Goal: Task Accomplishment & Management: Manage account settings

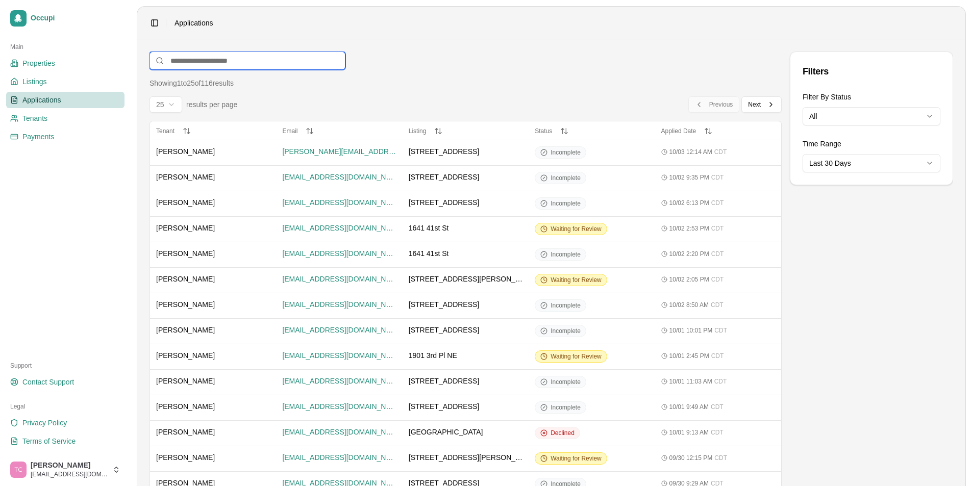
click at [198, 62] on input at bounding box center [247, 61] width 196 height 18
type input "***"
click at [201, 63] on input "**" at bounding box center [247, 61] width 196 height 18
type input "***"
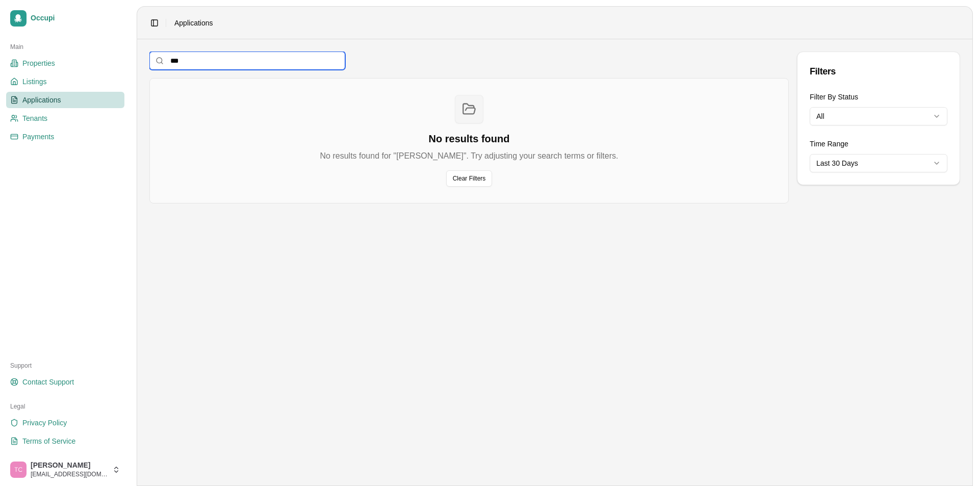
click at [197, 61] on input "***" at bounding box center [247, 61] width 196 height 18
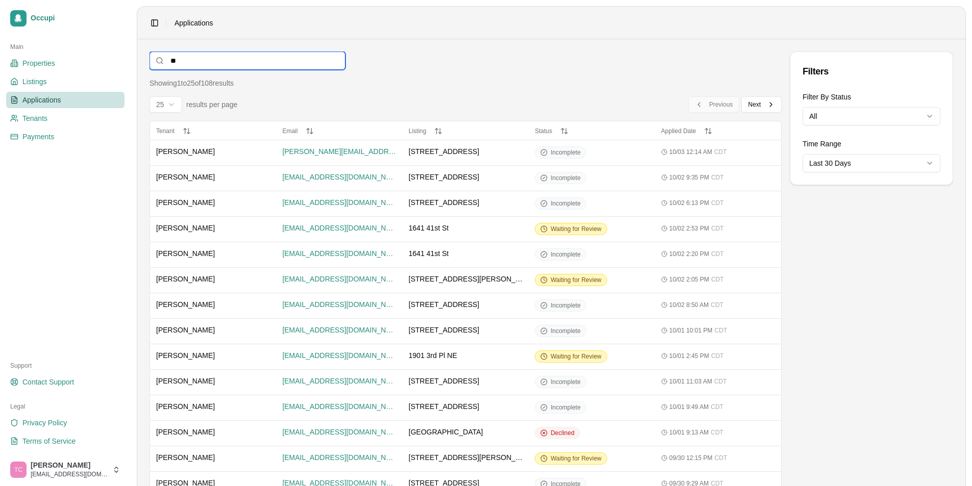
type input "***"
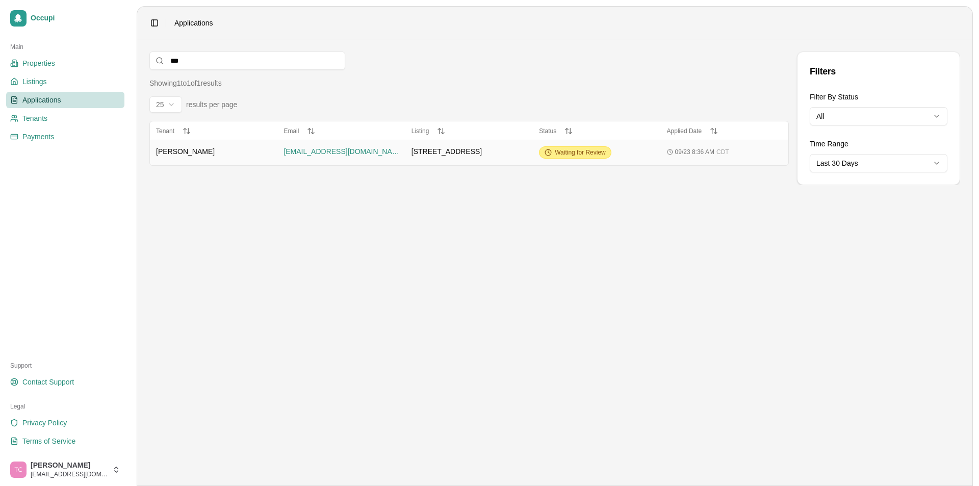
click at [574, 157] on div "Waiting for Review" at bounding box center [575, 152] width 72 height 12
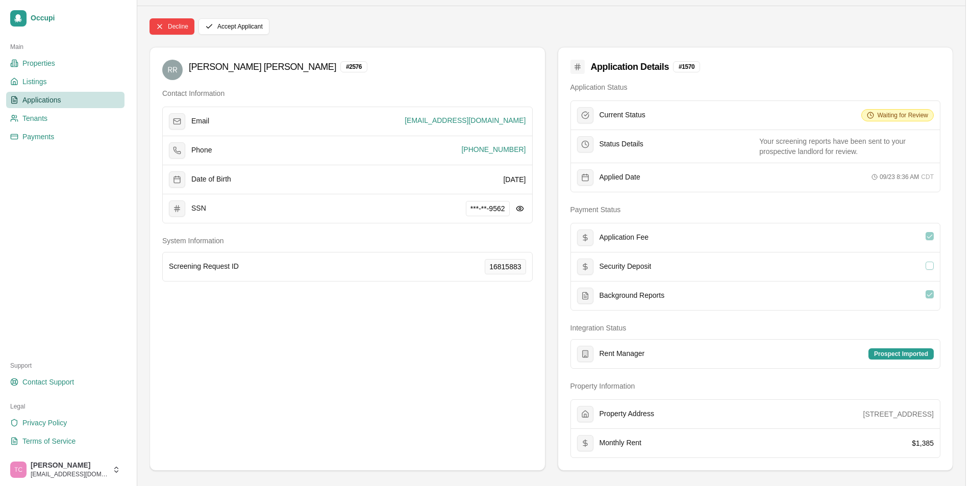
scroll to position [51, 0]
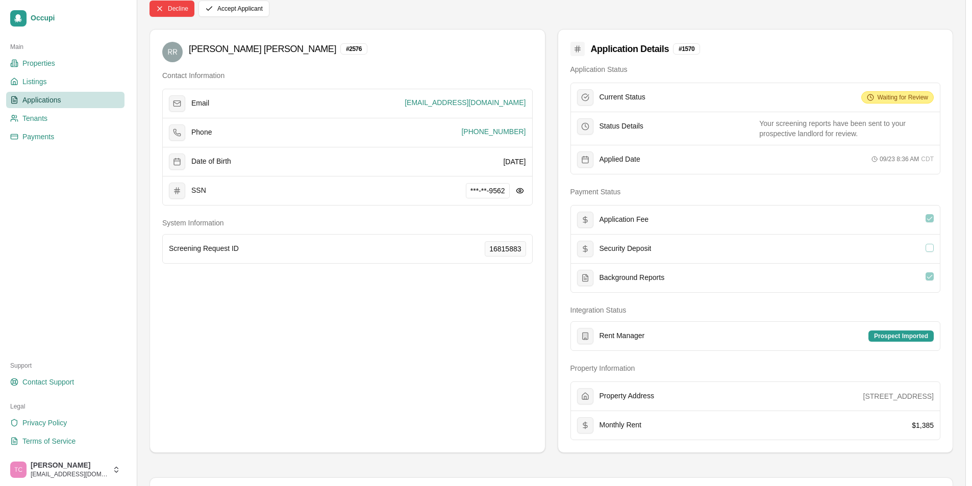
click at [896, 98] on span "Waiting for Review" at bounding box center [902, 97] width 51 height 8
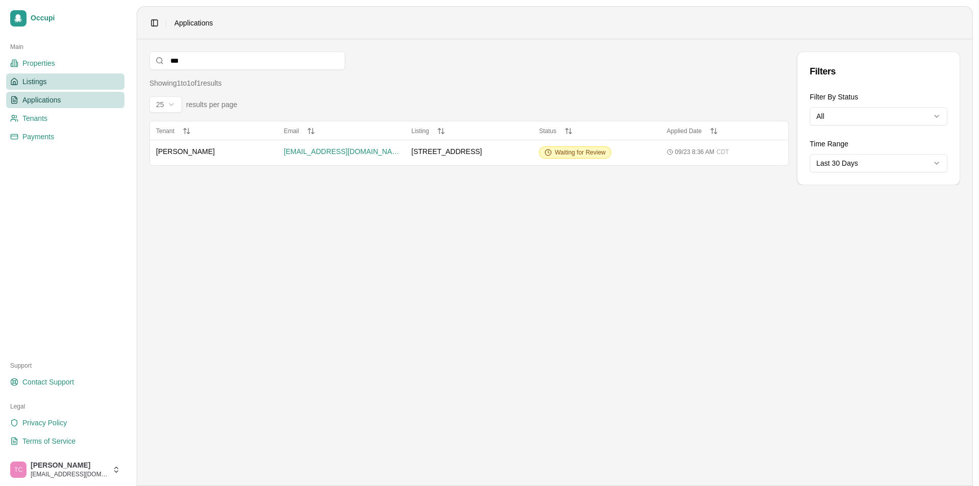
click at [42, 85] on span "Listings" at bounding box center [34, 82] width 24 height 10
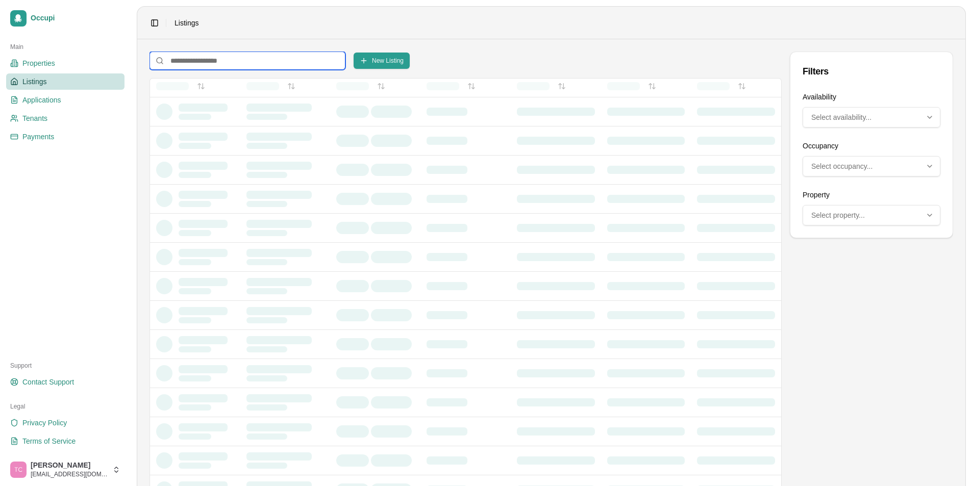
click at [195, 63] on input at bounding box center [247, 61] width 196 height 18
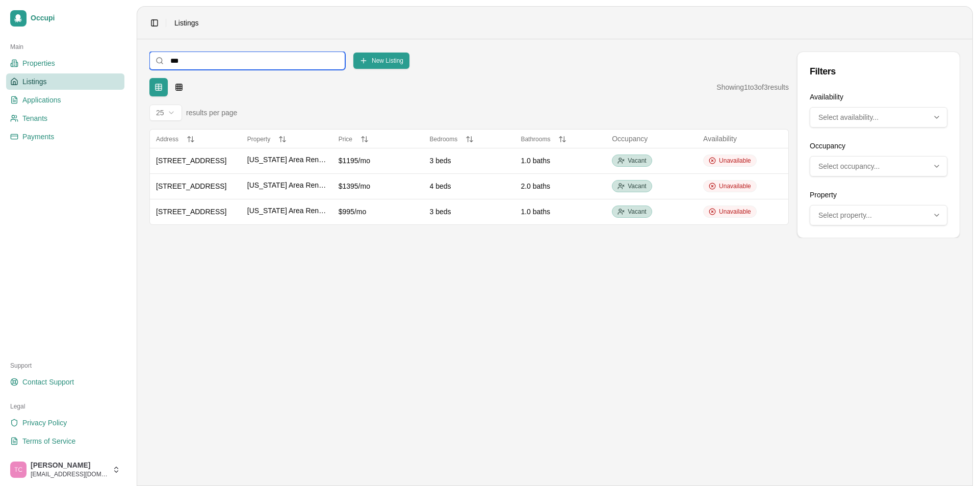
type input "****"
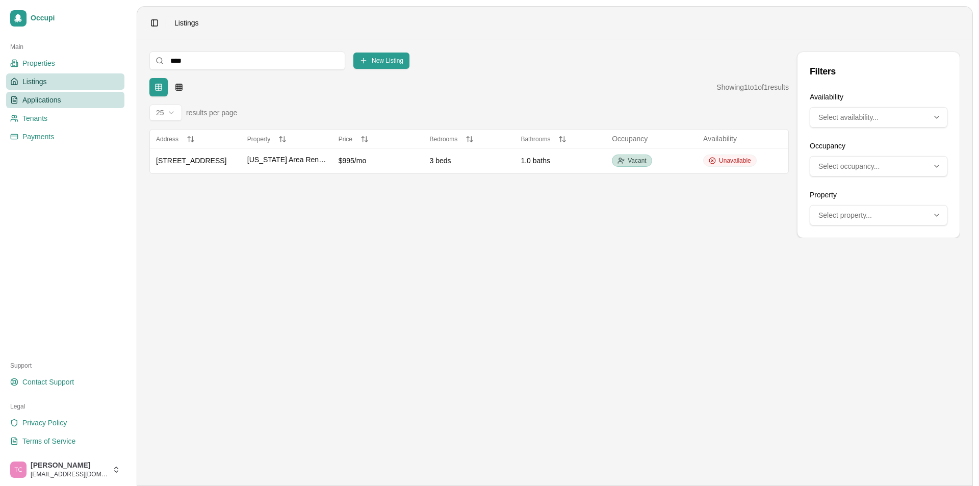
click at [59, 100] on span "Applications" at bounding box center [41, 100] width 39 height 10
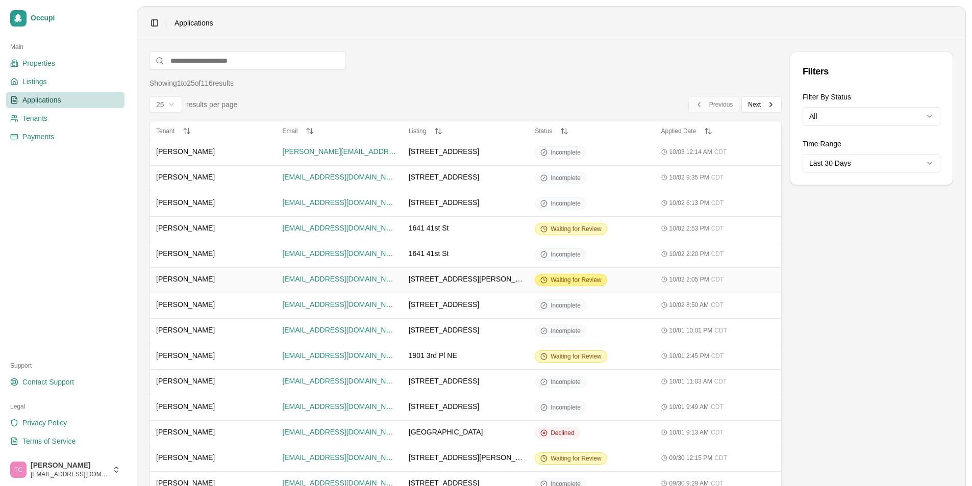
click at [575, 284] on span "Waiting for Review" at bounding box center [575, 280] width 51 height 8
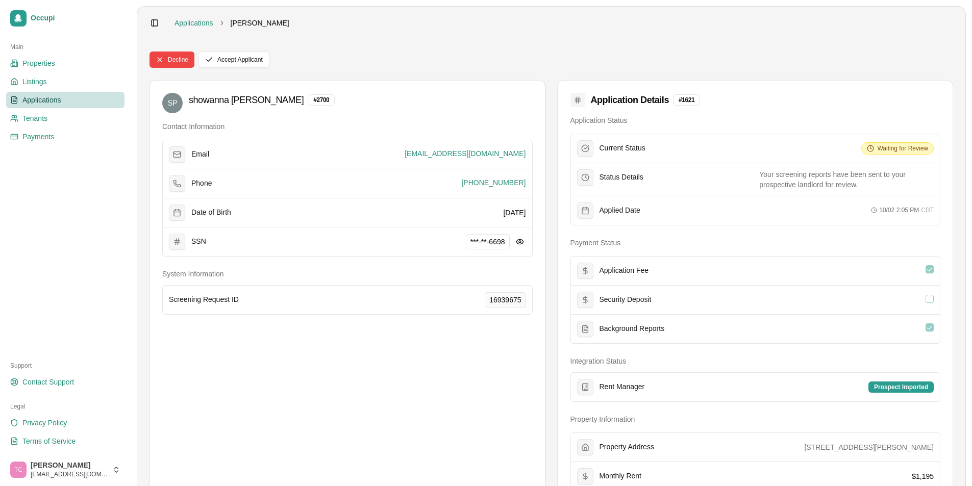
click at [54, 98] on span "Applications" at bounding box center [41, 100] width 39 height 10
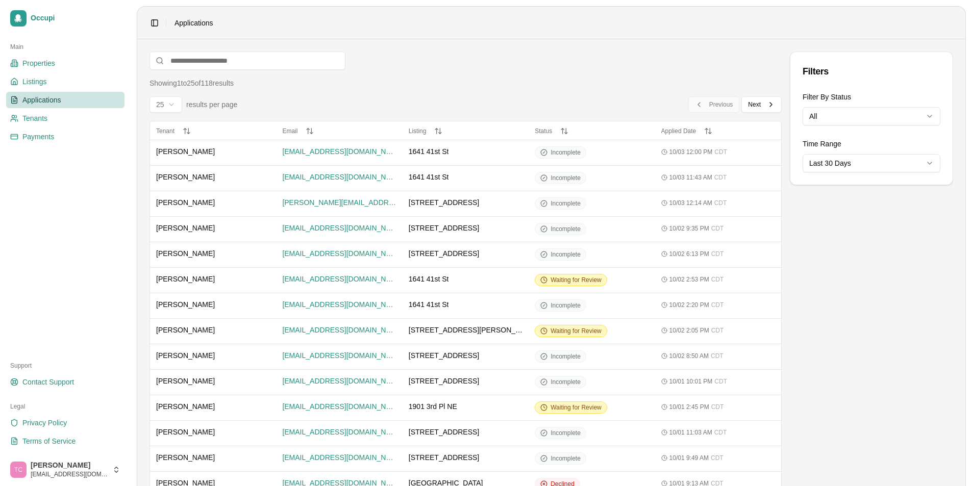
click at [53, 98] on span "Applications" at bounding box center [41, 100] width 39 height 10
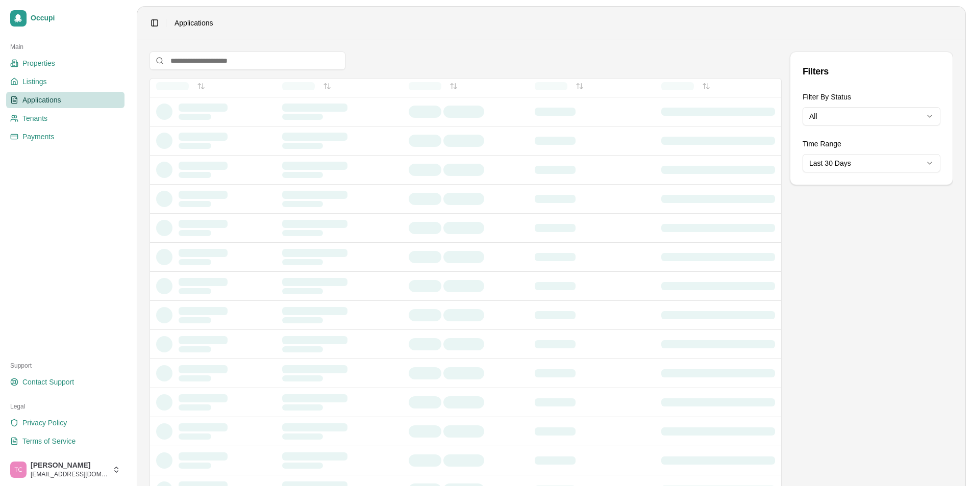
click at [863, 116] on html "Occupi Main Properties Listings Applications Tenants Payments Support Contact S…" at bounding box center [486, 243] width 972 height 486
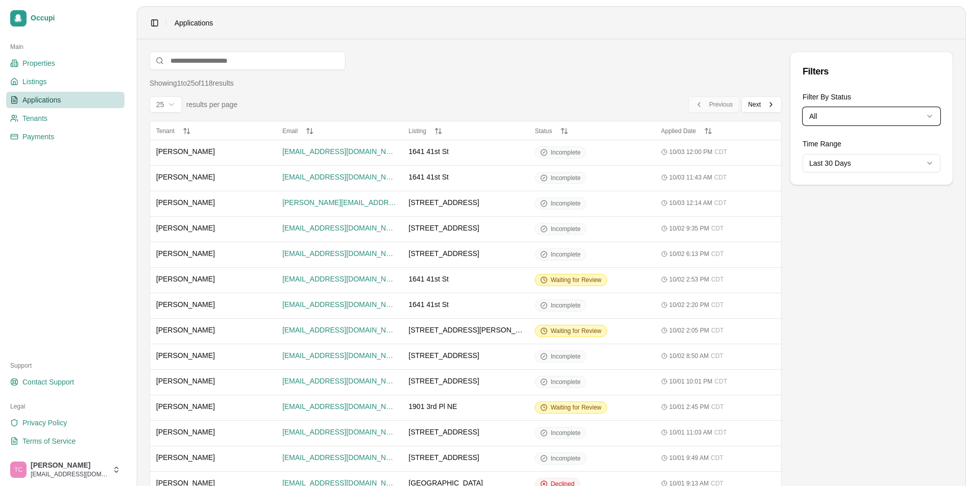
click at [861, 299] on html "Occupi Main Properties Listings Applications Tenants Payments Support Contact S…" at bounding box center [486, 243] width 972 height 486
click at [889, 114] on html "Occupi Main Properties Listings Applications Tenants Payments Support Contact S…" at bounding box center [489, 243] width 979 height 486
click at [422, 78] on html "Occupi Main Properties Listings Applications Tenants Payments Support Contact S…" at bounding box center [486, 243] width 972 height 486
click at [41, 79] on span "Listings" at bounding box center [34, 82] width 24 height 10
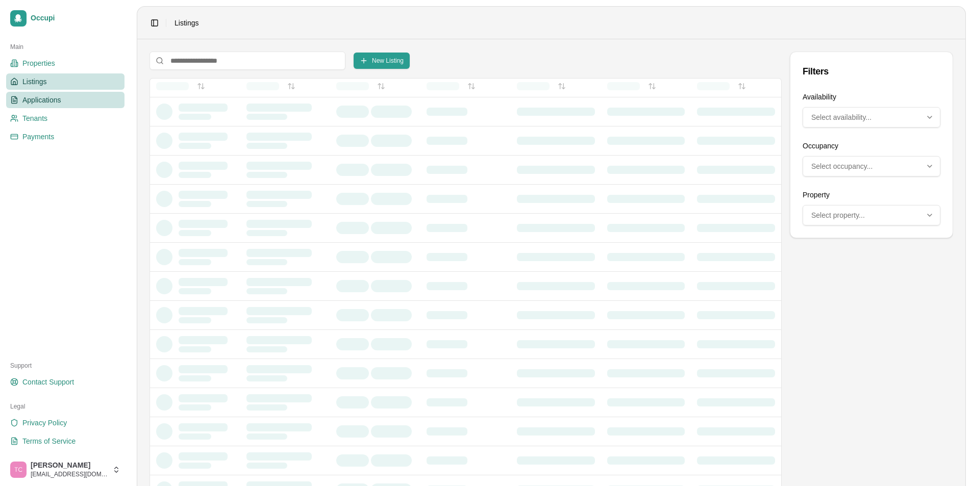
click at [35, 99] on span "Applications" at bounding box center [41, 100] width 39 height 10
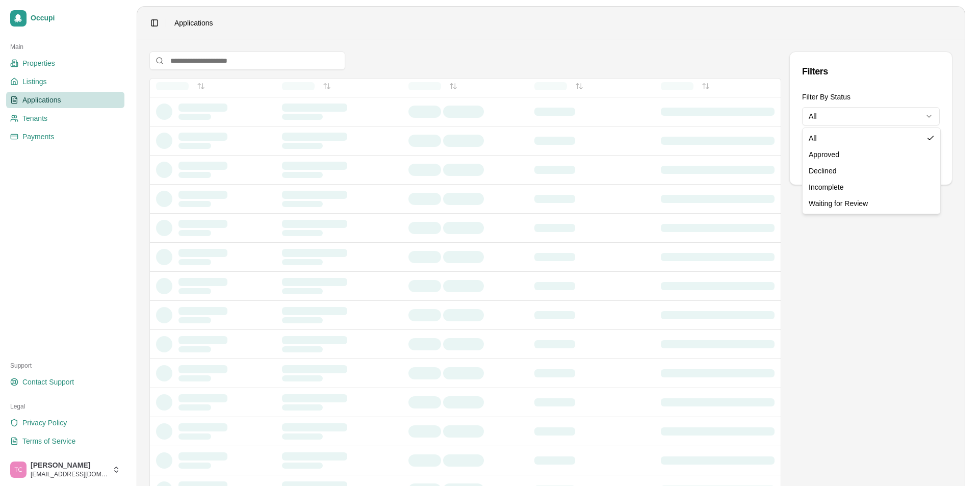
click at [837, 116] on html "Occupi Main Properties Listings Applications Tenants Payments Support Contact S…" at bounding box center [489, 243] width 979 height 486
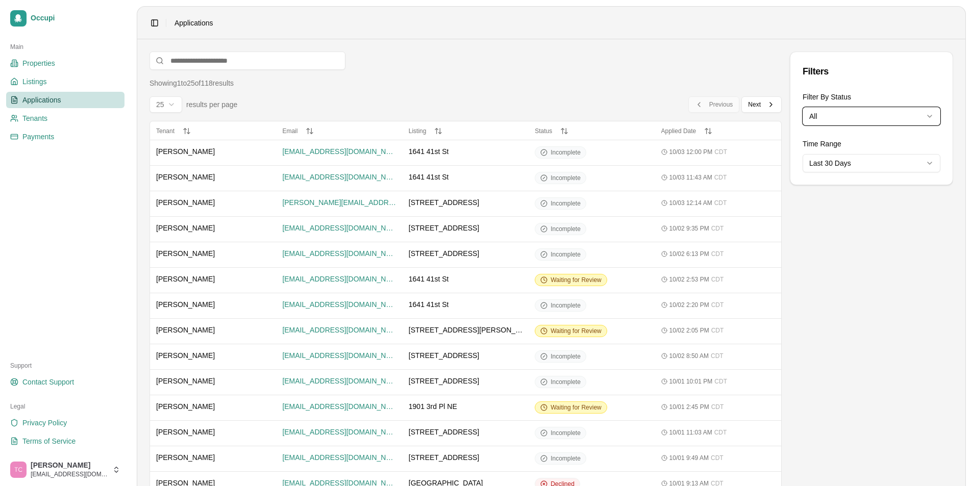
click at [879, 334] on html "Occupi Main Properties Listings Applications Tenants Payments Support Contact S…" at bounding box center [486, 243] width 972 height 486
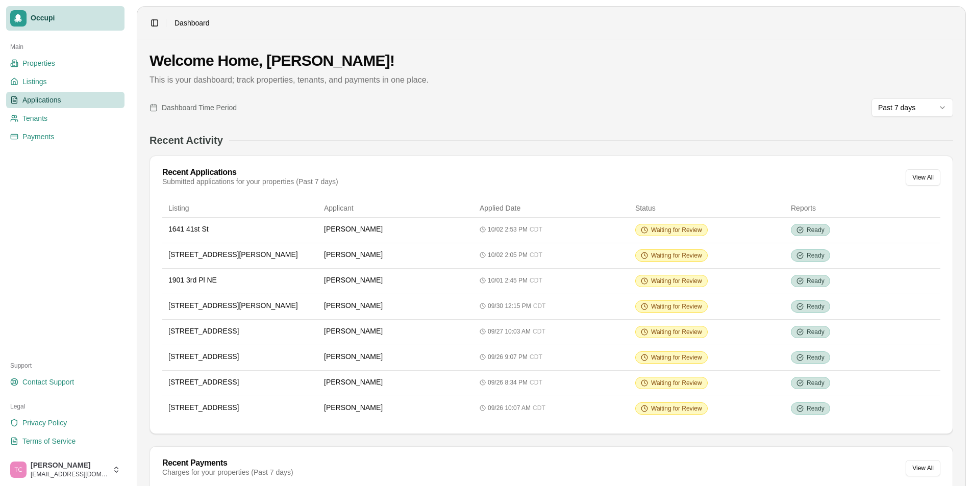
click at [37, 101] on span "Applications" at bounding box center [41, 100] width 39 height 10
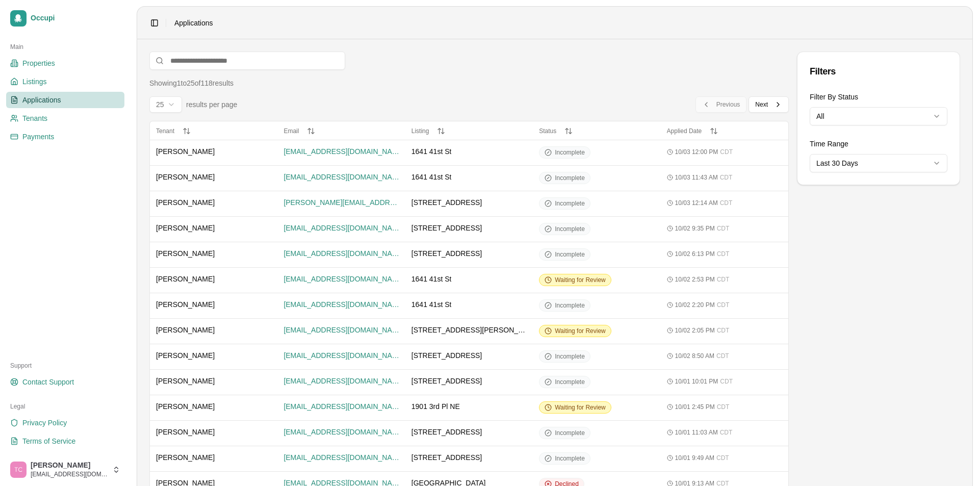
click at [928, 117] on html "Occupi Main Properties Listings Applications Tenants Payments Support Contact S…" at bounding box center [489, 243] width 979 height 486
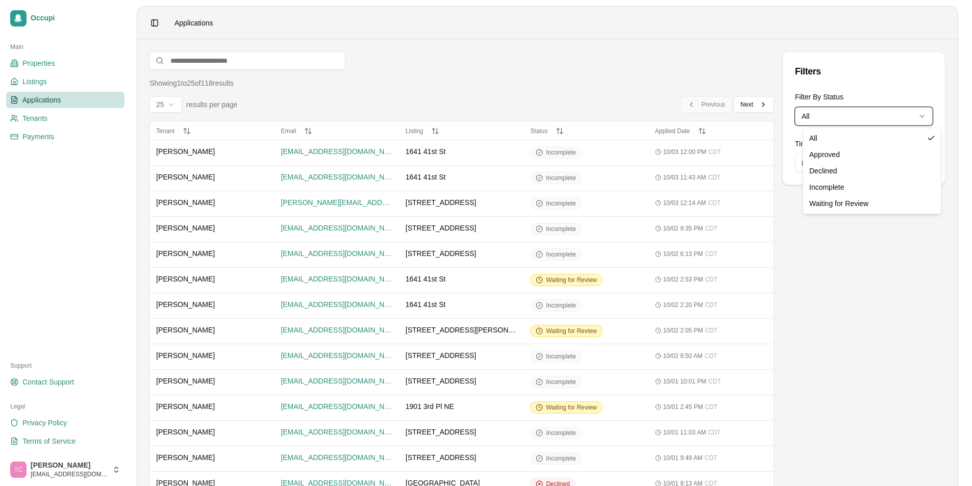
click at [554, 280] on html "Occupi Main Properties Listings Applications Tenants Payments Support Contact S…" at bounding box center [486, 243] width 972 height 486
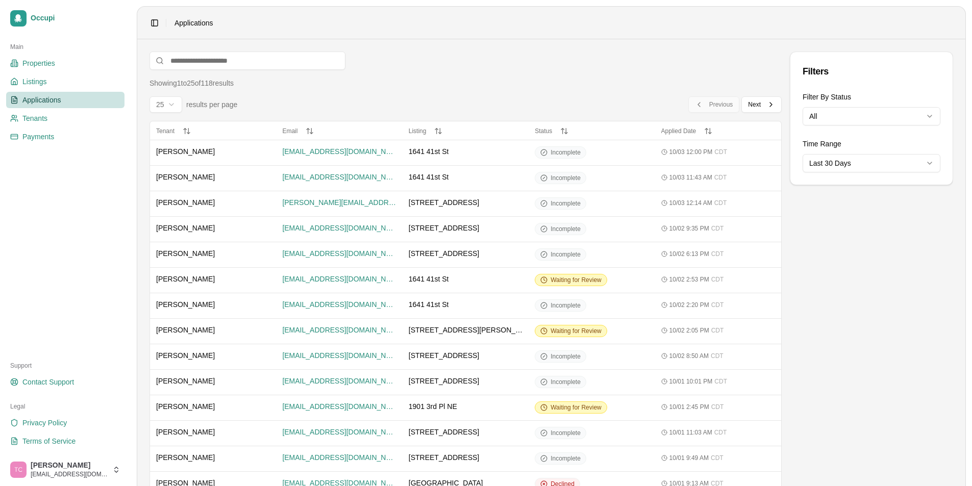
click at [554, 280] on span "Waiting for Review" at bounding box center [575, 280] width 51 height 8
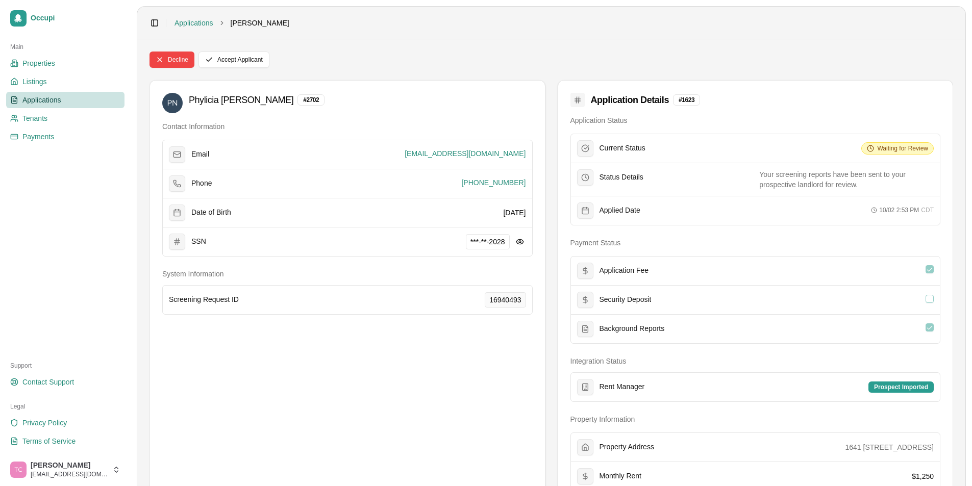
click at [57, 101] on span "Applications" at bounding box center [41, 100] width 39 height 10
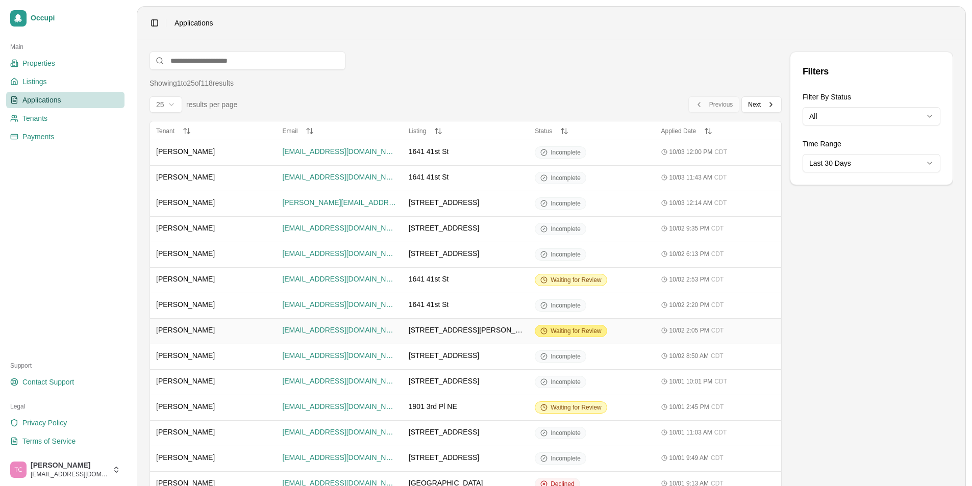
click at [567, 327] on span "Waiting for Review" at bounding box center [575, 331] width 51 height 8
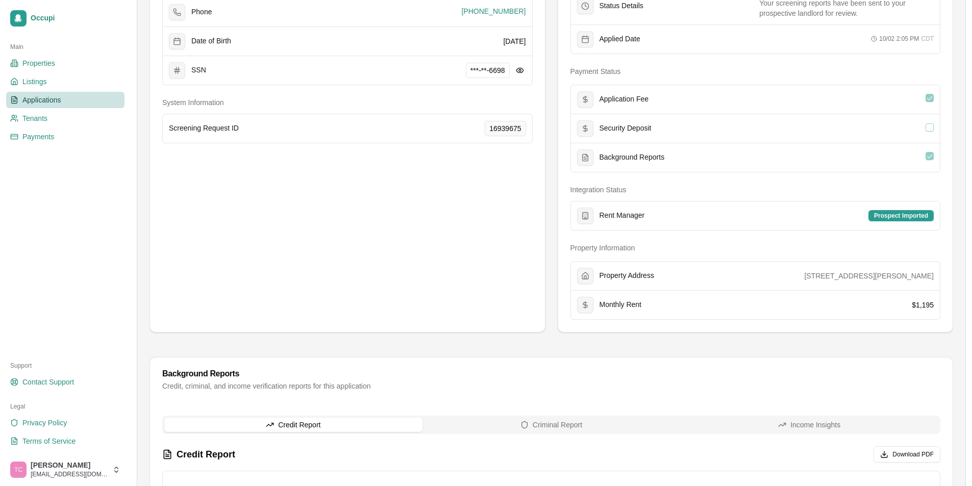
scroll to position [153, 0]
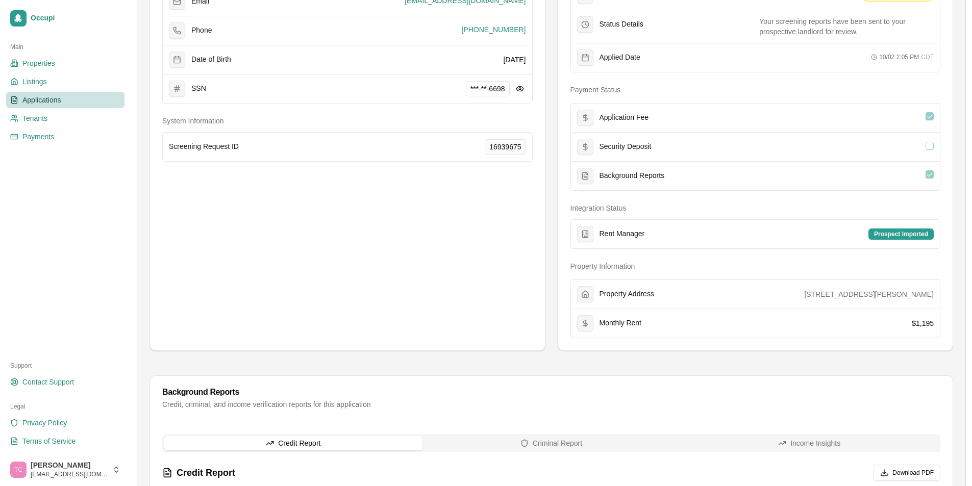
click at [30, 97] on span "Applications" at bounding box center [41, 100] width 39 height 10
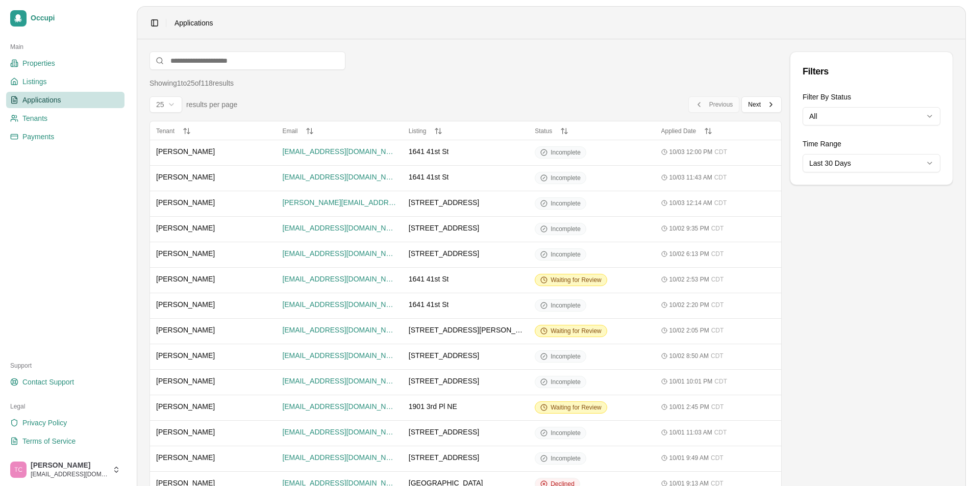
click at [831, 382] on div "Filters Filter By Status All Time Range Last 30 Days" at bounding box center [871, 415] width 163 height 726
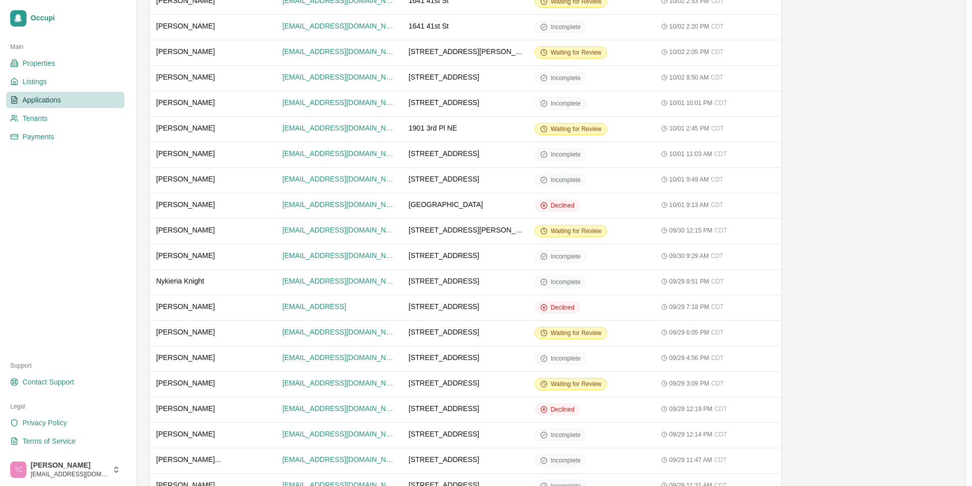
scroll to position [305, 0]
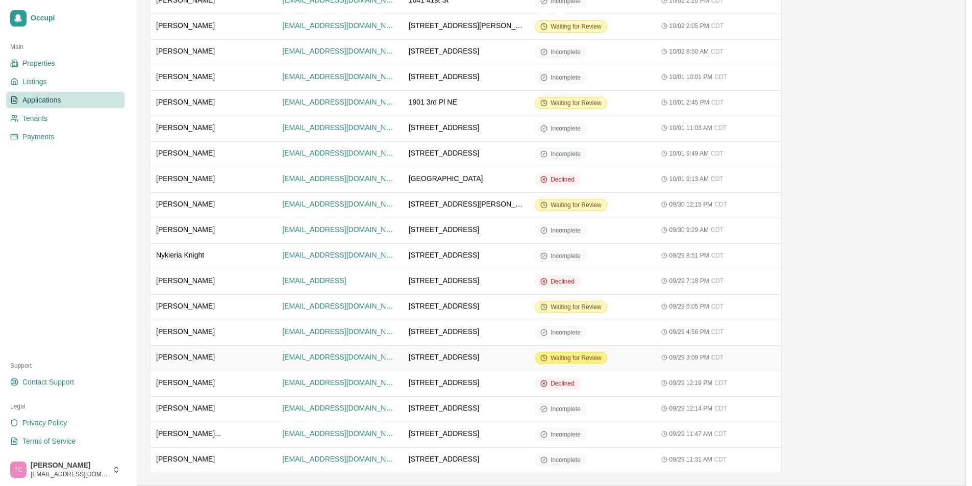
click at [579, 359] on span "Waiting for Review" at bounding box center [575, 358] width 51 height 8
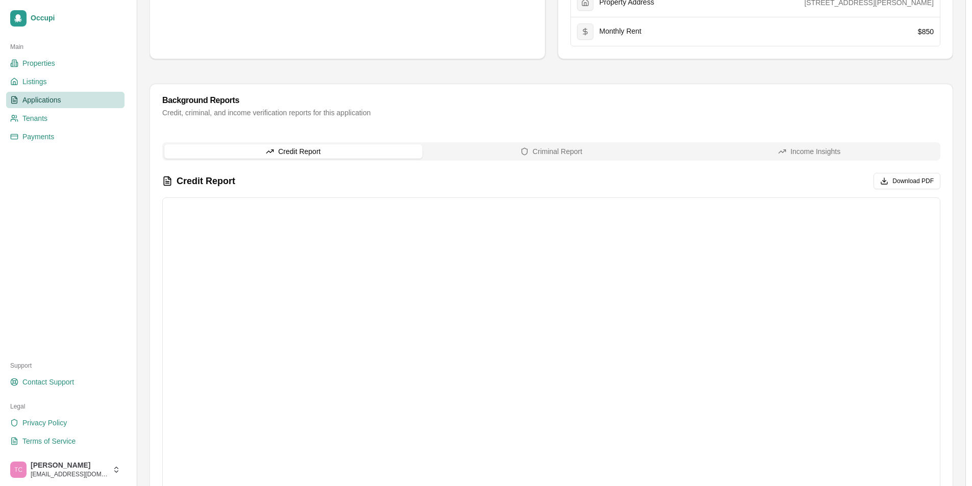
scroll to position [459, 0]
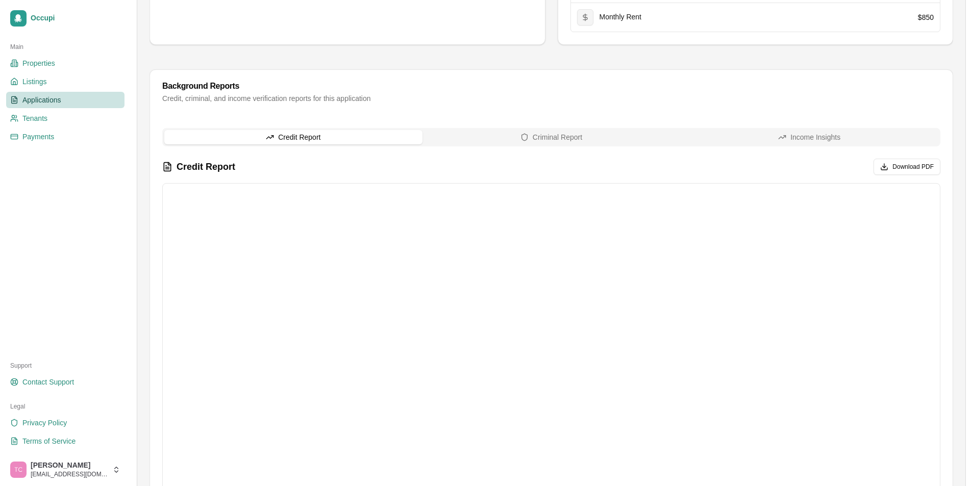
click at [117, 99] on link "Applications" at bounding box center [65, 100] width 118 height 16
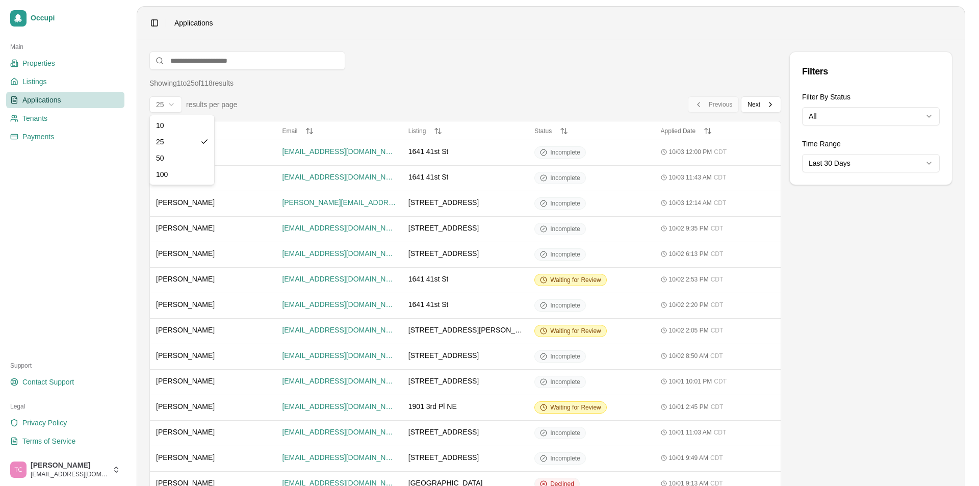
click at [168, 104] on html "Occupi Main Properties Listings Applications Tenants Payments Support Contact S…" at bounding box center [489, 243] width 979 height 486
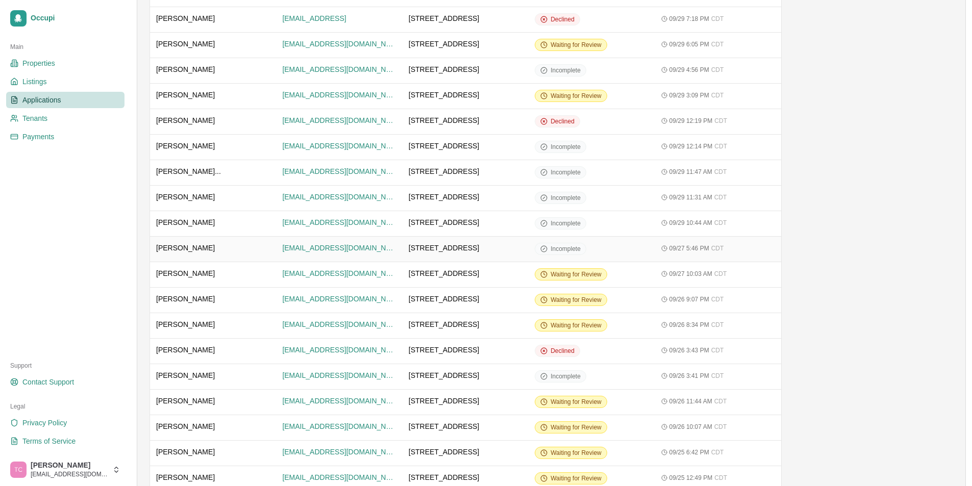
scroll to position [663, 0]
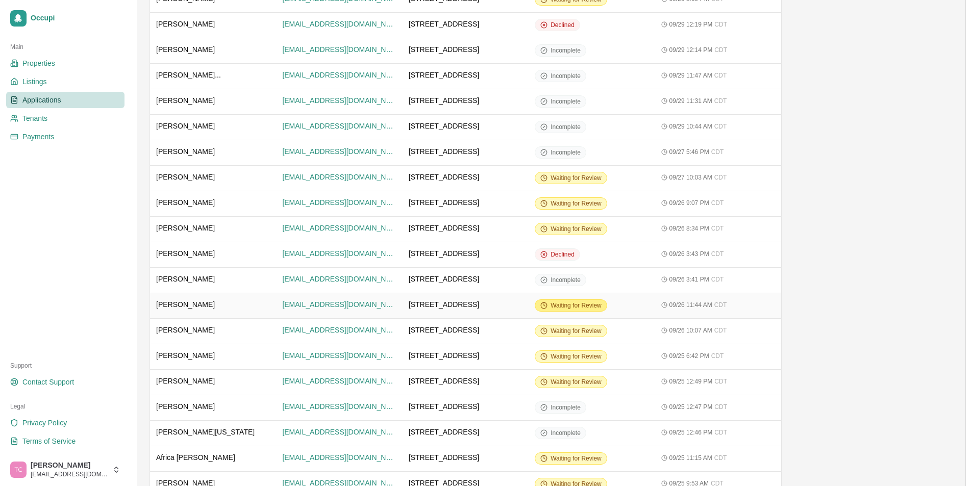
click at [576, 305] on span "Waiting for Review" at bounding box center [575, 305] width 51 height 8
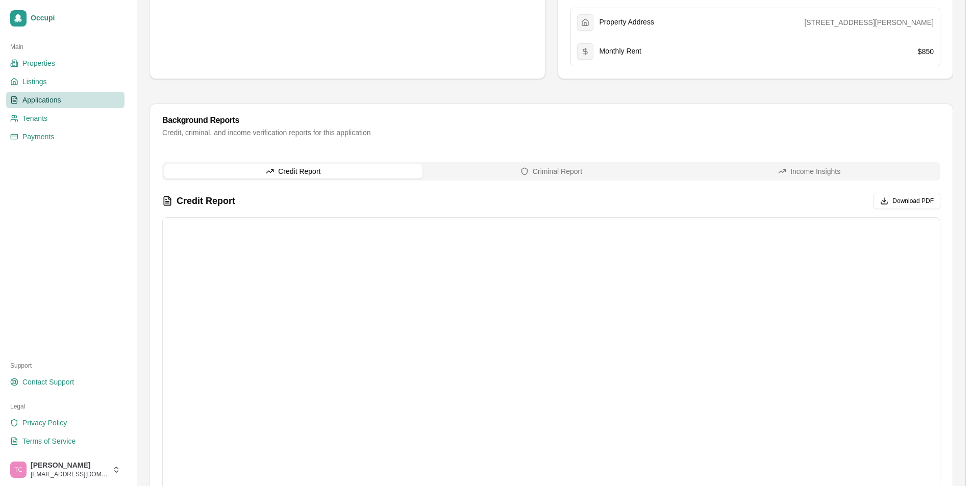
scroll to position [459, 0]
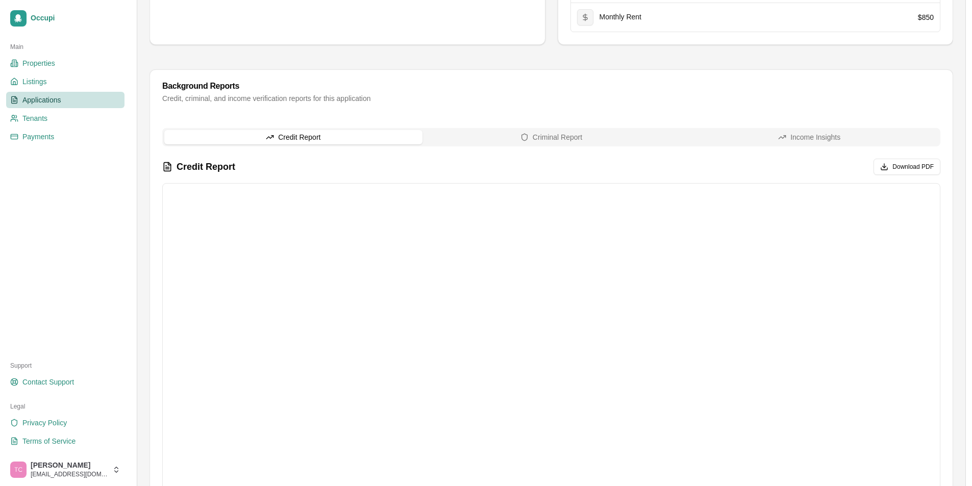
click at [488, 96] on div "Credit, criminal, and income verification reports for this application" at bounding box center [551, 98] width 778 height 10
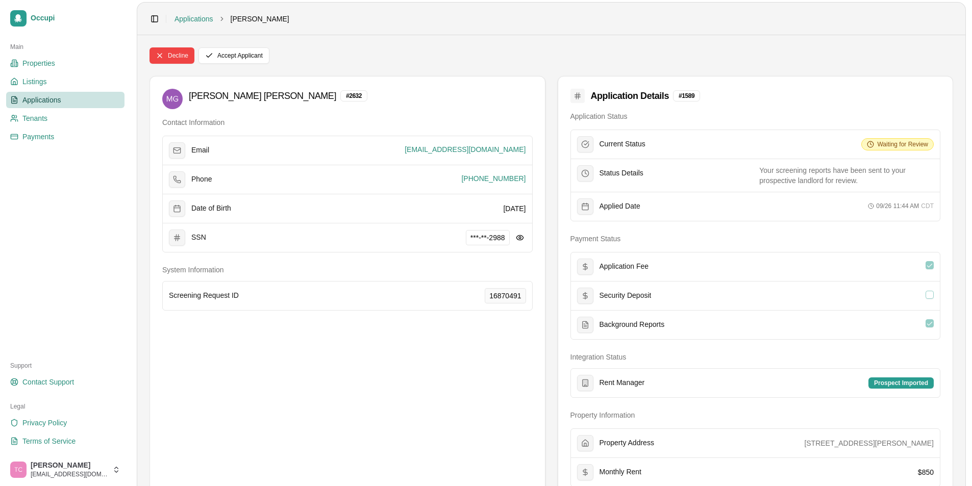
scroll to position [0, 0]
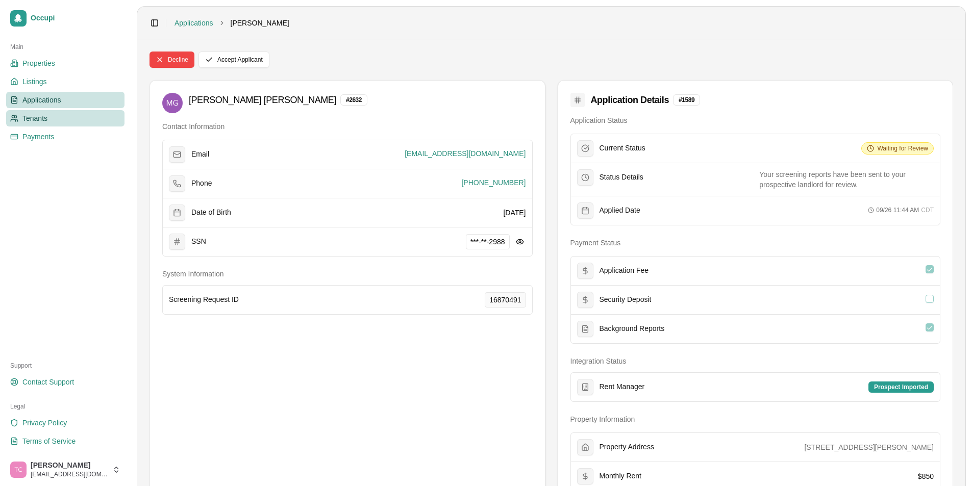
drag, startPoint x: 59, startPoint y: 104, endPoint x: 82, endPoint y: 110, distance: 23.3
click at [59, 104] on span "Applications" at bounding box center [41, 100] width 39 height 10
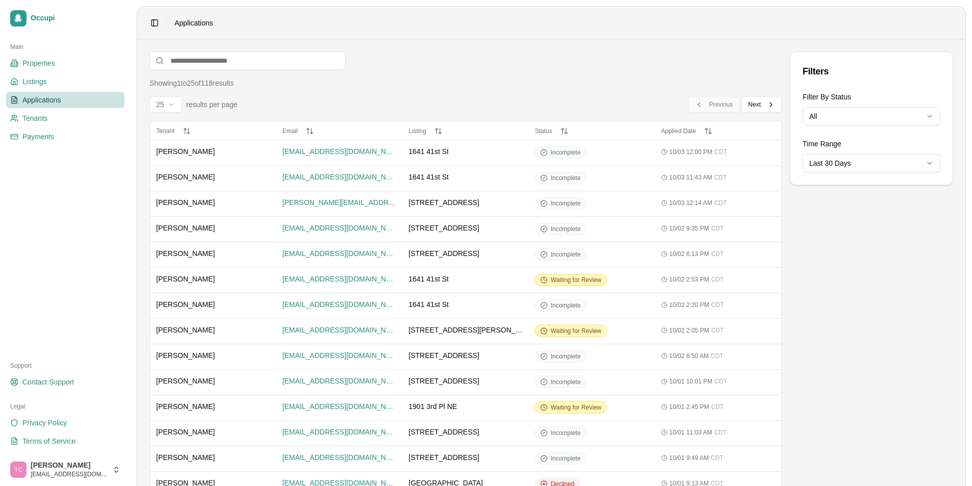
click at [566, 407] on span "Waiting for Review" at bounding box center [575, 407] width 51 height 8
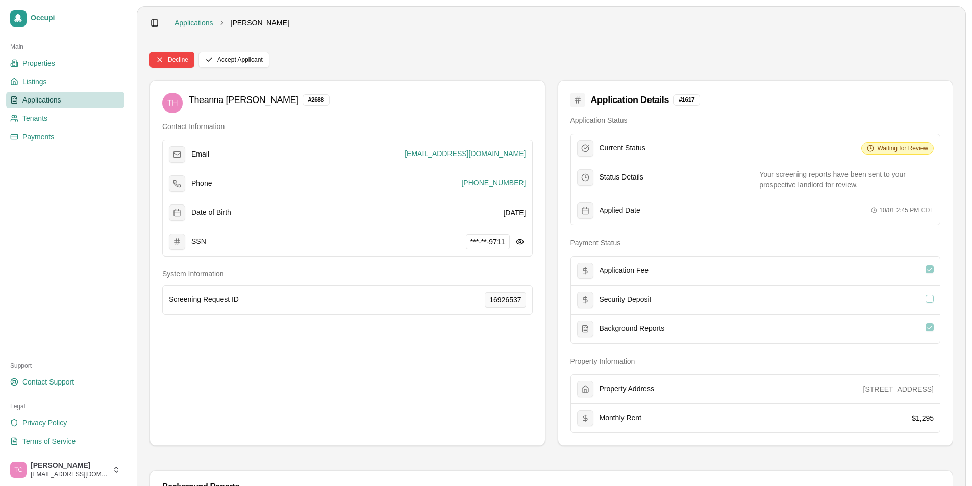
click at [30, 92] on link "Applications" at bounding box center [65, 100] width 118 height 16
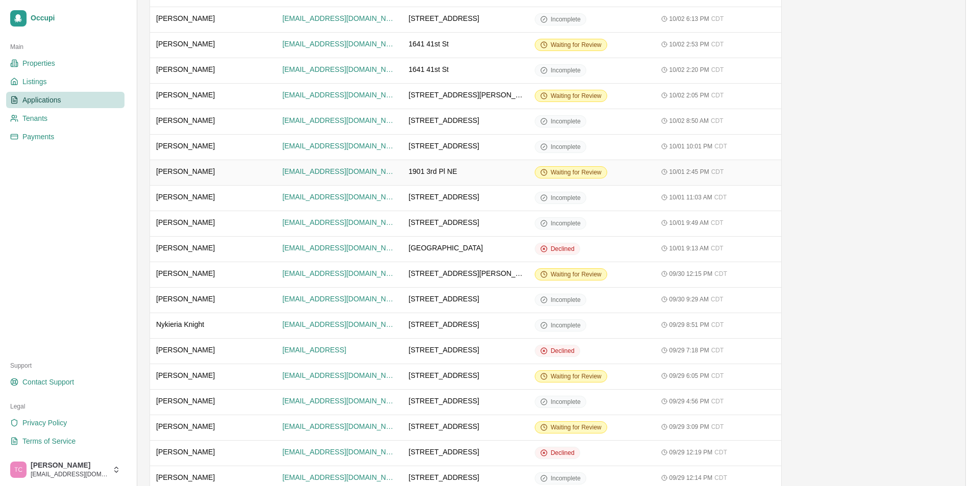
scroll to position [255, 0]
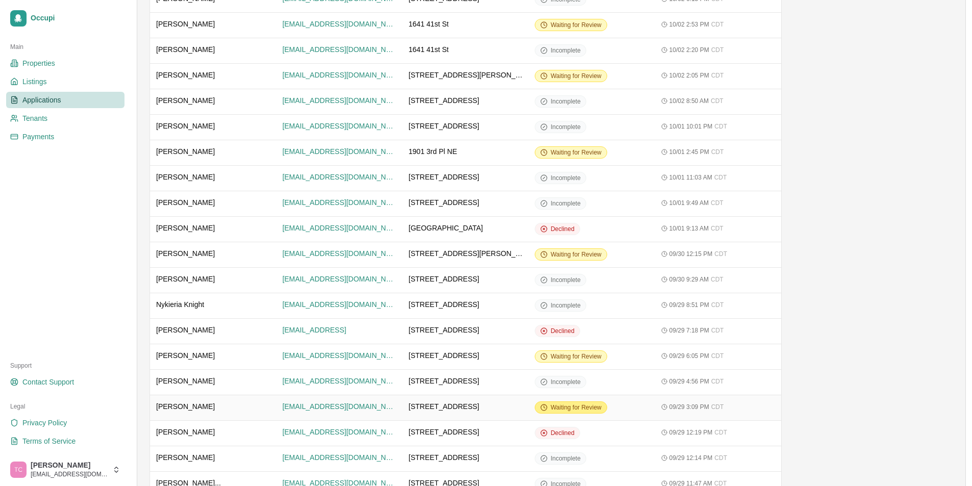
click at [570, 403] on span "Waiting for Review" at bounding box center [575, 407] width 51 height 8
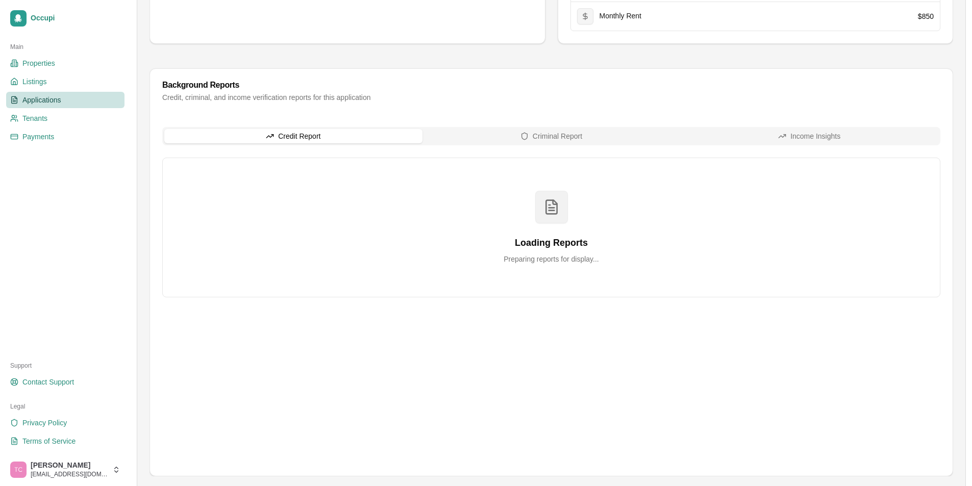
scroll to position [463, 0]
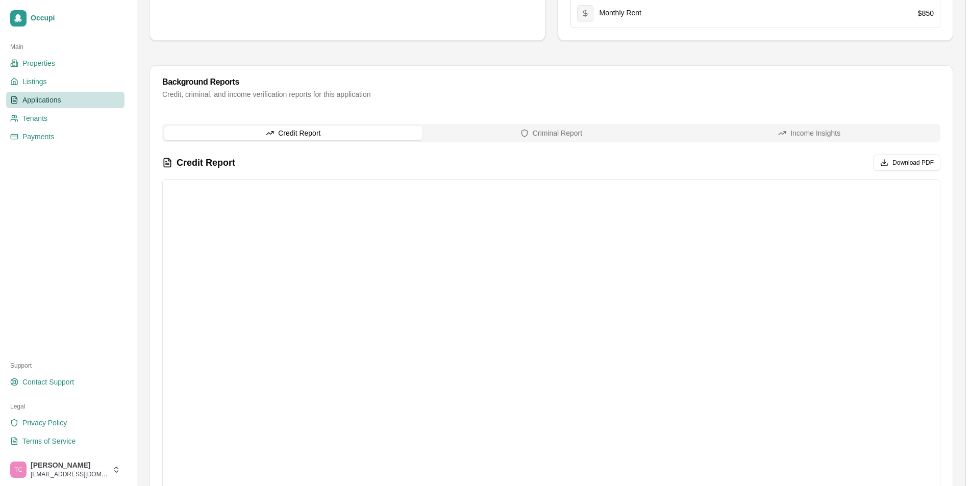
click at [64, 102] on link "Applications" at bounding box center [65, 100] width 118 height 16
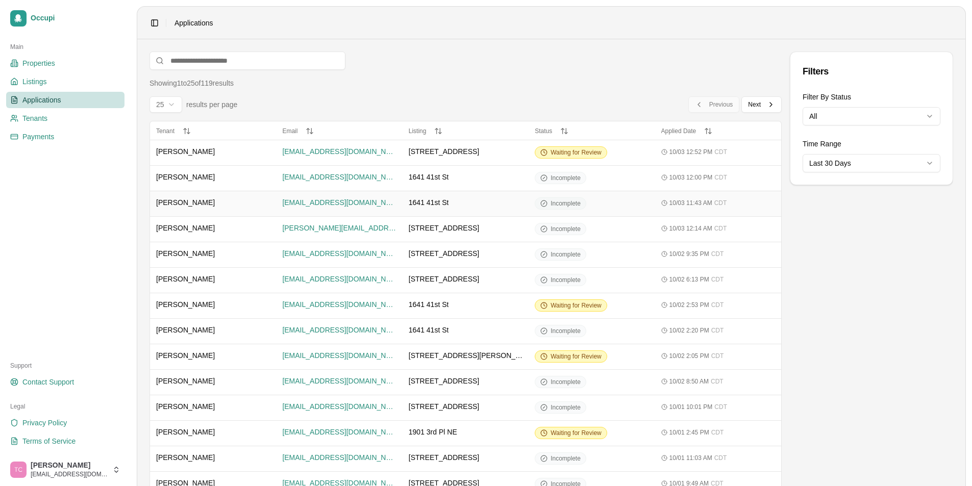
click at [559, 201] on span "Incomplete" at bounding box center [565, 203] width 30 height 8
click at [563, 178] on span "Incomplete" at bounding box center [565, 178] width 30 height 8
click at [574, 154] on span "Waiting for Review" at bounding box center [575, 152] width 51 height 8
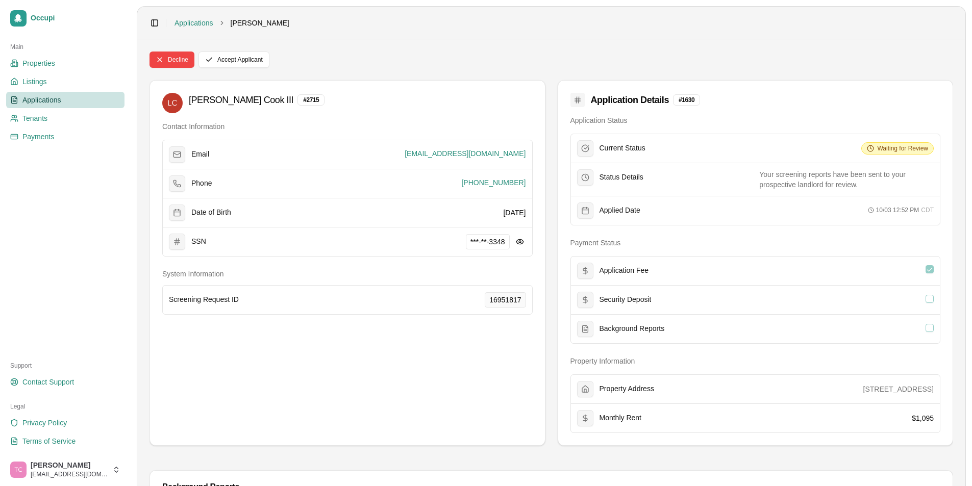
click at [37, 100] on span "Applications" at bounding box center [41, 100] width 39 height 10
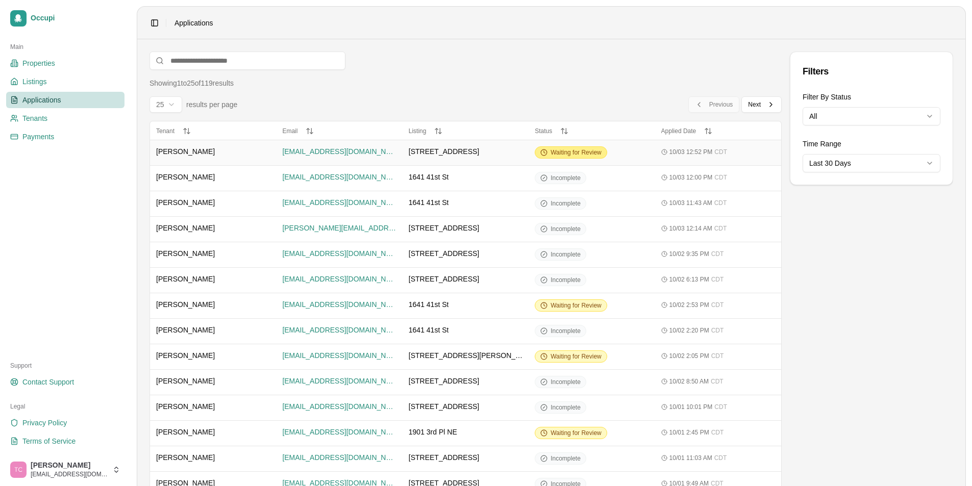
click at [577, 155] on span "Waiting for Review" at bounding box center [575, 152] width 51 height 8
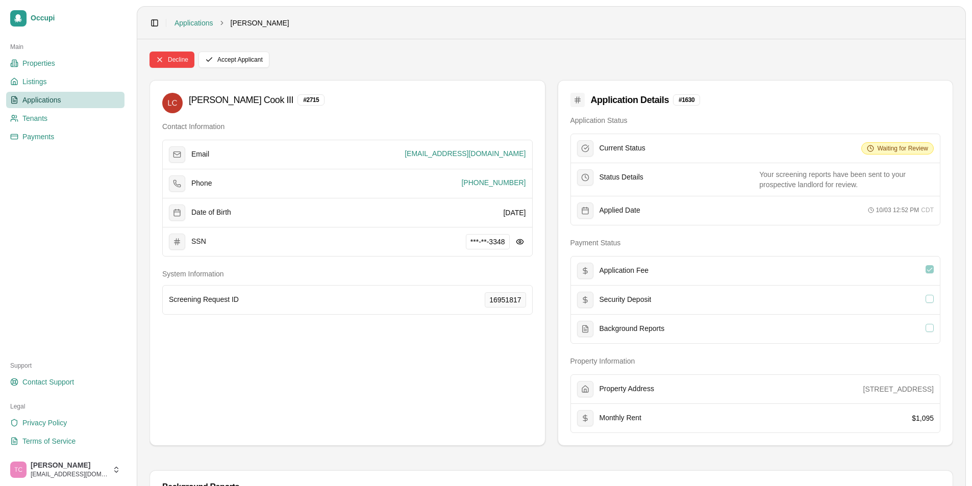
click at [51, 103] on span "Applications" at bounding box center [41, 100] width 39 height 10
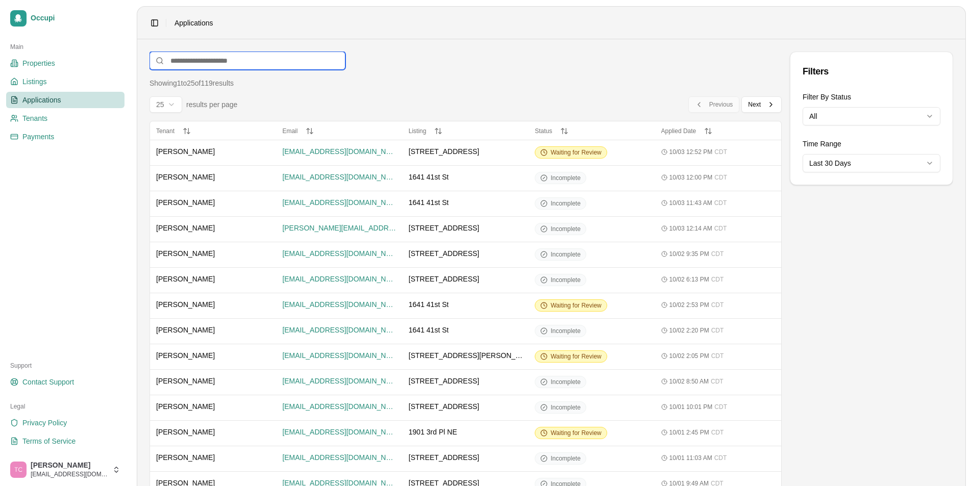
click at [215, 64] on input at bounding box center [247, 61] width 196 height 18
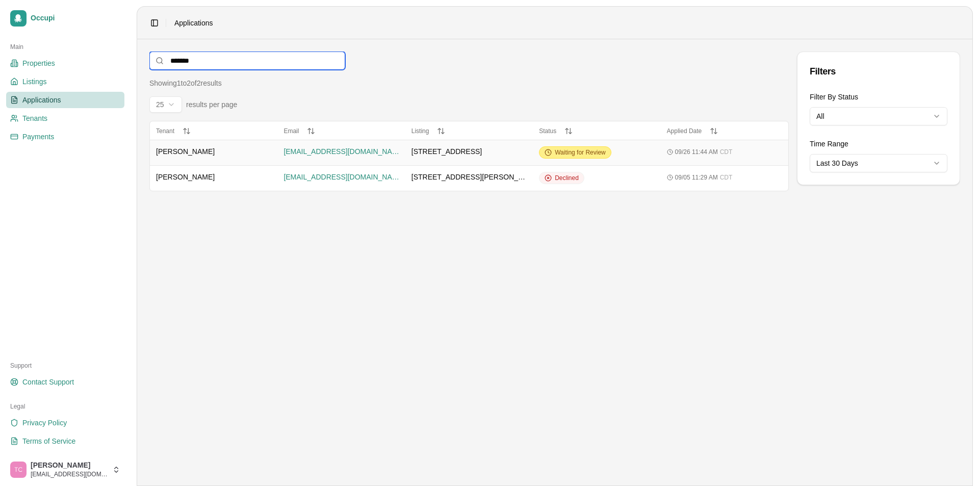
type input "*******"
click at [573, 154] on span "Waiting for Review" at bounding box center [580, 152] width 51 height 8
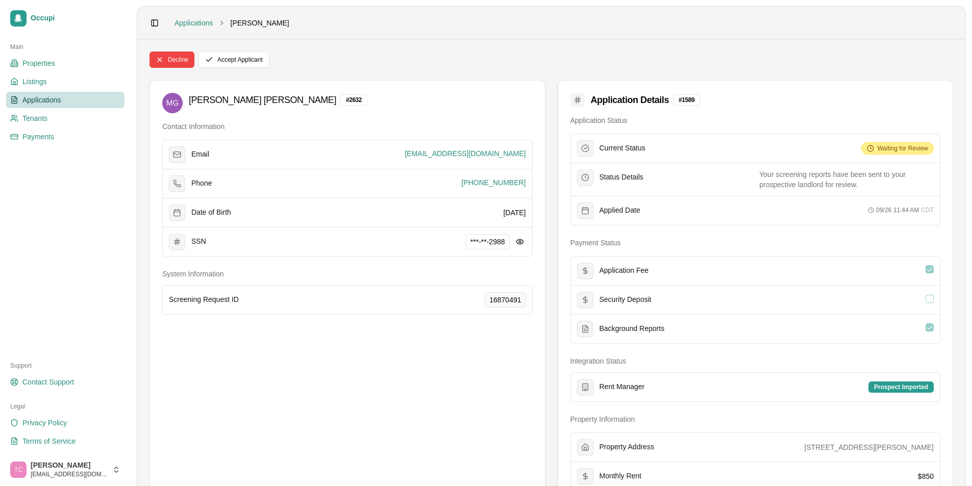
click at [900, 147] on span "Waiting for Review" at bounding box center [902, 148] width 51 height 8
click at [886, 151] on span "Waiting for Review" at bounding box center [902, 148] width 51 height 8
click at [52, 98] on span "Applications" at bounding box center [41, 100] width 39 height 10
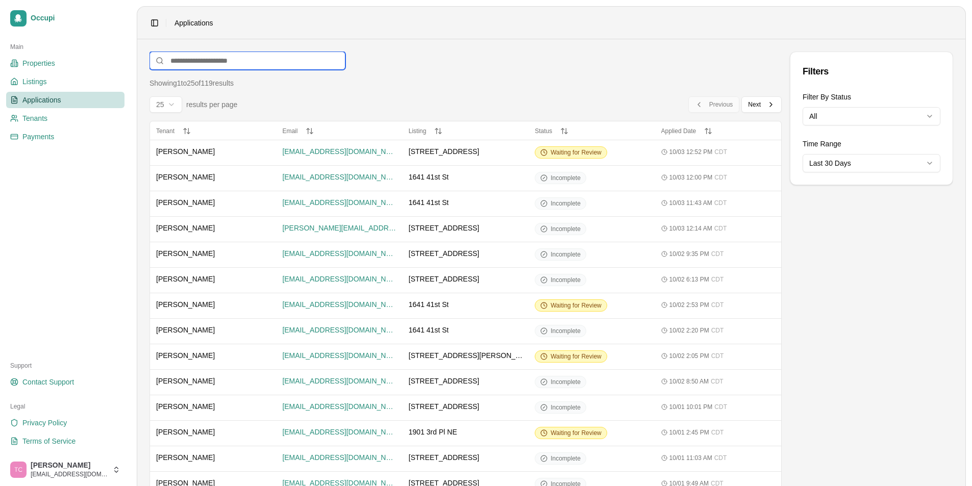
click at [201, 61] on input at bounding box center [247, 61] width 196 height 18
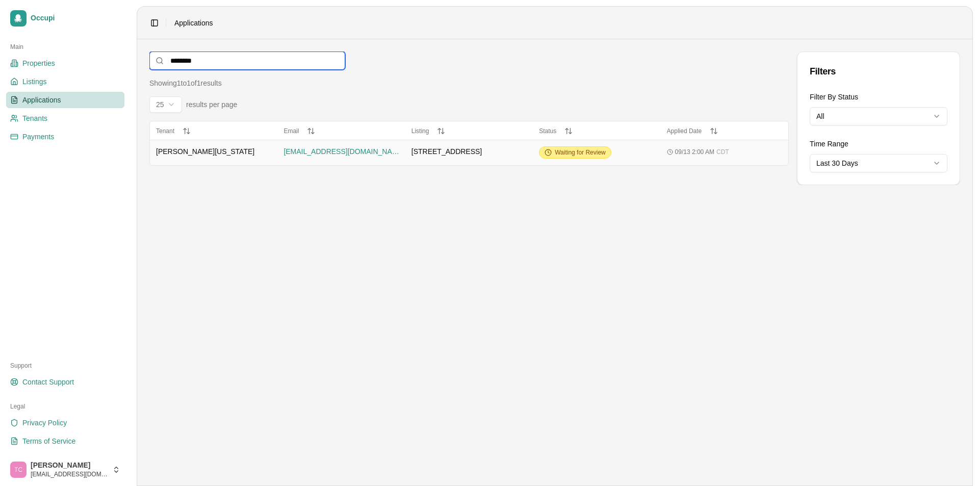
type input "********"
click at [572, 154] on span "Waiting for Review" at bounding box center [580, 152] width 51 height 8
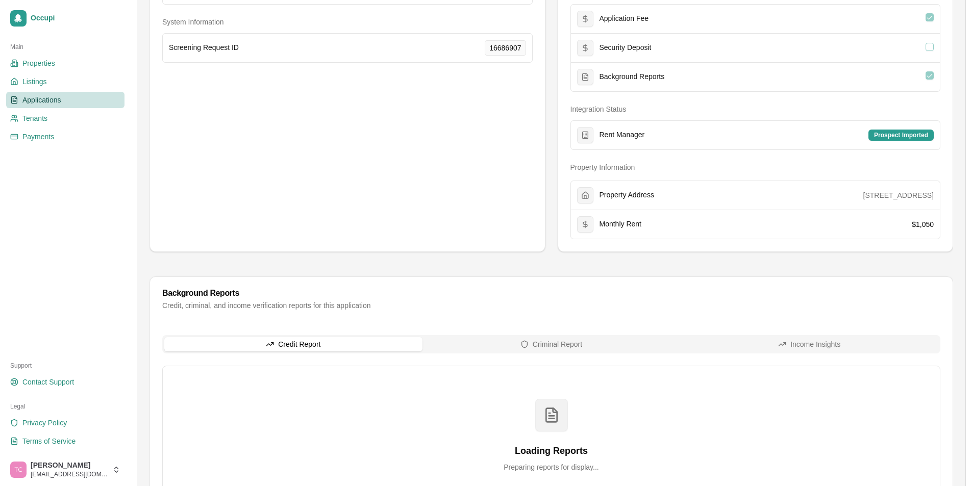
scroll to position [357, 0]
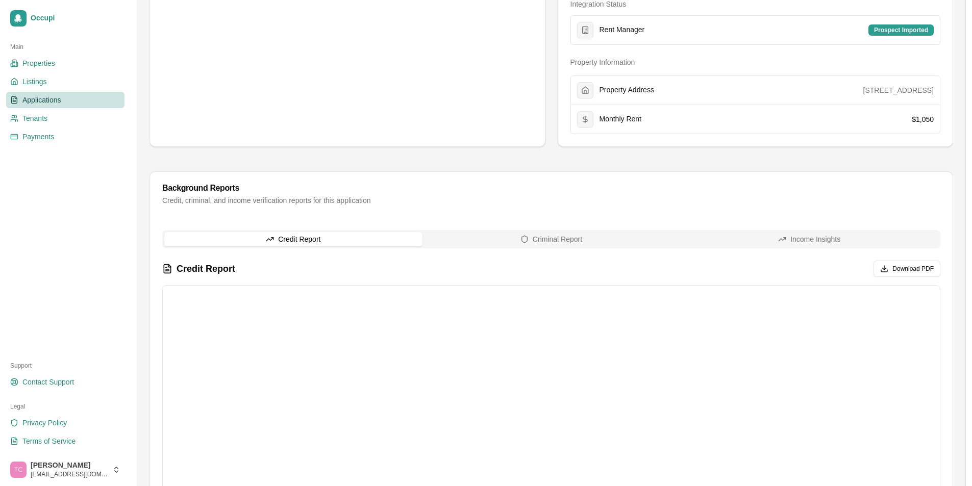
click at [54, 101] on span "Applications" at bounding box center [41, 100] width 39 height 10
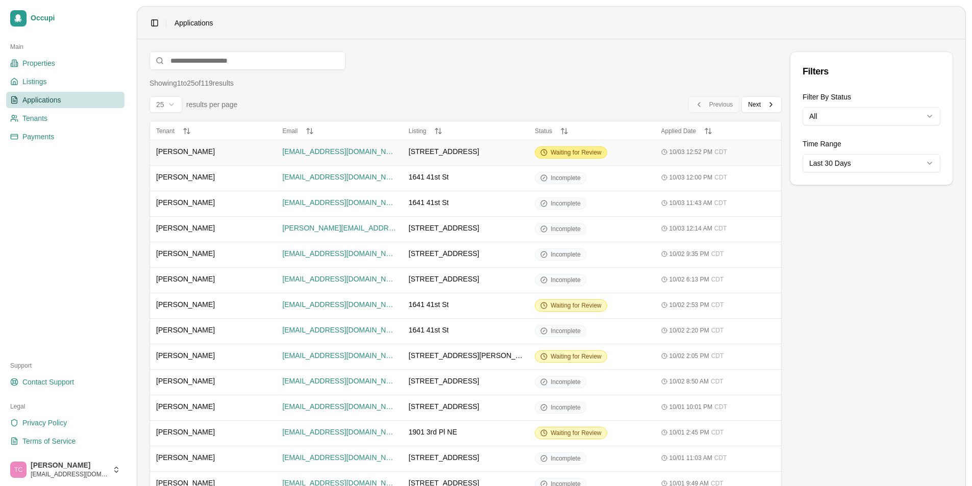
click at [579, 151] on span "Waiting for Review" at bounding box center [575, 152] width 51 height 8
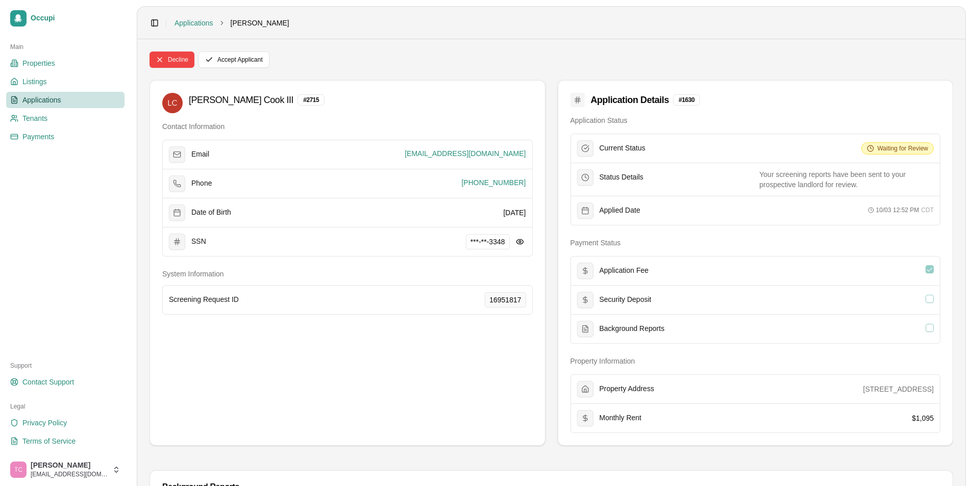
click at [57, 102] on span "Applications" at bounding box center [41, 100] width 39 height 10
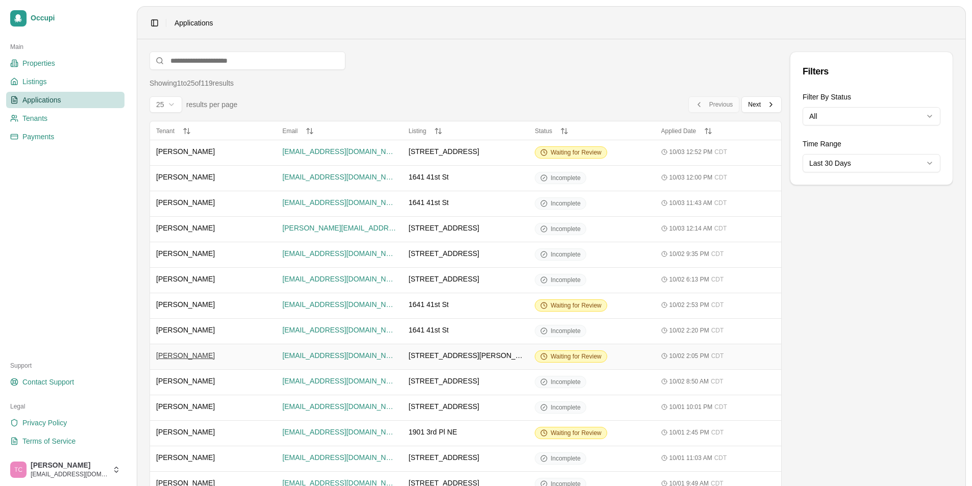
click at [185, 358] on span "[PERSON_NAME]" at bounding box center [185, 355] width 59 height 10
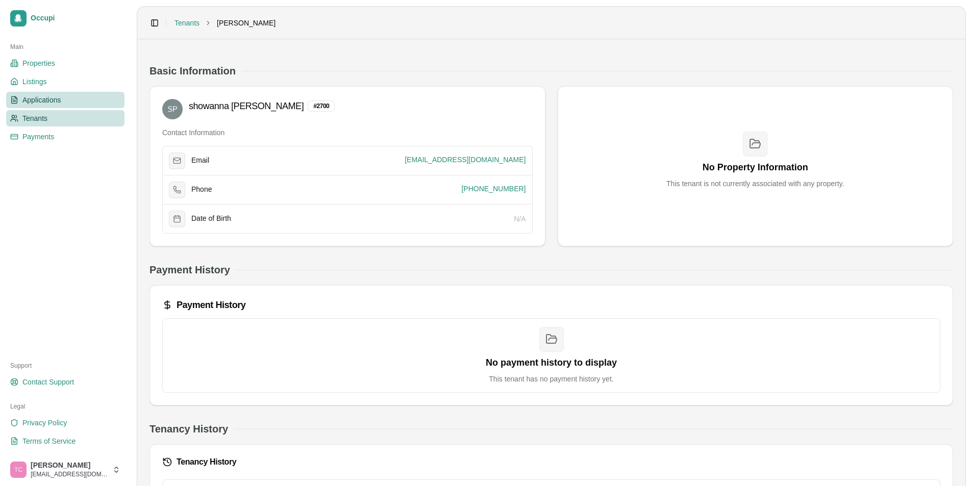
click at [41, 102] on span "Applications" at bounding box center [41, 100] width 39 height 10
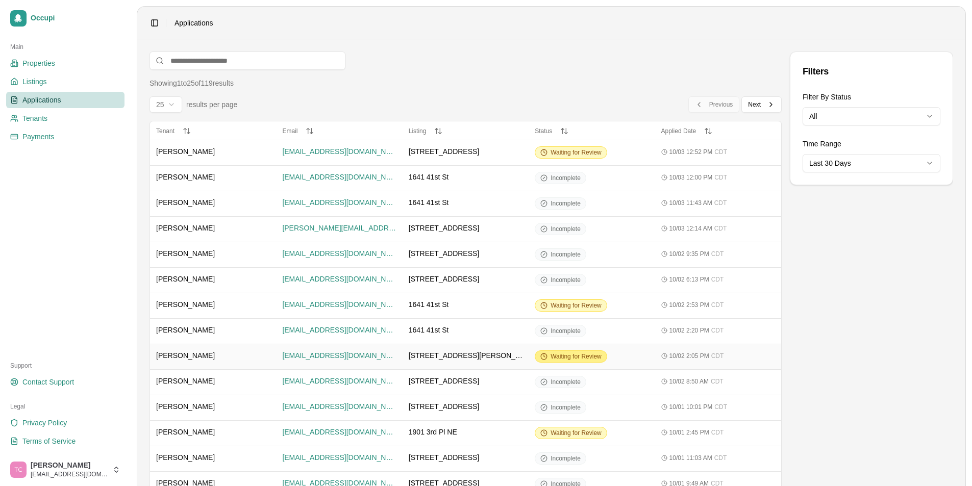
click at [564, 357] on span "Waiting for Review" at bounding box center [575, 356] width 51 height 8
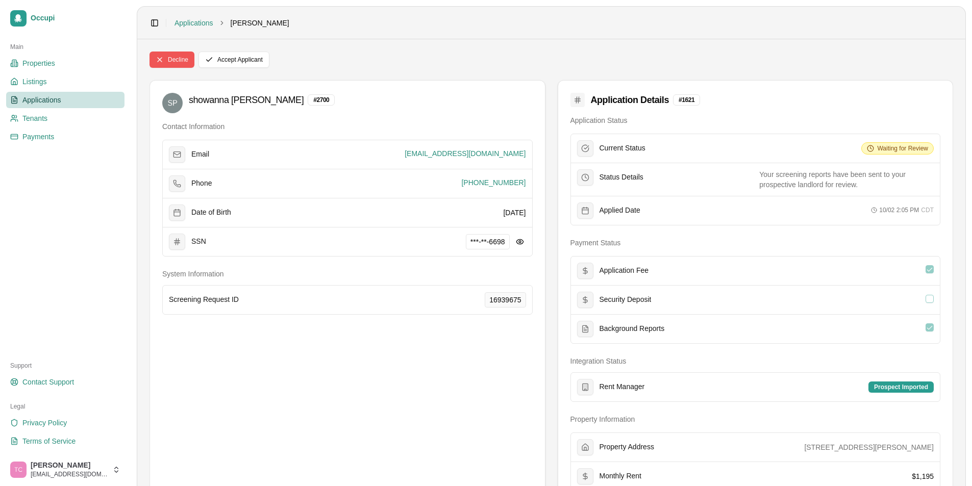
click at [178, 57] on button "Decline" at bounding box center [171, 60] width 45 height 16
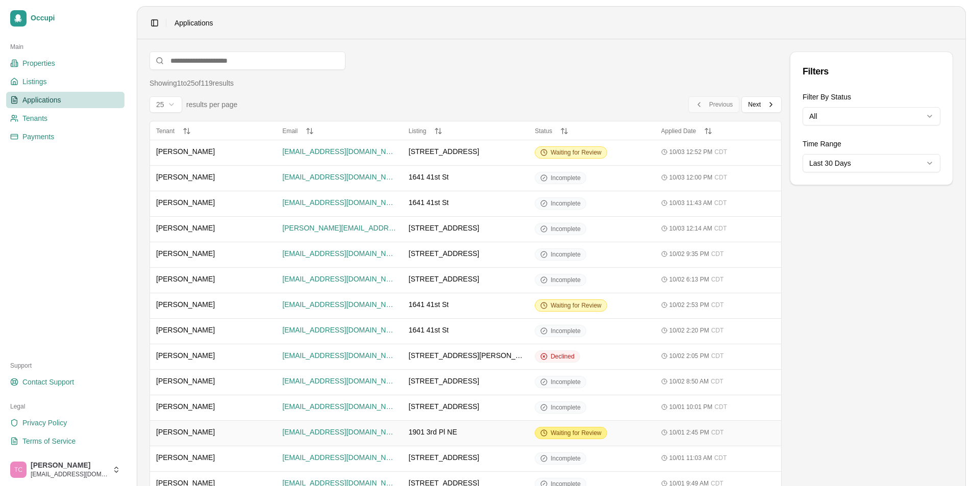
click at [574, 434] on span "Waiting for Review" at bounding box center [575, 433] width 51 height 8
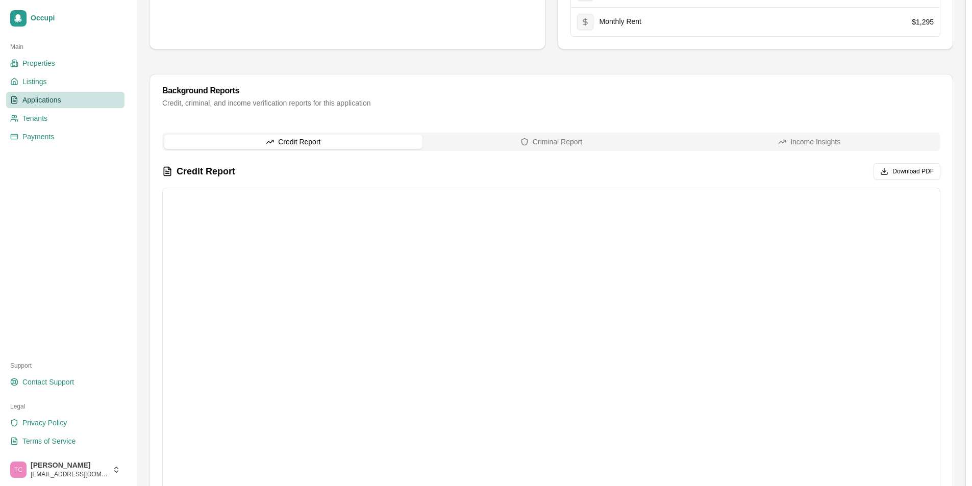
scroll to position [408, 0]
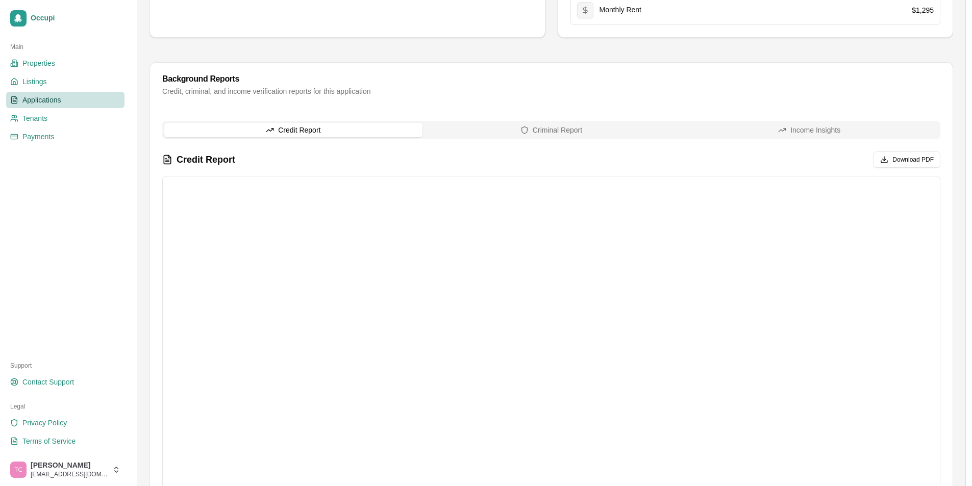
click at [54, 102] on span "Applications" at bounding box center [41, 100] width 39 height 10
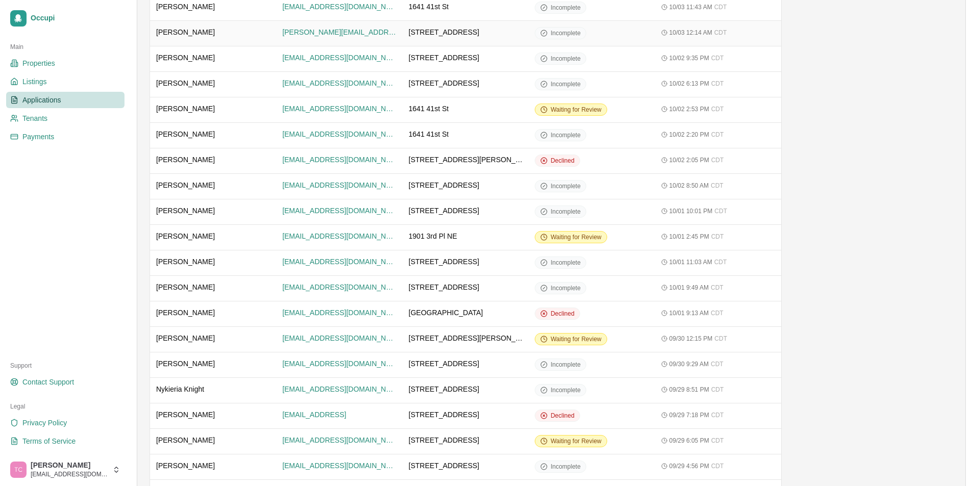
scroll to position [204, 0]
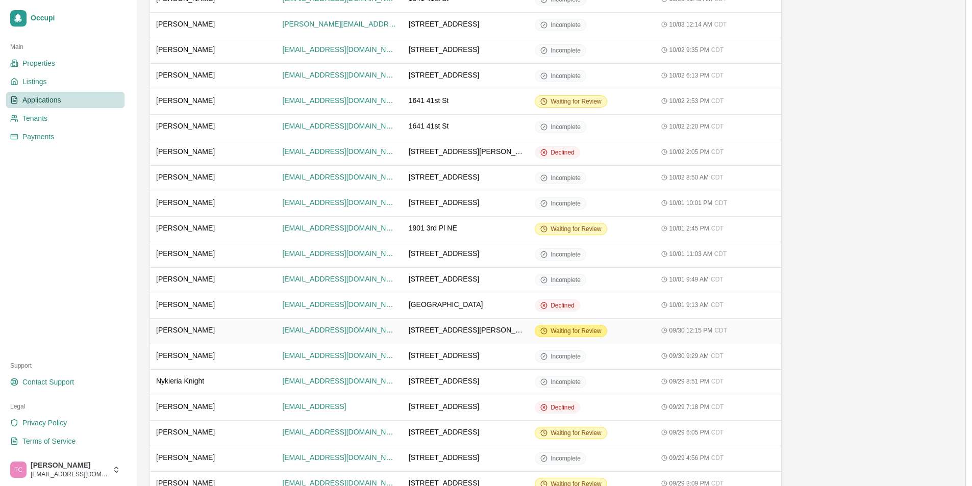
click at [578, 332] on span "Waiting for Review" at bounding box center [575, 331] width 51 height 8
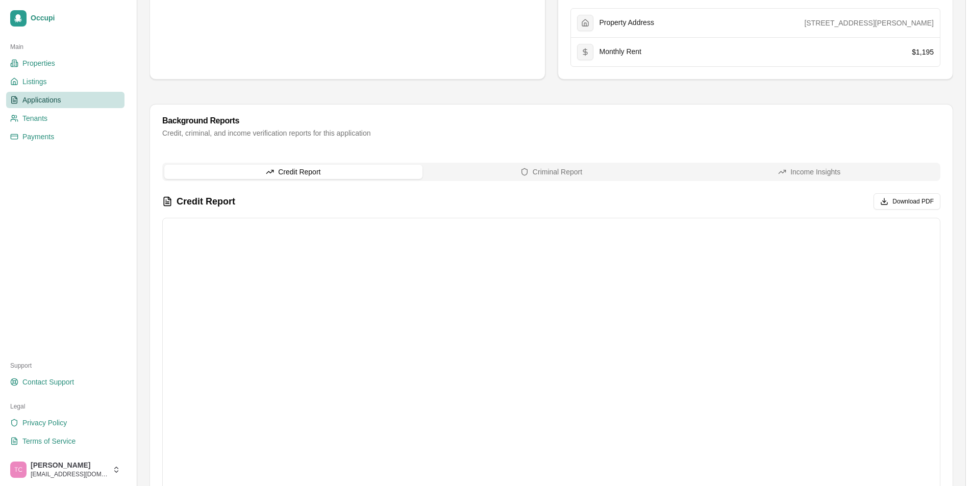
scroll to position [510, 0]
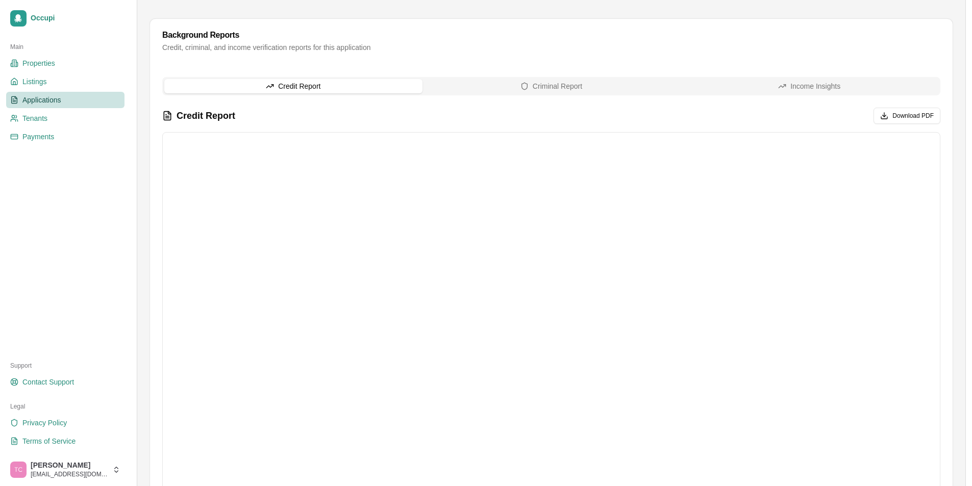
click at [37, 100] on span "Applications" at bounding box center [41, 100] width 39 height 10
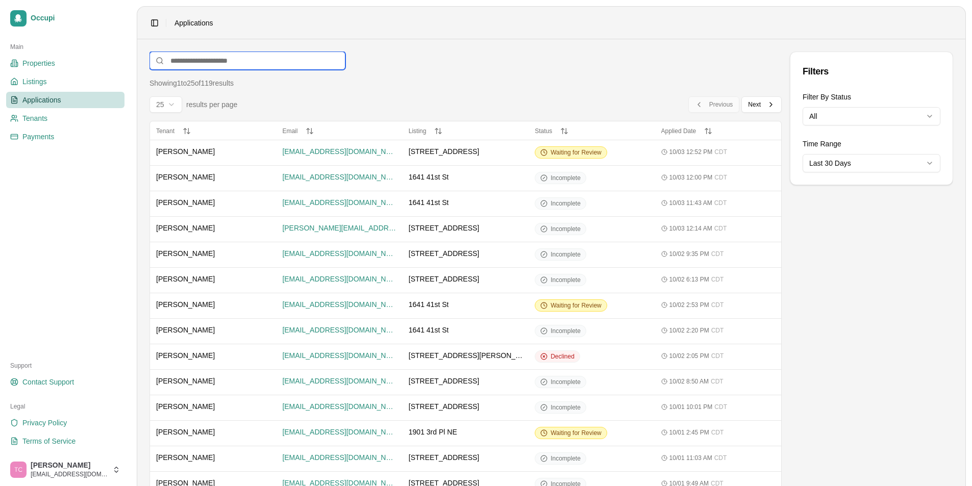
click at [246, 55] on input at bounding box center [247, 61] width 196 height 18
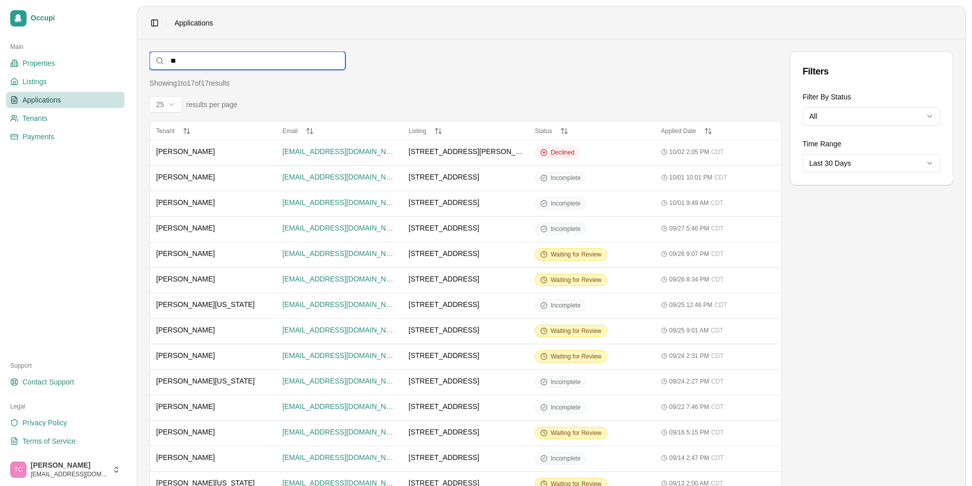
type input "*"
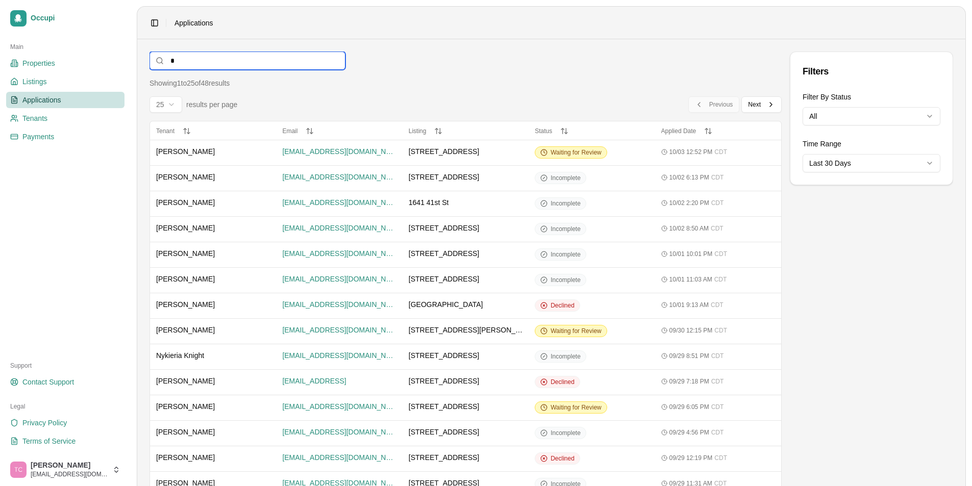
click at [183, 55] on input "*" at bounding box center [247, 61] width 196 height 18
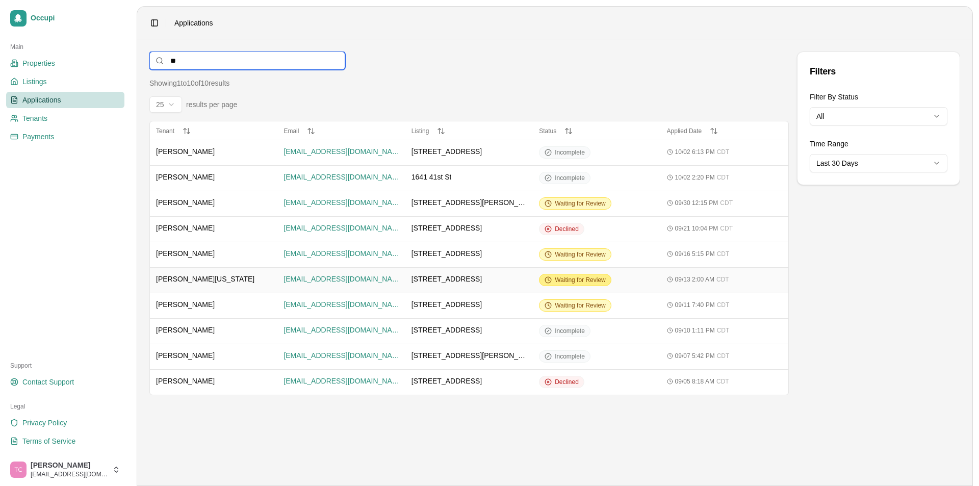
type input "**"
click at [575, 277] on span "Waiting for Review" at bounding box center [580, 280] width 51 height 8
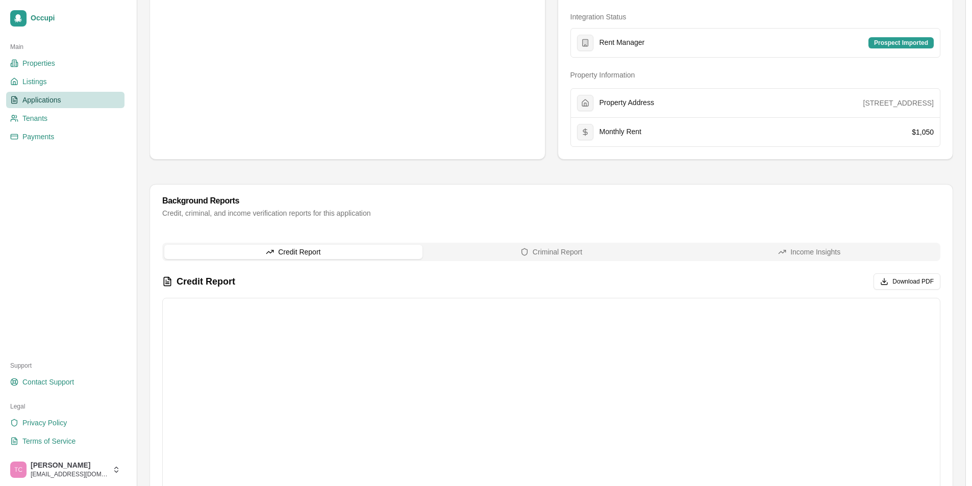
scroll to position [459, 0]
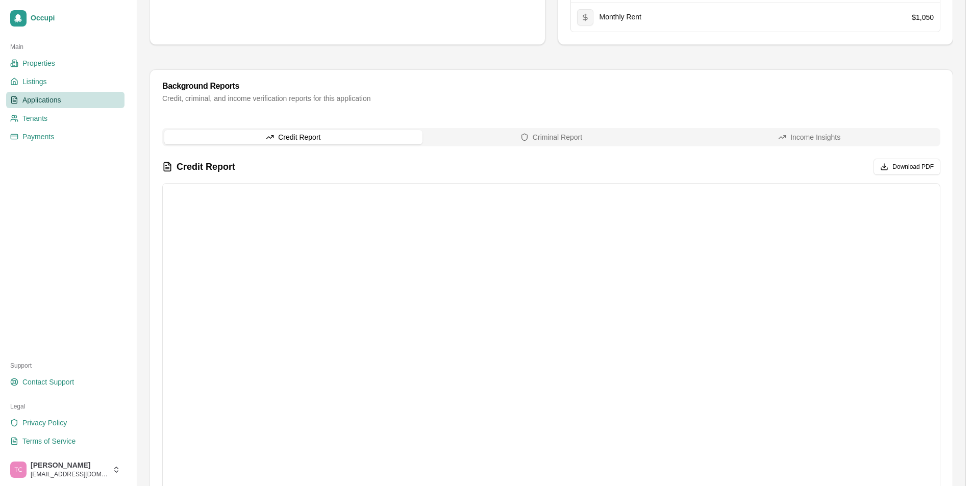
click at [28, 100] on span "Applications" at bounding box center [41, 100] width 39 height 10
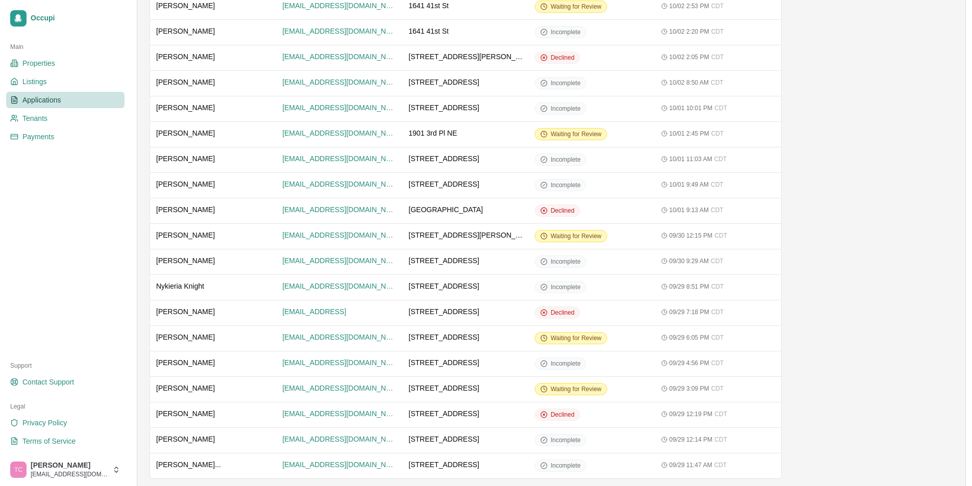
scroll to position [305, 0]
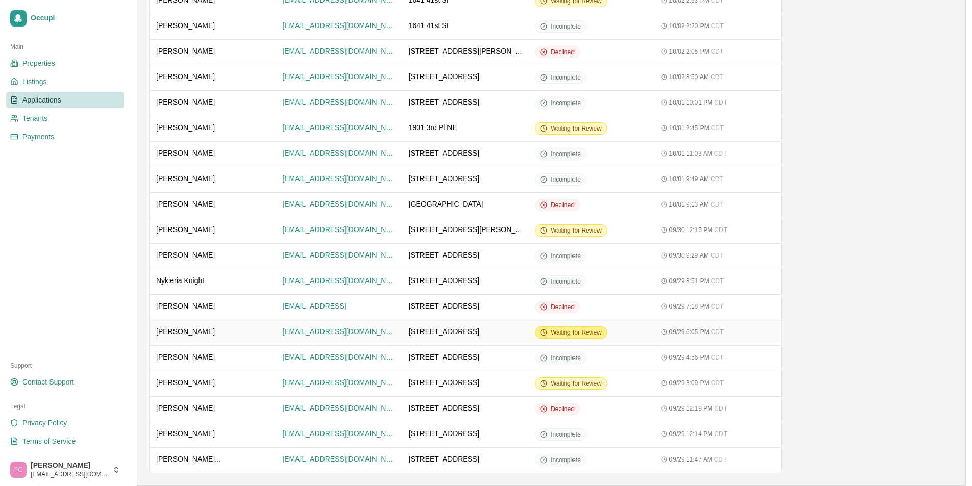
click at [568, 334] on span "Waiting for Review" at bounding box center [575, 332] width 51 height 8
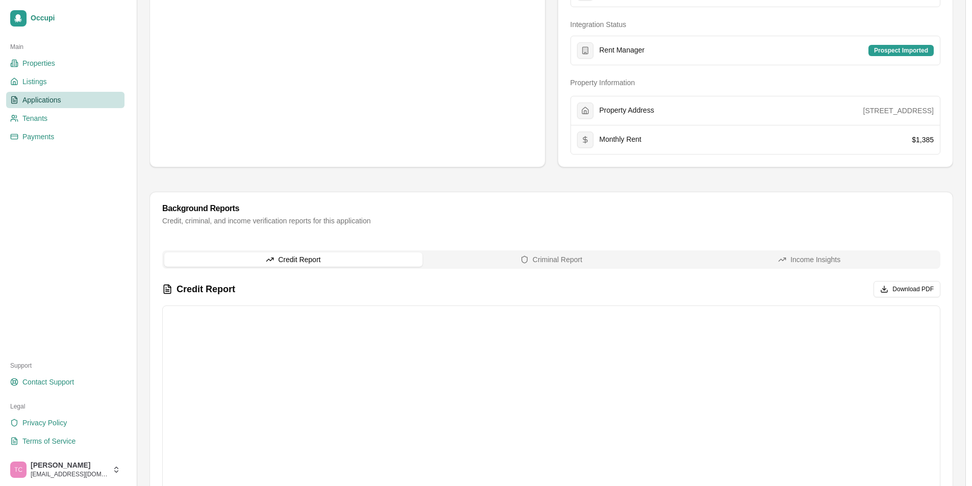
scroll to position [310, 0]
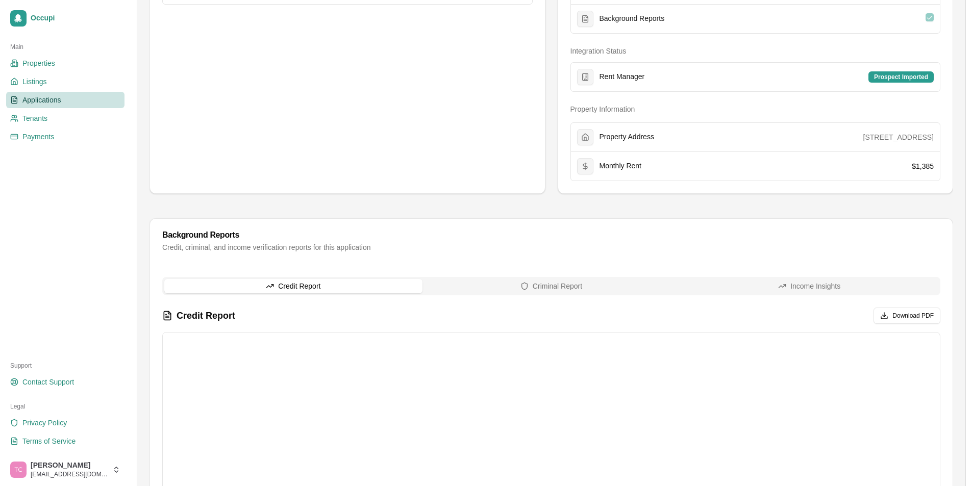
click at [603, 289] on button "Criminal Report" at bounding box center [551, 286] width 258 height 14
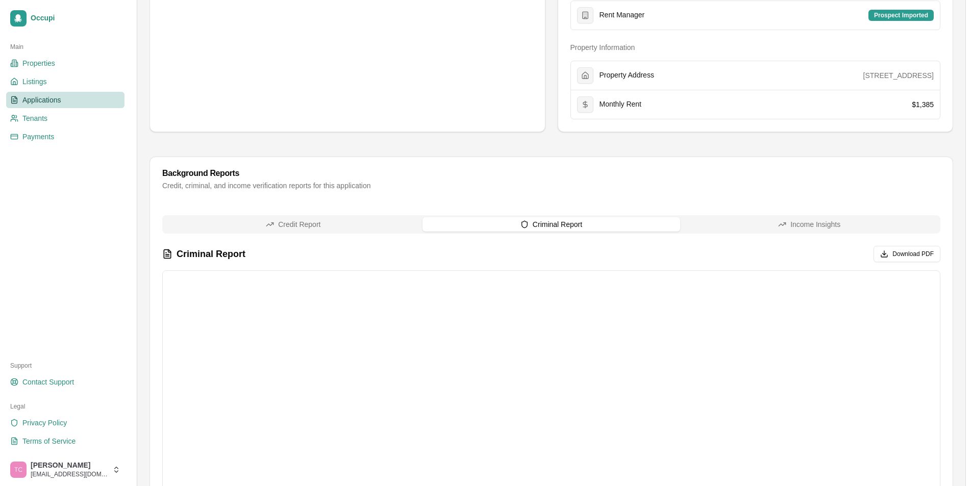
scroll to position [514, 0]
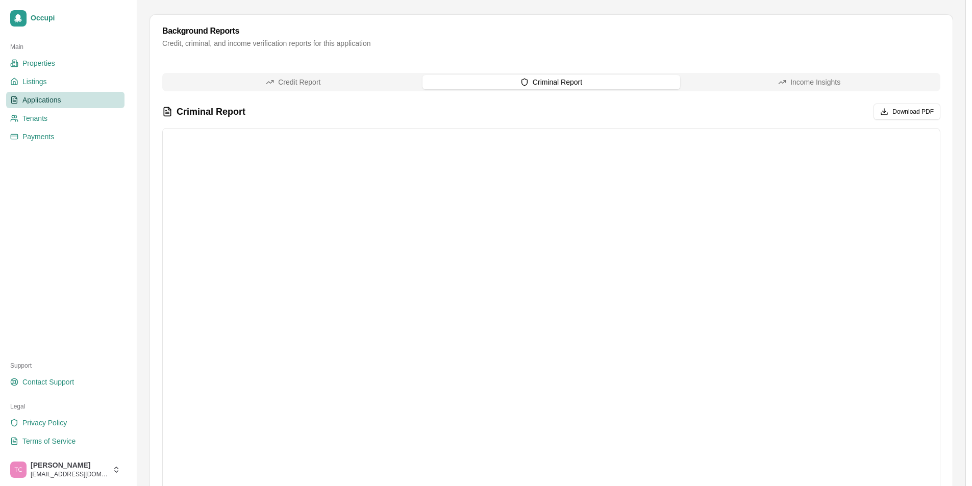
click at [46, 100] on span "Applications" at bounding box center [41, 100] width 39 height 10
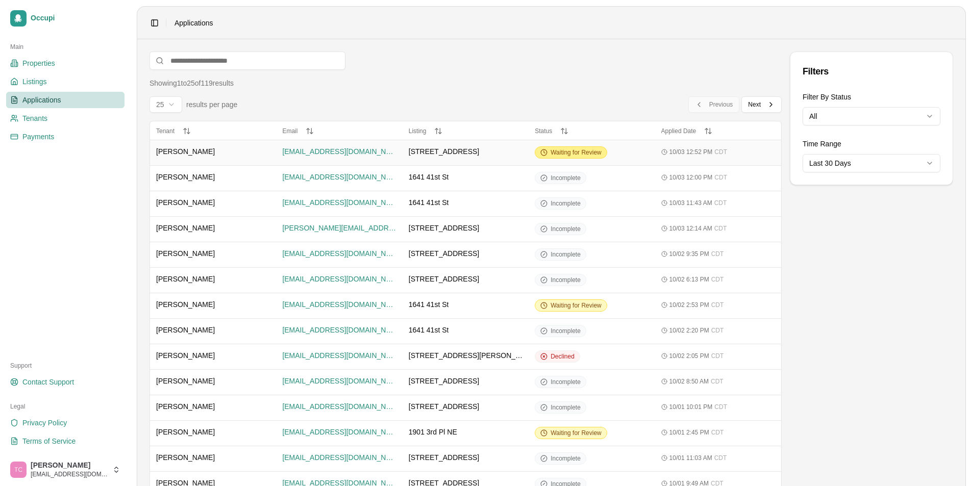
click at [580, 150] on span "Waiting for Review" at bounding box center [575, 152] width 51 height 8
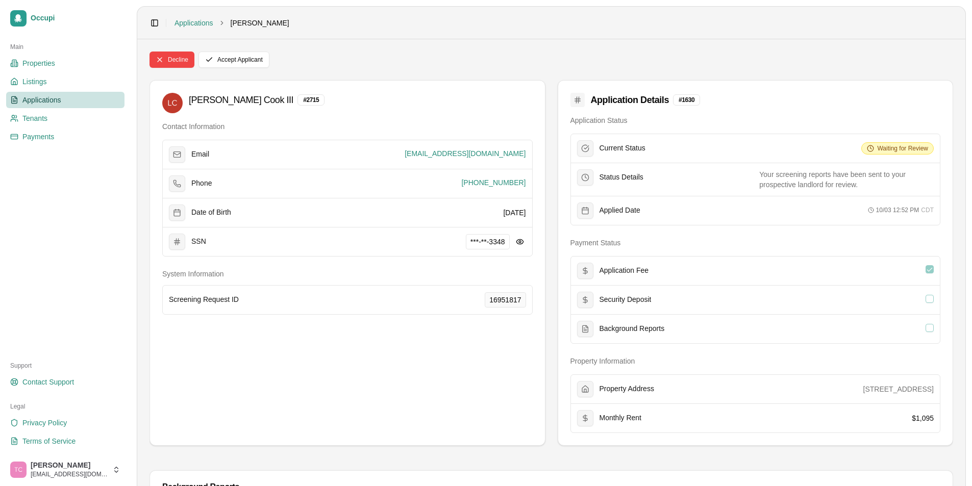
click at [45, 96] on span "Applications" at bounding box center [41, 100] width 39 height 10
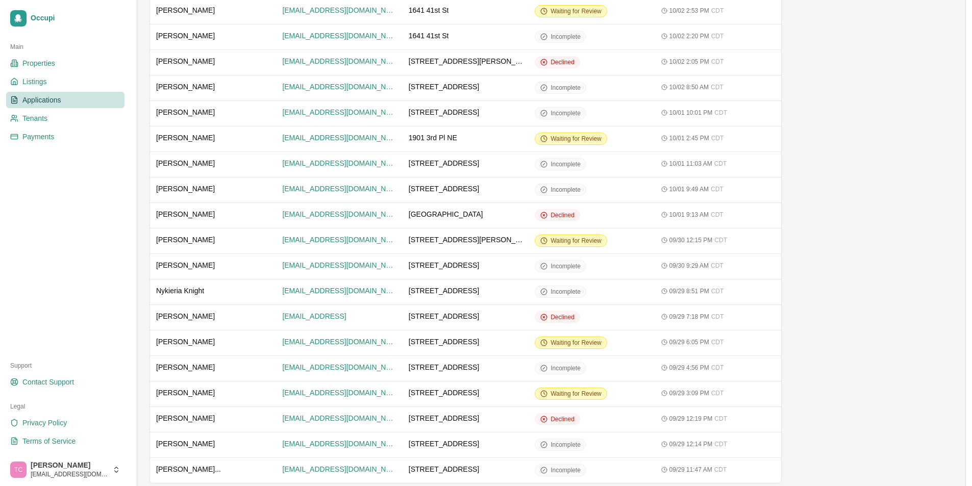
scroll to position [305, 0]
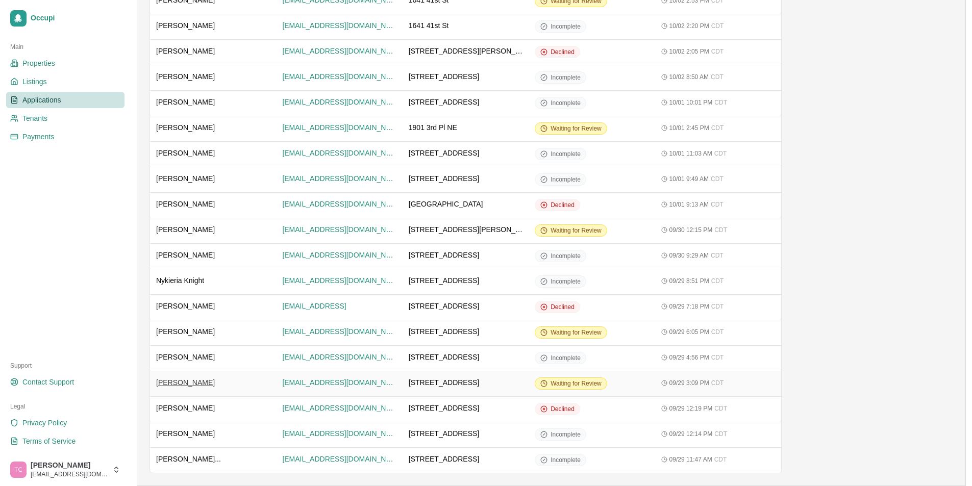
click at [180, 382] on span "[PERSON_NAME]" at bounding box center [185, 382] width 59 height 10
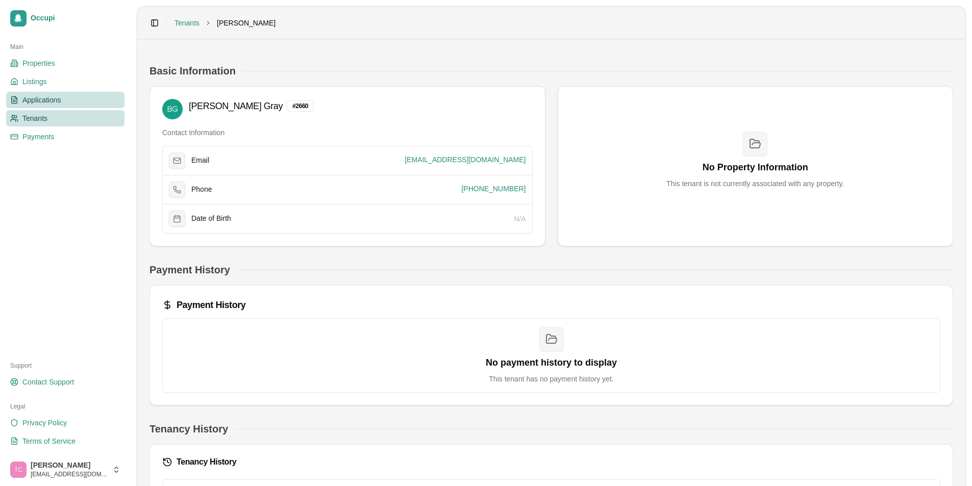
click at [53, 98] on span "Applications" at bounding box center [41, 100] width 39 height 10
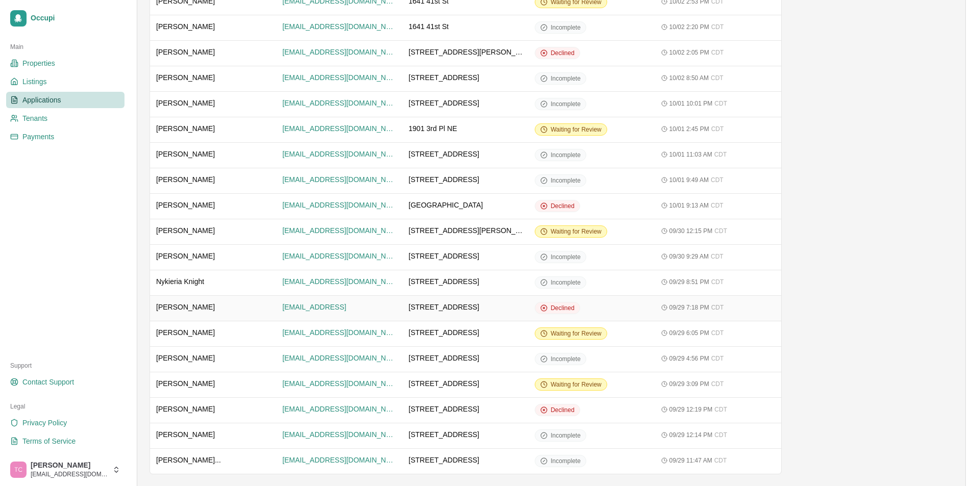
scroll to position [305, 0]
click at [562, 387] on span "Waiting for Review" at bounding box center [575, 383] width 51 height 8
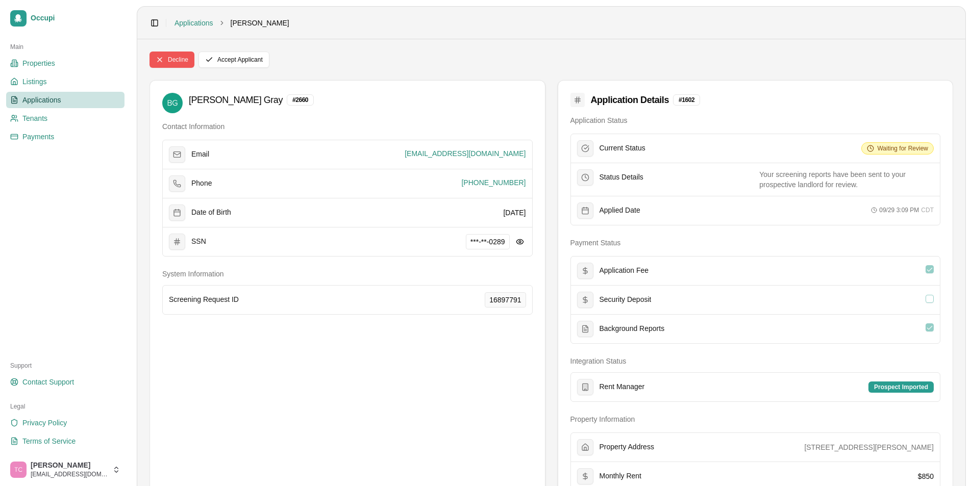
click at [183, 56] on button "Decline" at bounding box center [171, 60] width 45 height 16
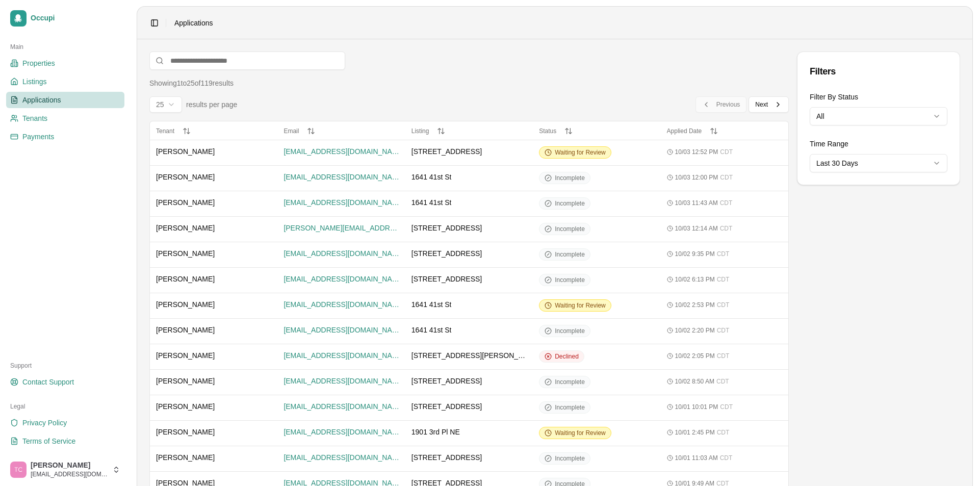
click at [178, 105] on html "Occupi Main Properties Listings Applications Tenants Payments Support Contact S…" at bounding box center [489, 243] width 979 height 486
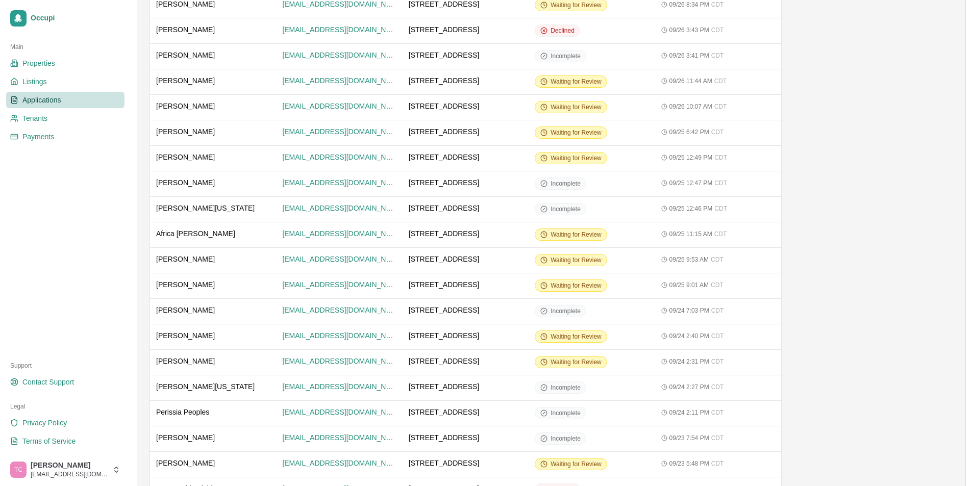
scroll to position [918, 0]
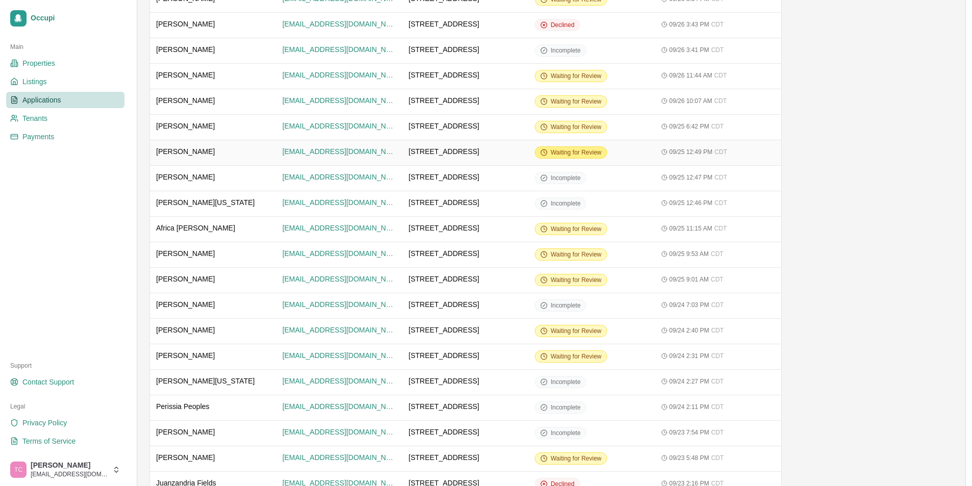
click at [572, 147] on div "Waiting for Review" at bounding box center [571, 152] width 72 height 12
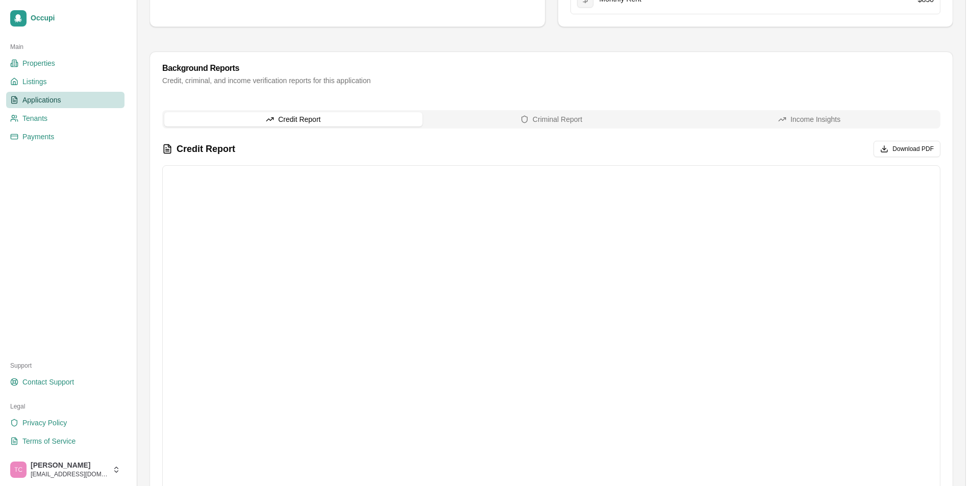
scroll to position [510, 0]
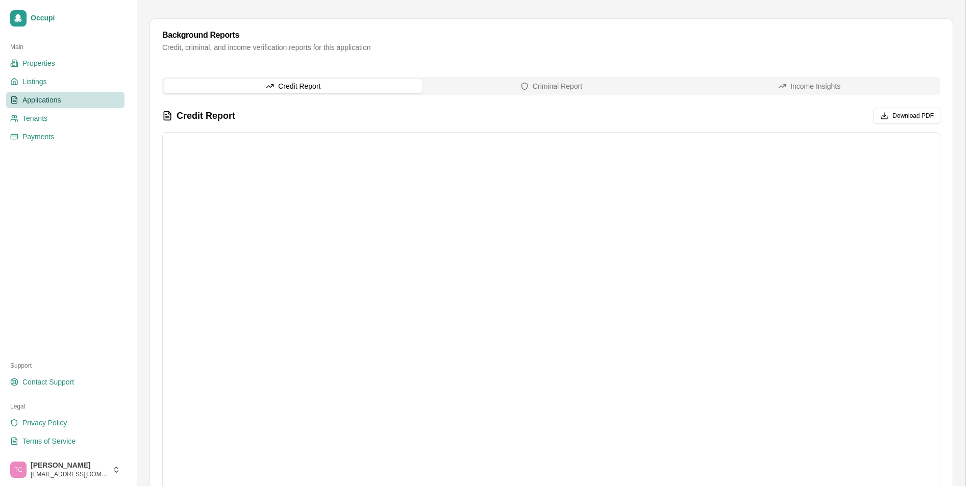
click at [36, 99] on span "Applications" at bounding box center [41, 100] width 39 height 10
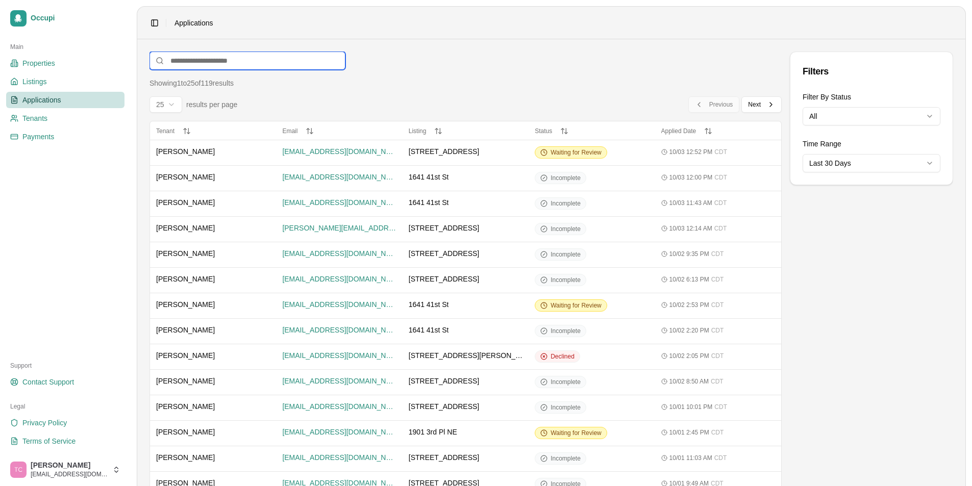
click at [217, 61] on input at bounding box center [247, 61] width 196 height 18
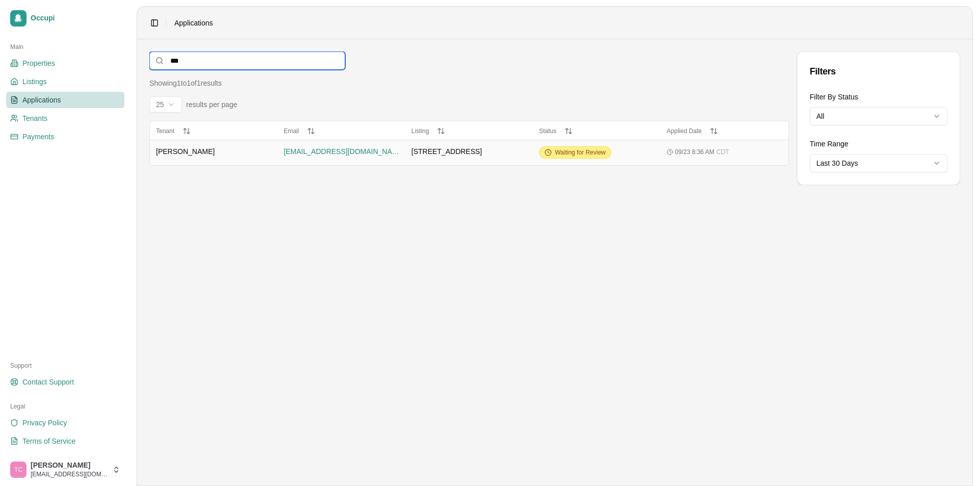
type input "***"
click at [587, 153] on span "Waiting for Review" at bounding box center [580, 152] width 51 height 8
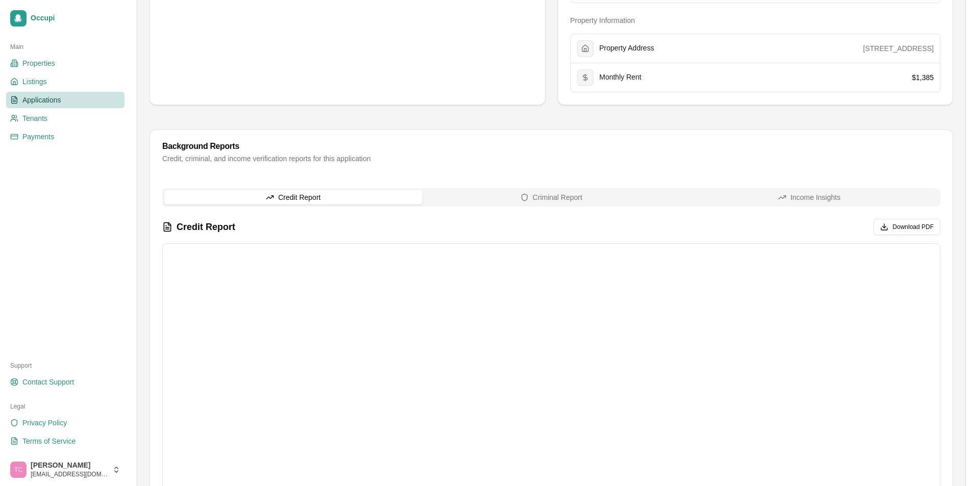
scroll to position [408, 0]
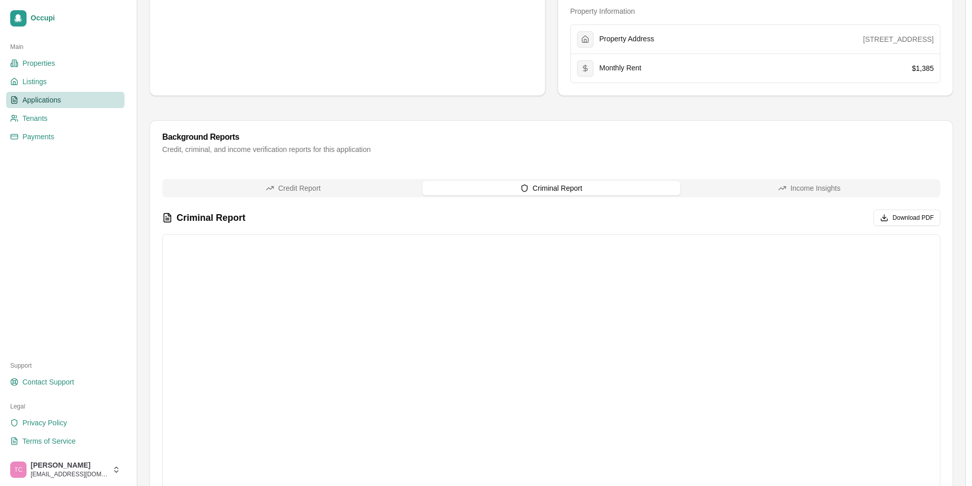
click at [561, 185] on button "Criminal Report" at bounding box center [551, 188] width 258 height 14
click at [65, 100] on link "Applications" at bounding box center [65, 100] width 118 height 16
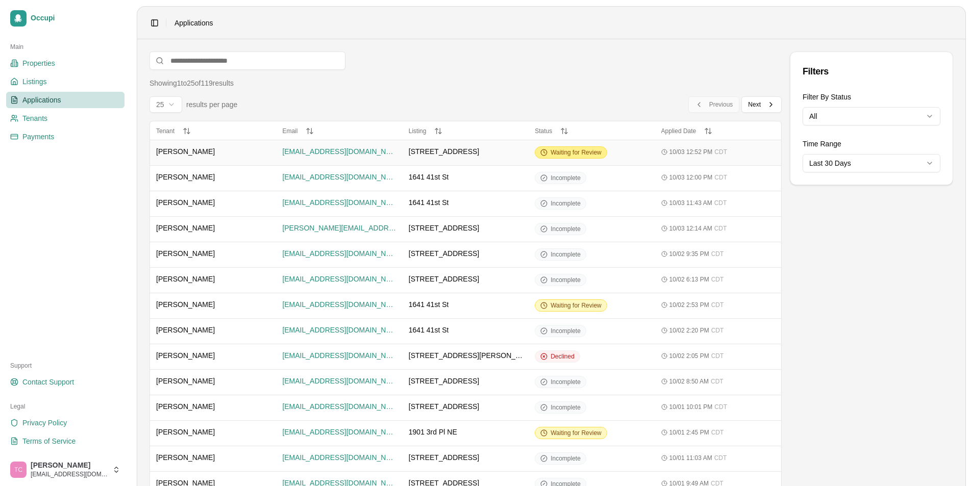
click at [553, 150] on span "Waiting for Review" at bounding box center [575, 152] width 51 height 8
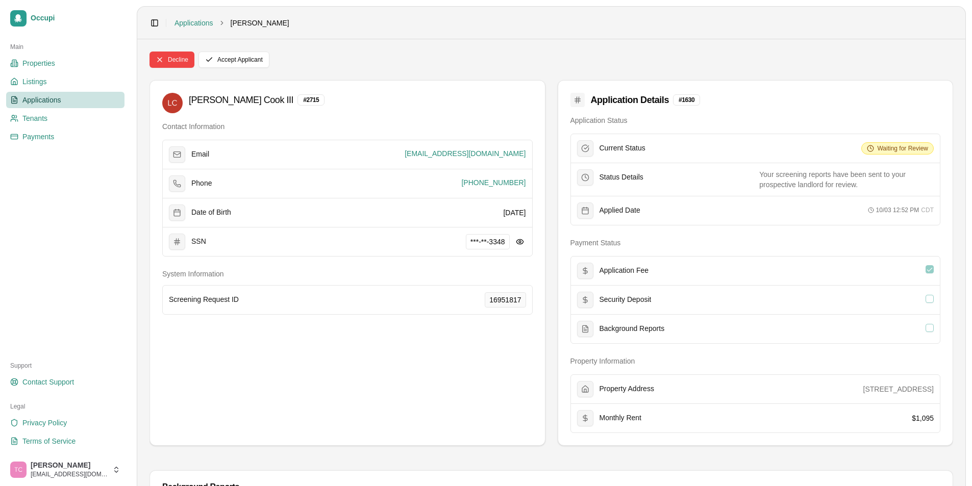
click at [47, 98] on span "Applications" at bounding box center [41, 100] width 39 height 10
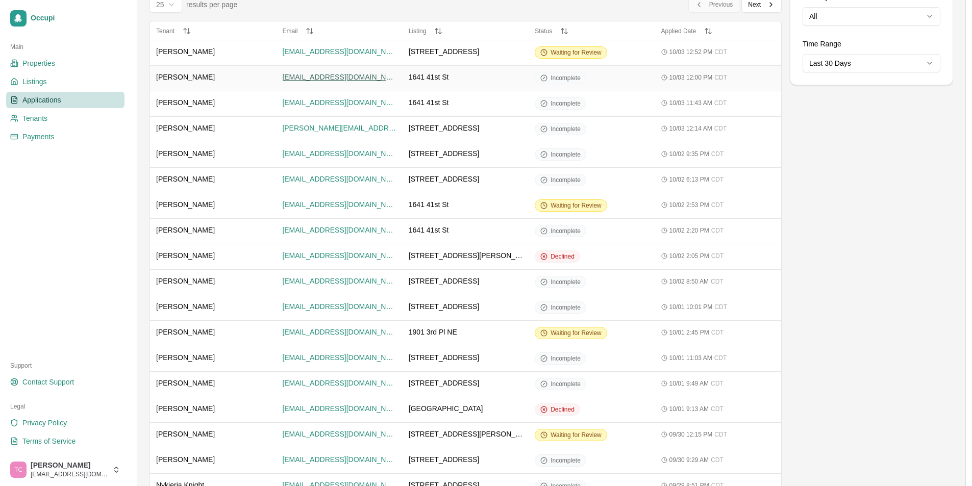
scroll to position [102, 0]
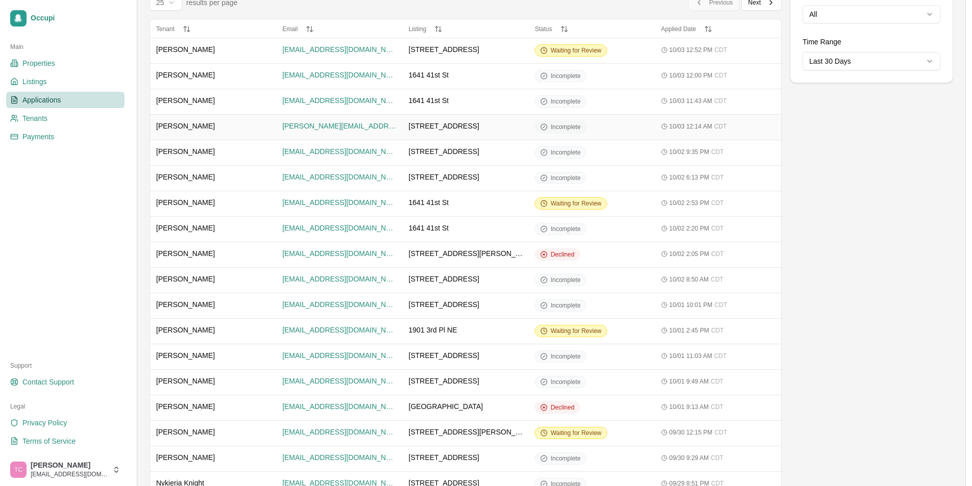
click at [567, 127] on span "Incomplete" at bounding box center [565, 127] width 30 height 8
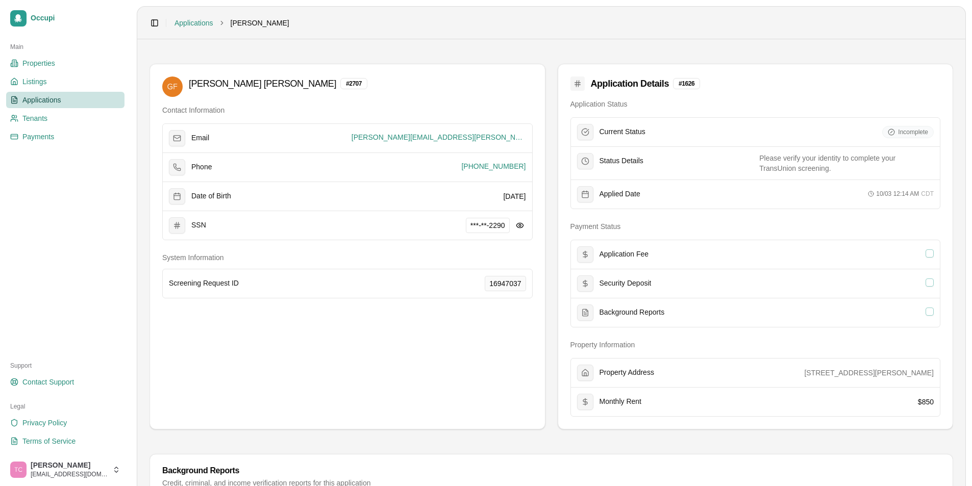
click at [64, 101] on link "Applications" at bounding box center [65, 100] width 118 height 16
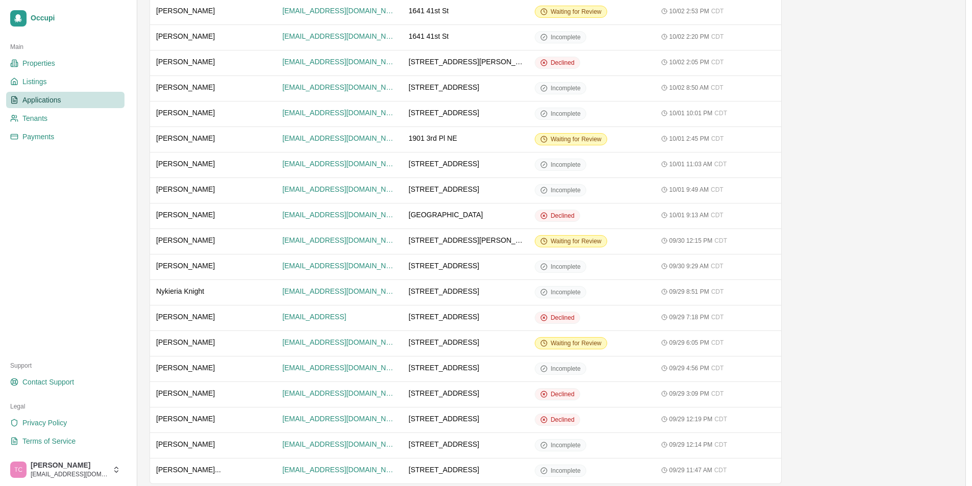
scroll to position [305, 0]
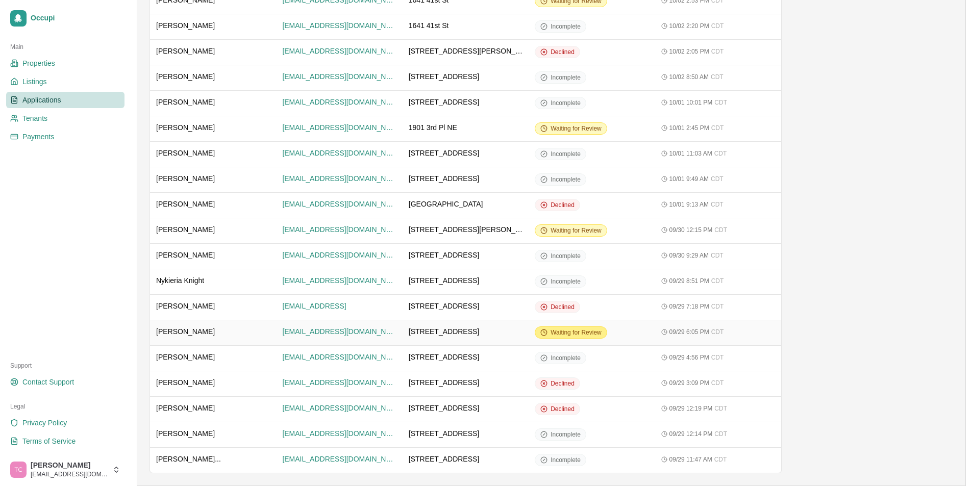
click at [573, 334] on span "Waiting for Review" at bounding box center [575, 332] width 51 height 8
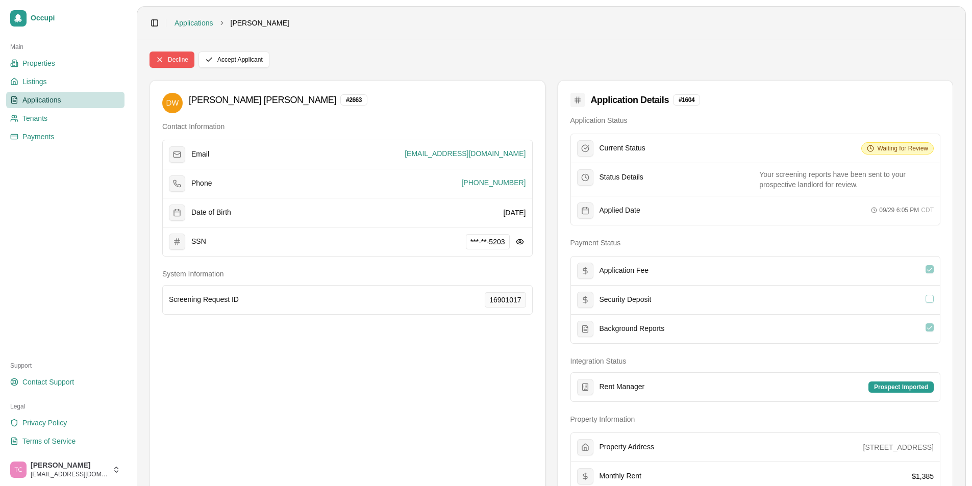
click at [162, 58] on button "Decline" at bounding box center [171, 60] width 45 height 16
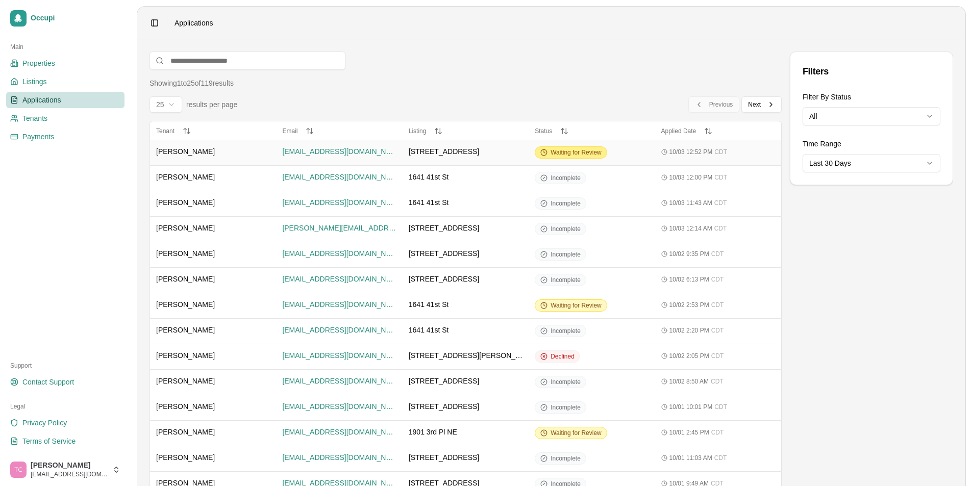
click at [570, 152] on span "Waiting for Review" at bounding box center [575, 152] width 51 height 8
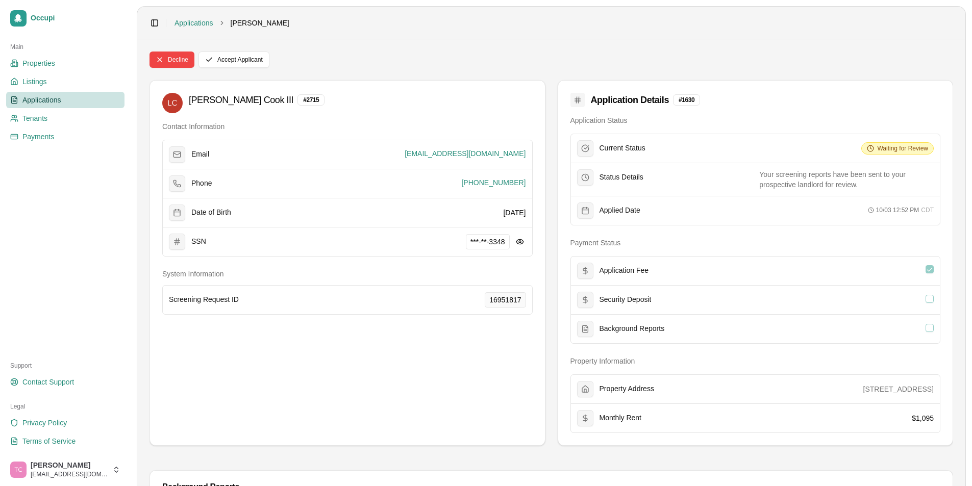
click at [35, 97] on span "Applications" at bounding box center [41, 100] width 39 height 10
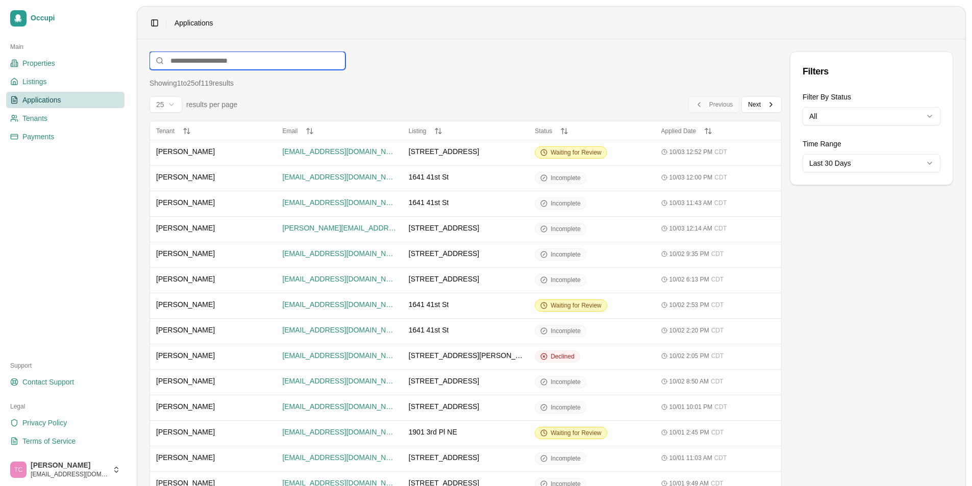
click at [176, 61] on input at bounding box center [247, 61] width 196 height 18
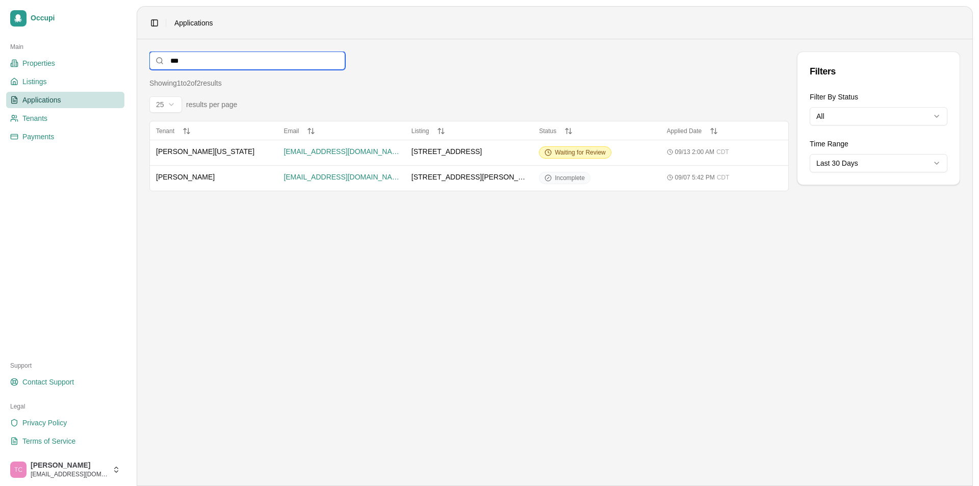
drag, startPoint x: 200, startPoint y: 62, endPoint x: 166, endPoint y: 64, distance: 34.2
click at [166, 60] on input "***" at bounding box center [247, 61] width 196 height 18
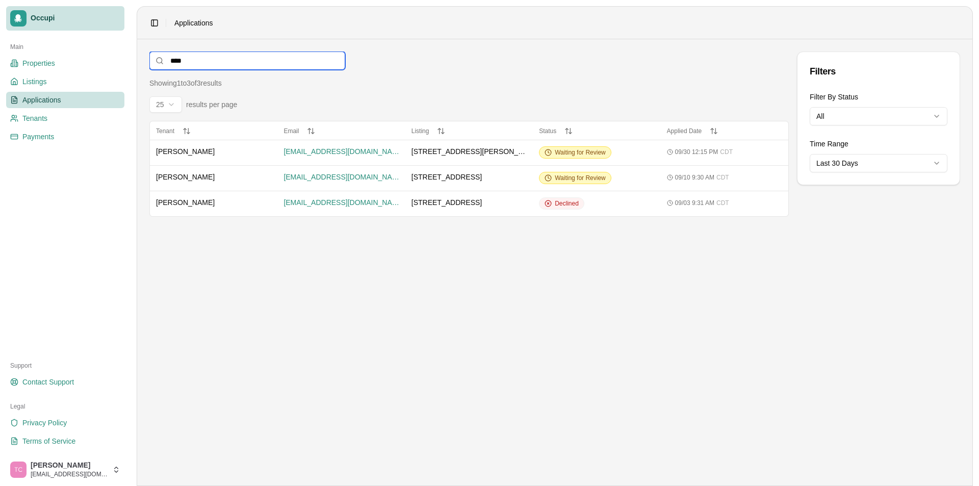
type input "****"
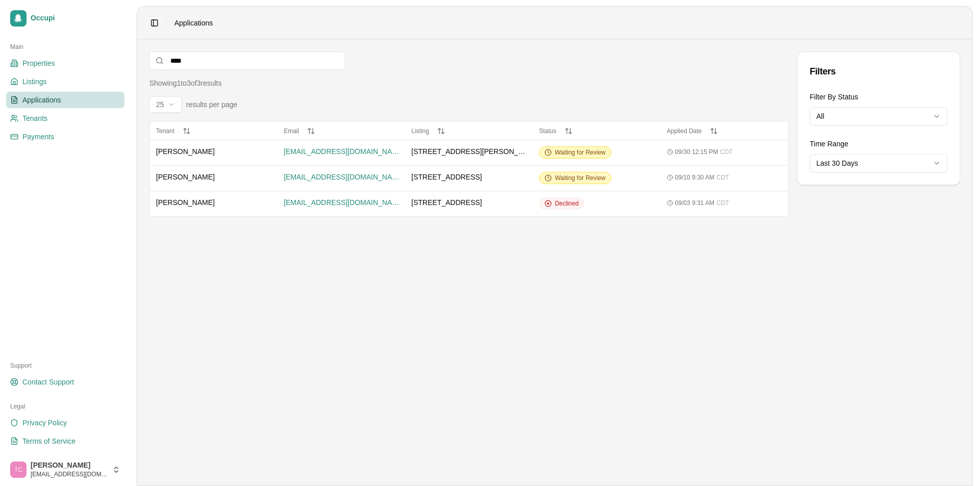
click at [37, 101] on span "Applications" at bounding box center [41, 100] width 39 height 10
click at [45, 98] on span "Applications" at bounding box center [41, 100] width 39 height 10
click at [878, 120] on html "Occupi Main Properties Listings Applications Tenants Payments Support Contact S…" at bounding box center [489, 243] width 979 height 486
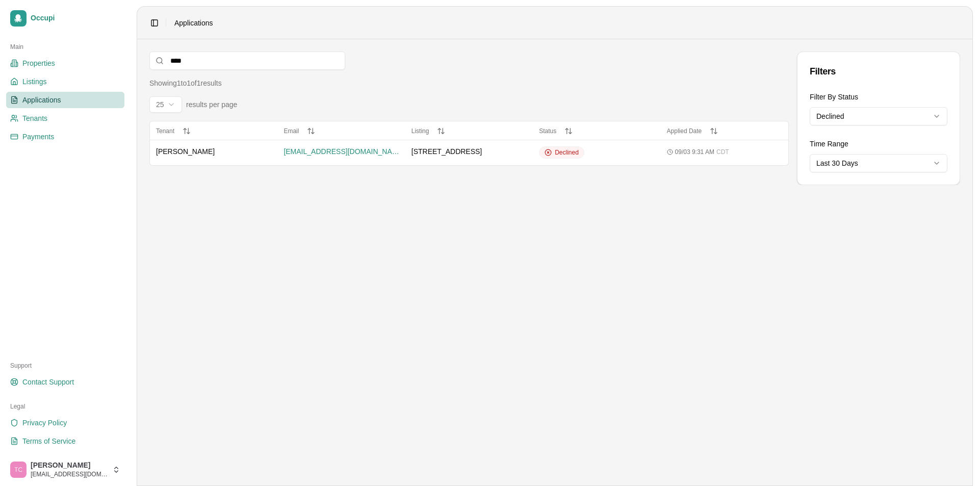
click at [70, 103] on link "Applications" at bounding box center [65, 100] width 118 height 16
click at [48, 79] on link "Listings" at bounding box center [65, 81] width 118 height 16
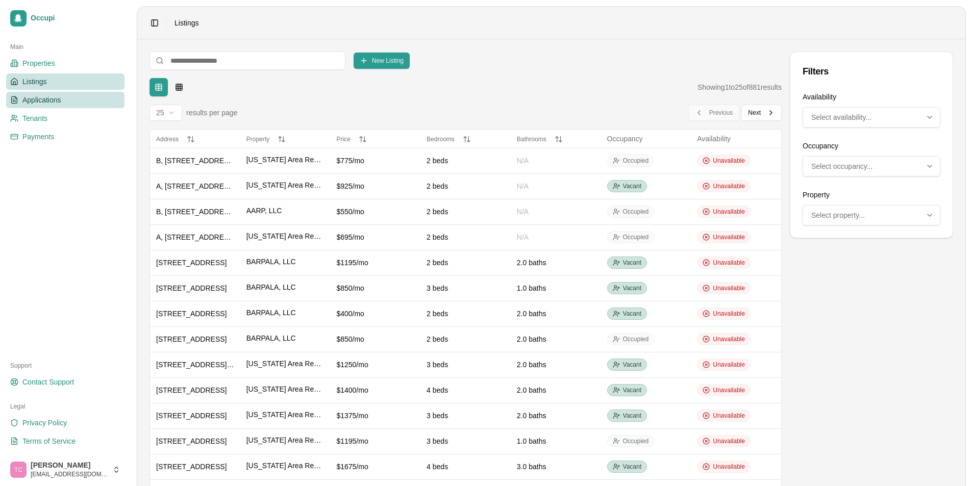
click at [52, 98] on span "Applications" at bounding box center [41, 100] width 39 height 10
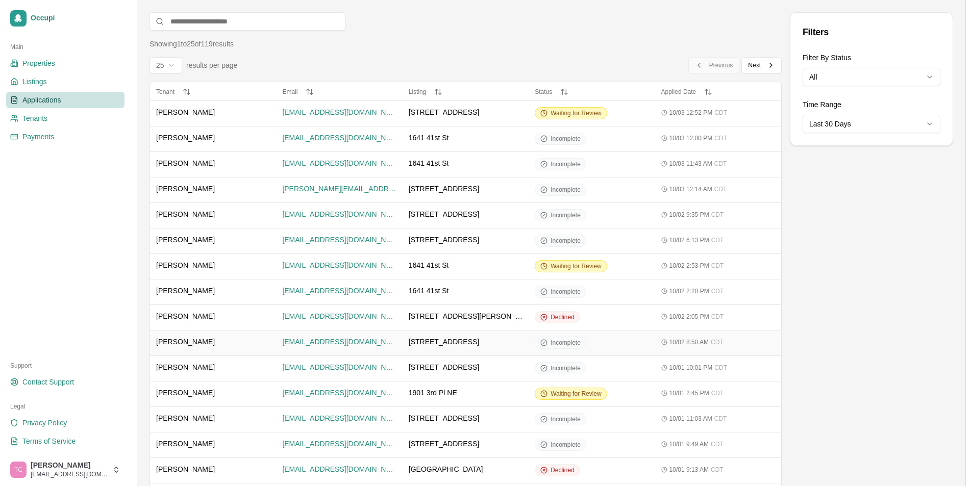
scroll to position [102, 0]
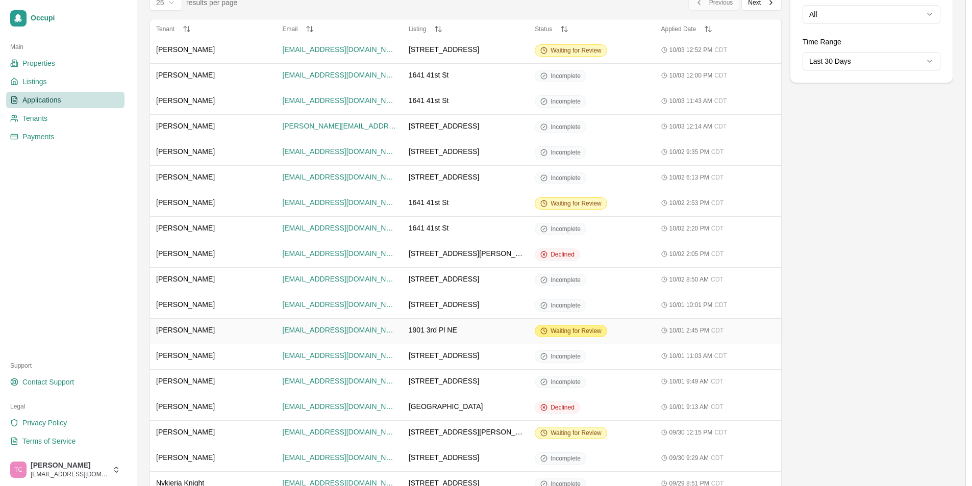
click at [574, 332] on span "Waiting for Review" at bounding box center [575, 331] width 51 height 8
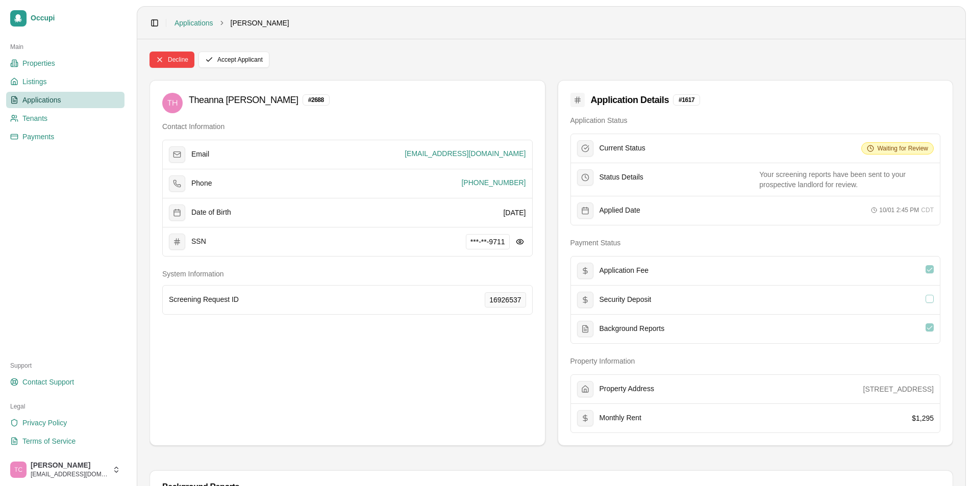
click at [414, 395] on div "Theanna Hayes # 2688 Contact Information Email hayesshp@gmail.com Phone (205) 5…" at bounding box center [347, 263] width 396 height 366
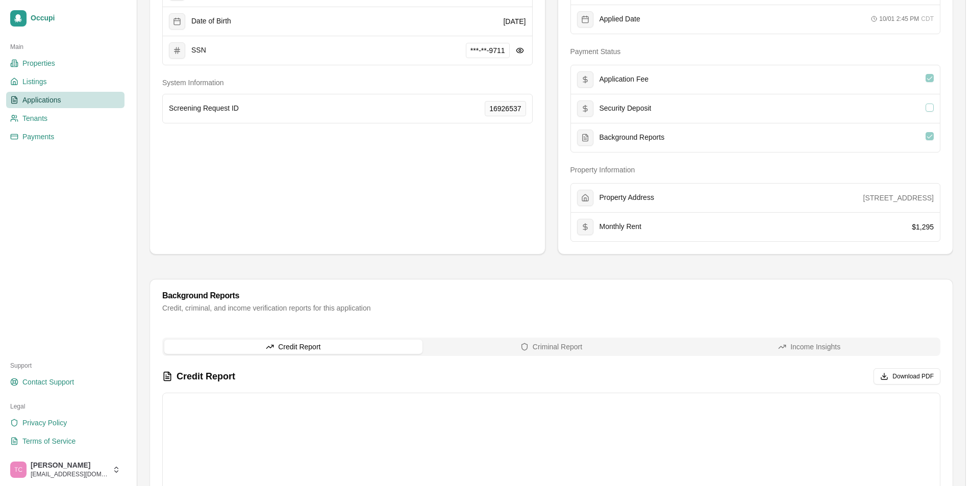
scroll to position [255, 0]
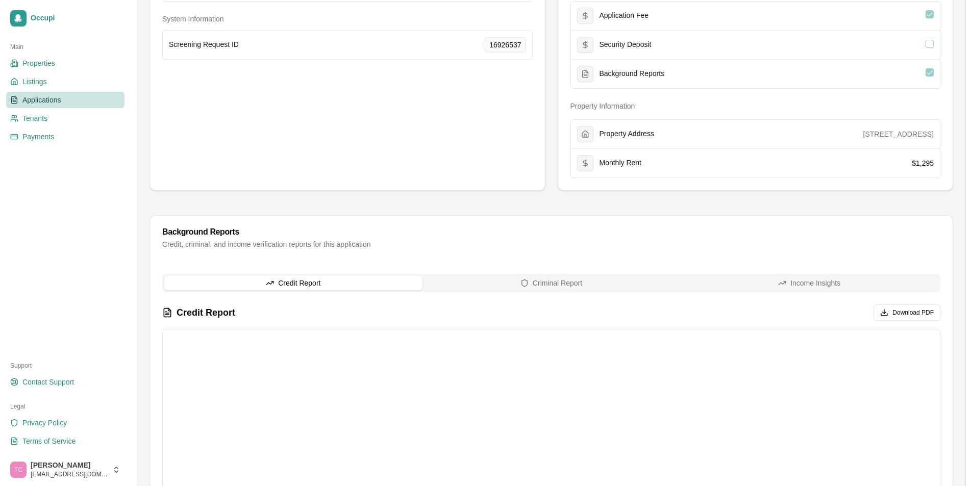
click at [336, 287] on button "Credit Report" at bounding box center [293, 283] width 258 height 14
click at [576, 287] on button "Criminal Report" at bounding box center [551, 283] width 258 height 14
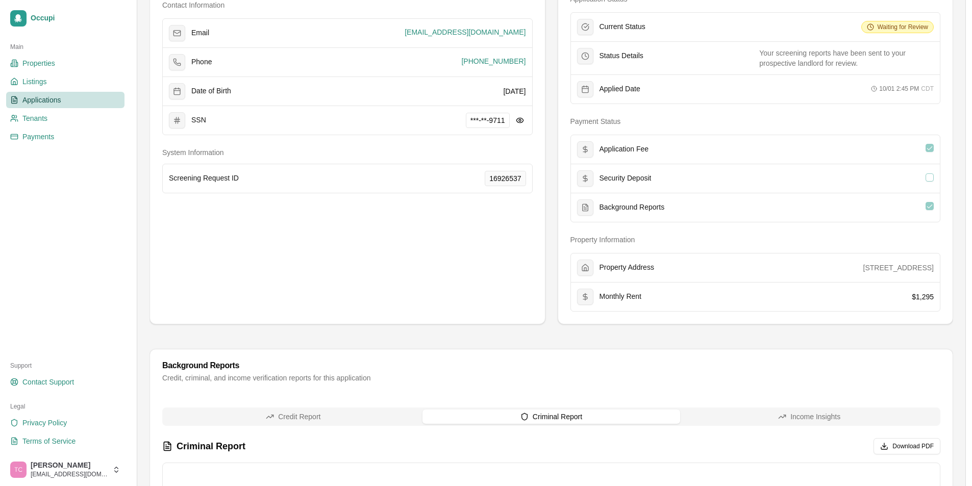
scroll to position [0, 0]
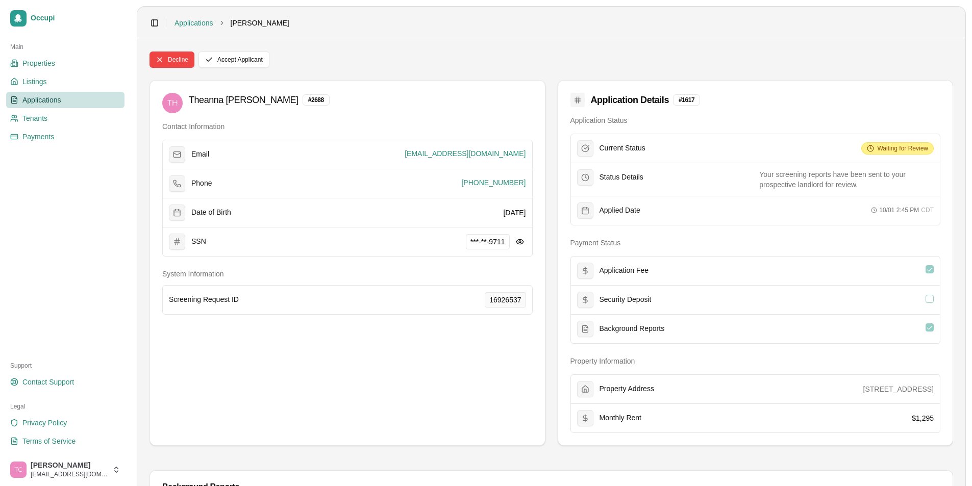
click at [888, 147] on span "Waiting for Review" at bounding box center [902, 148] width 51 height 8
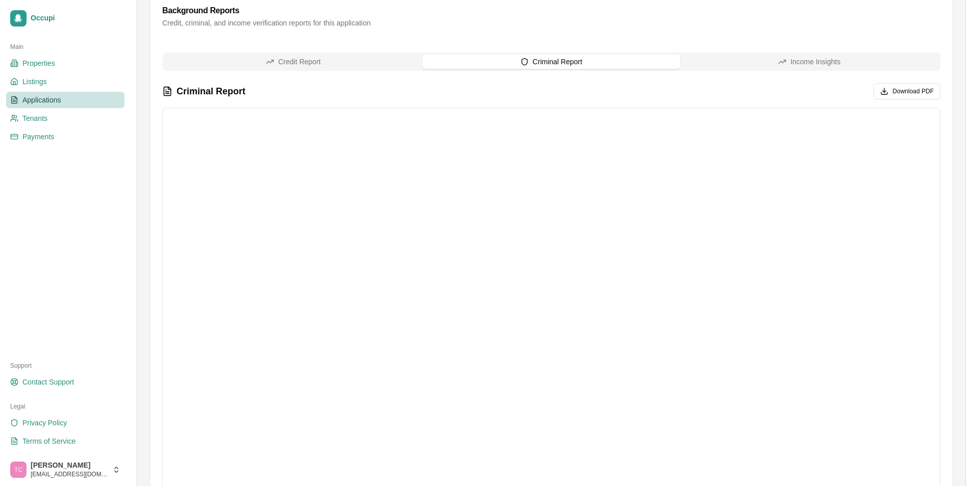
scroll to position [507, 0]
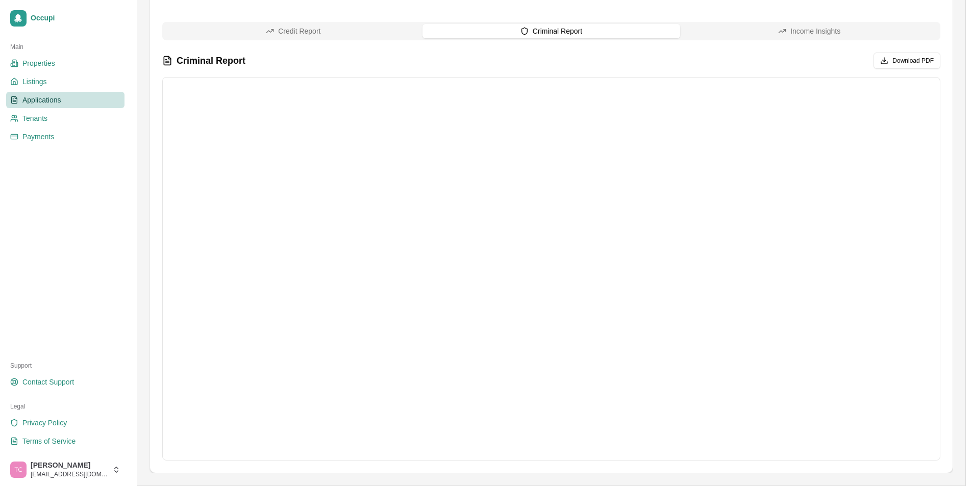
click at [542, 28] on button "Criminal Report" at bounding box center [551, 31] width 258 height 14
click at [318, 27] on button "Credit Report" at bounding box center [293, 31] width 258 height 14
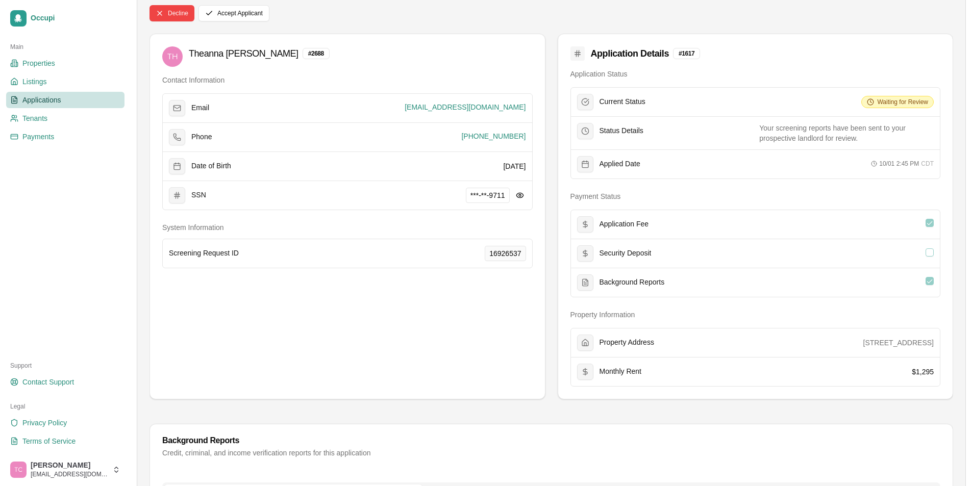
scroll to position [0, 0]
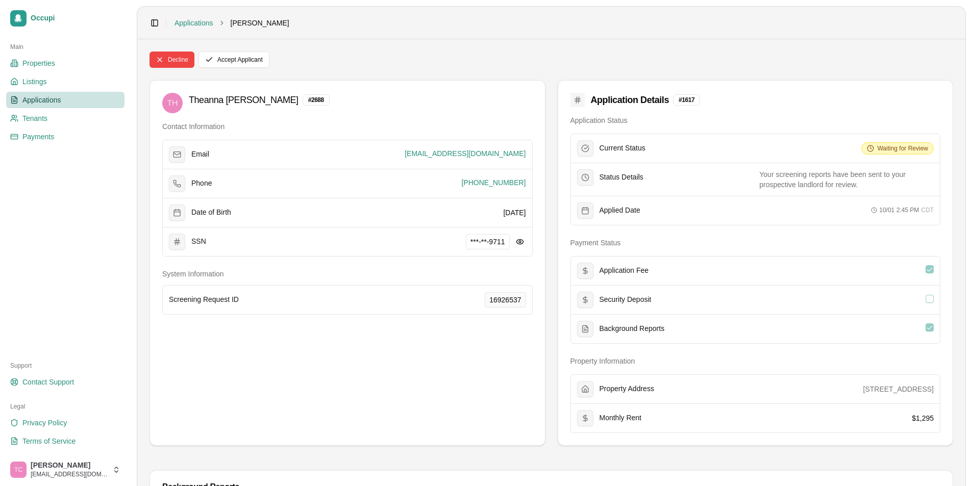
click at [54, 102] on span "Applications" at bounding box center [41, 100] width 39 height 10
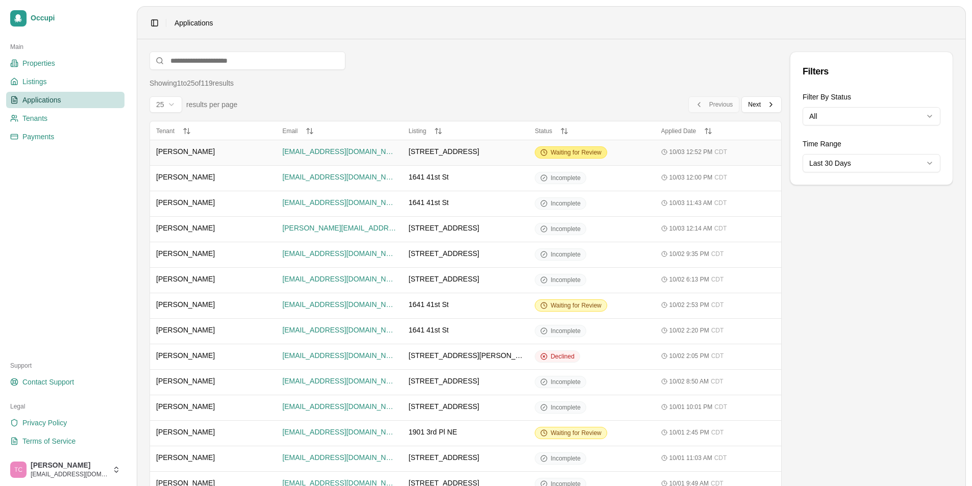
click at [573, 154] on span "Waiting for Review" at bounding box center [575, 152] width 51 height 8
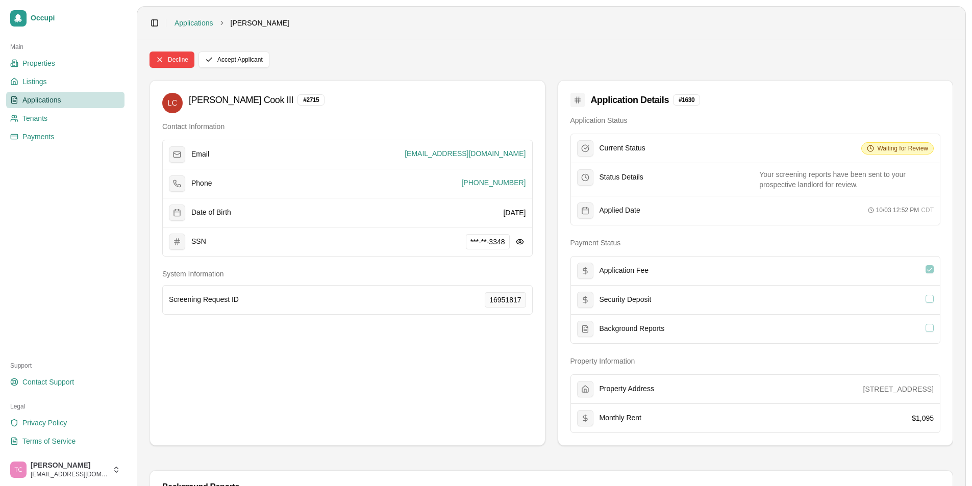
click at [37, 99] on span "Applications" at bounding box center [41, 100] width 39 height 10
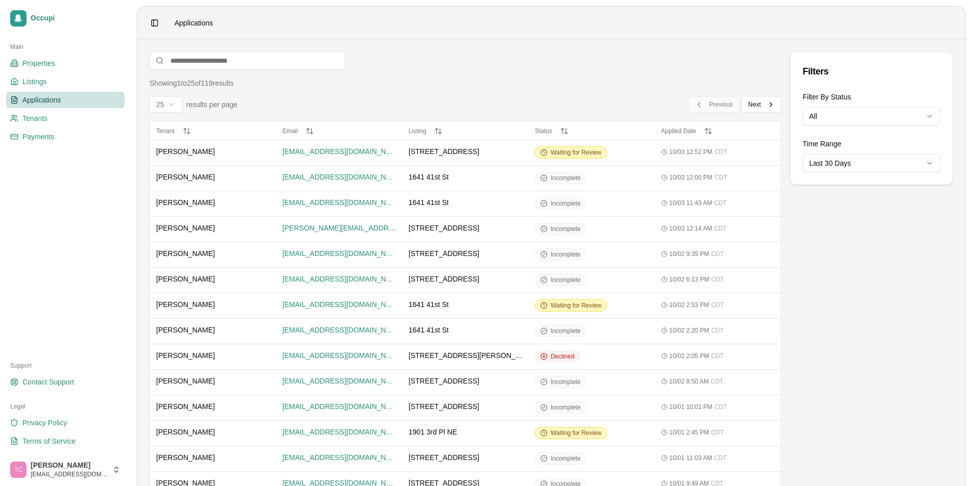
click at [877, 120] on html "Occupi Main Properties Listings Applications Tenants Payments Support Contact S…" at bounding box center [486, 243] width 972 height 486
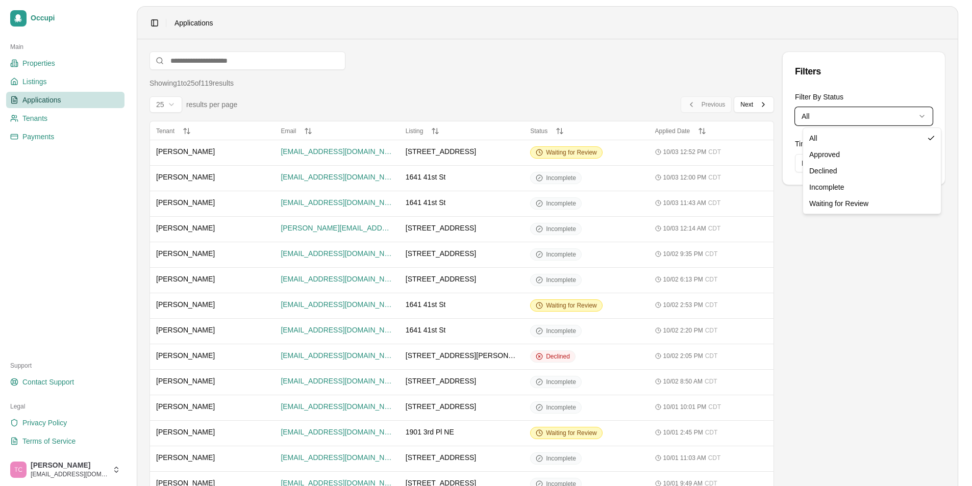
click at [879, 270] on html "Occupi Main Properties Listings Applications Tenants Payments Support Contact S…" at bounding box center [486, 243] width 972 height 486
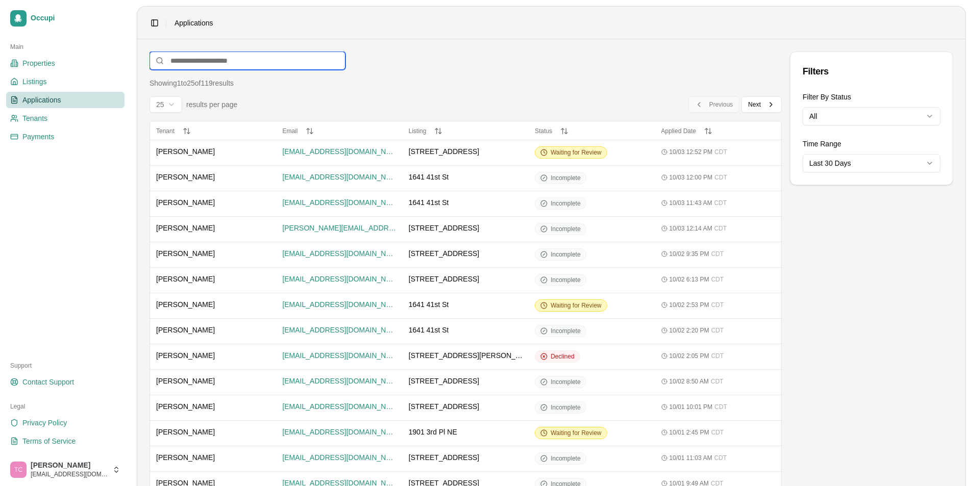
click at [201, 60] on input at bounding box center [247, 61] width 196 height 18
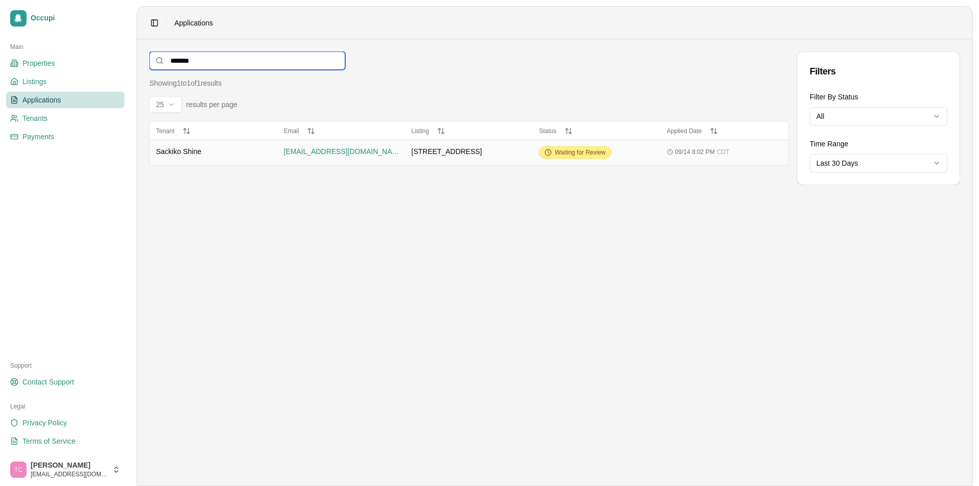
type input "*******"
click at [585, 156] on span "Waiting for Review" at bounding box center [580, 152] width 51 height 8
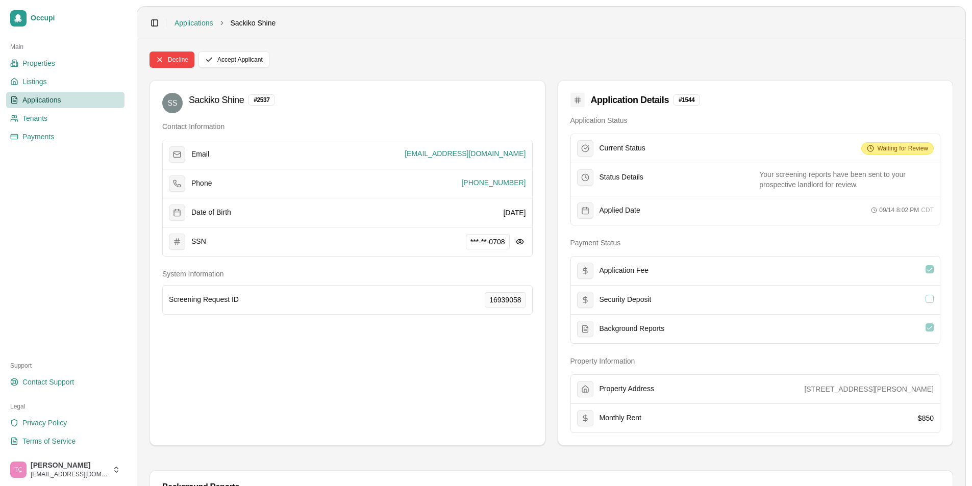
click at [891, 149] on span "Waiting for Review" at bounding box center [902, 148] width 51 height 8
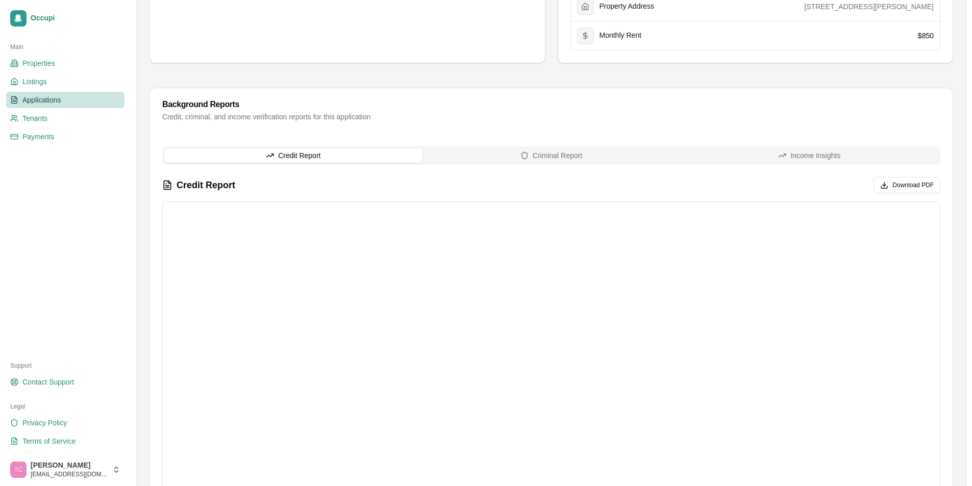
scroll to position [507, 0]
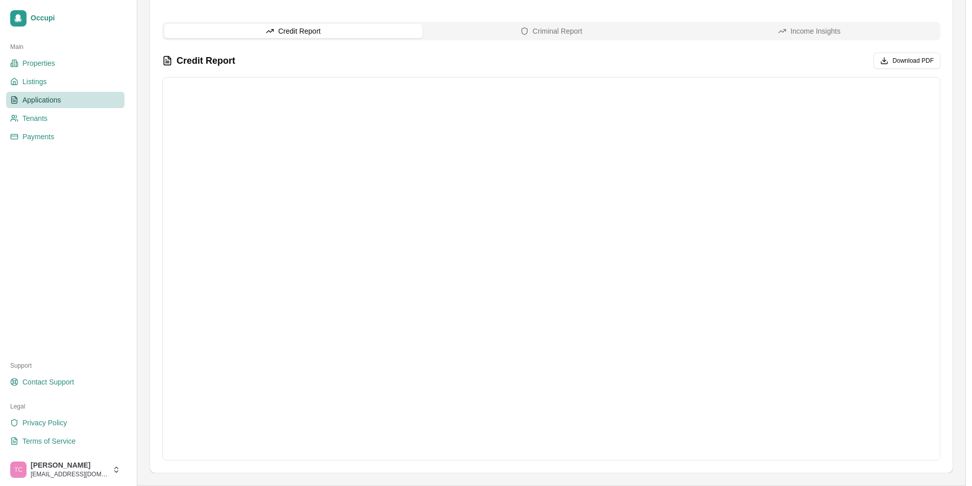
click at [940, 419] on iframe at bounding box center [551, 269] width 778 height 384
click at [562, 30] on button "Criminal Report" at bounding box center [551, 31] width 258 height 14
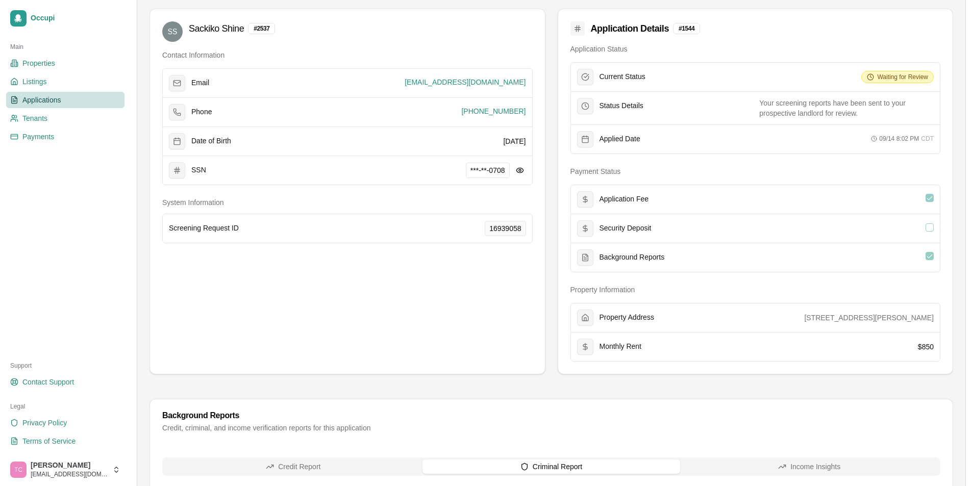
scroll to position [48, 0]
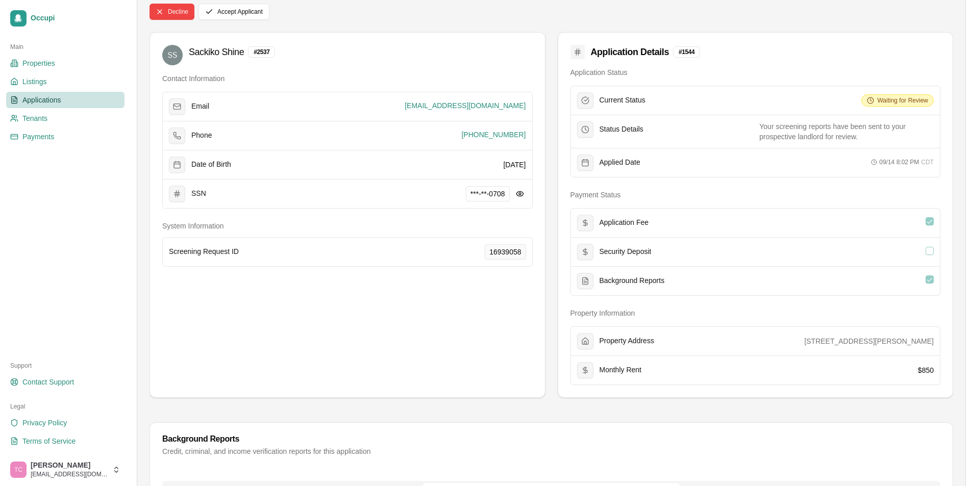
click at [32, 101] on span "Applications" at bounding box center [41, 100] width 39 height 10
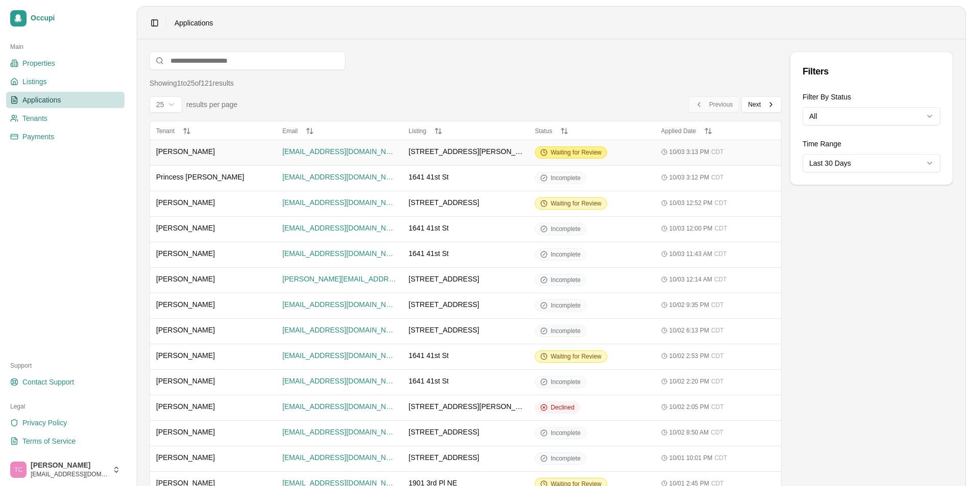
click at [577, 154] on span "Waiting for Review" at bounding box center [575, 152] width 51 height 8
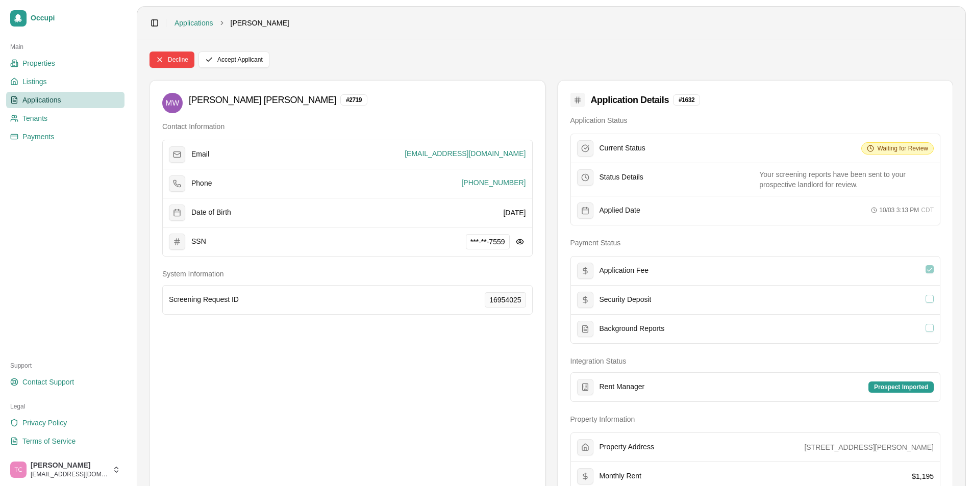
click at [34, 101] on span "Applications" at bounding box center [41, 100] width 39 height 10
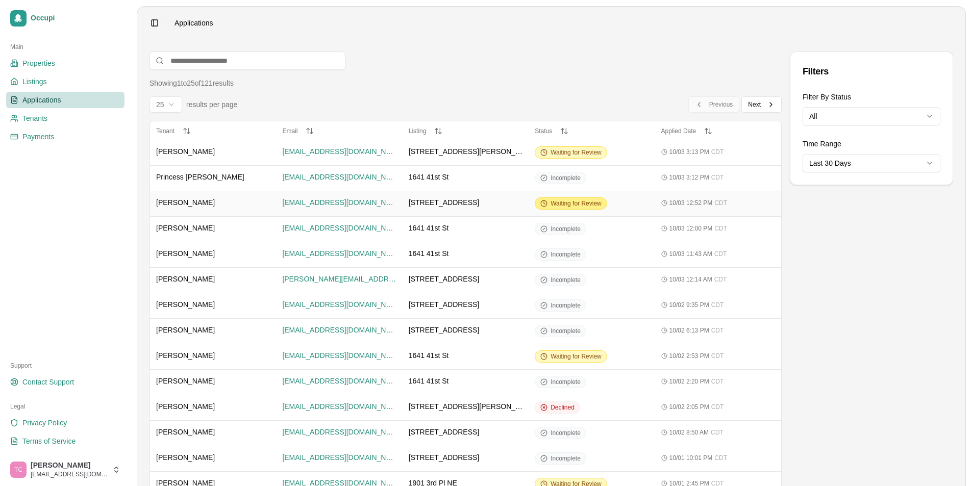
click at [584, 200] on span "Waiting for Review" at bounding box center [575, 203] width 51 height 8
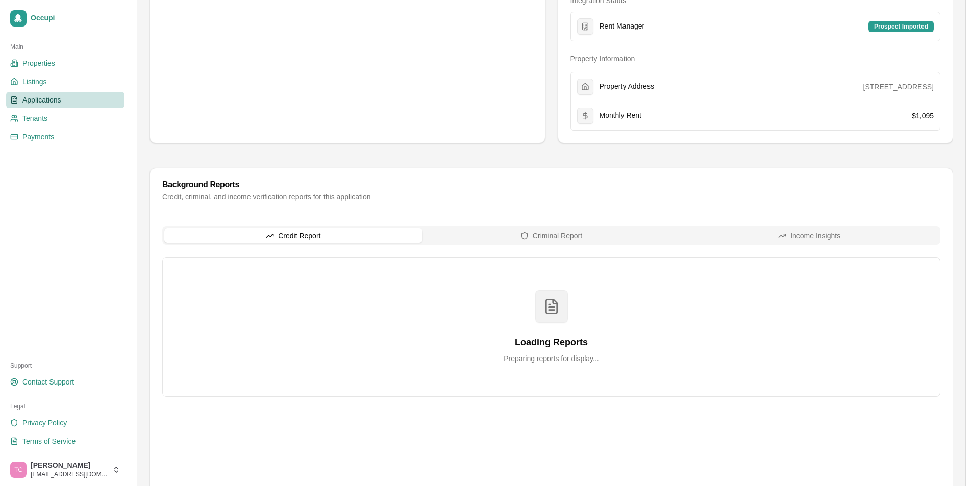
scroll to position [408, 0]
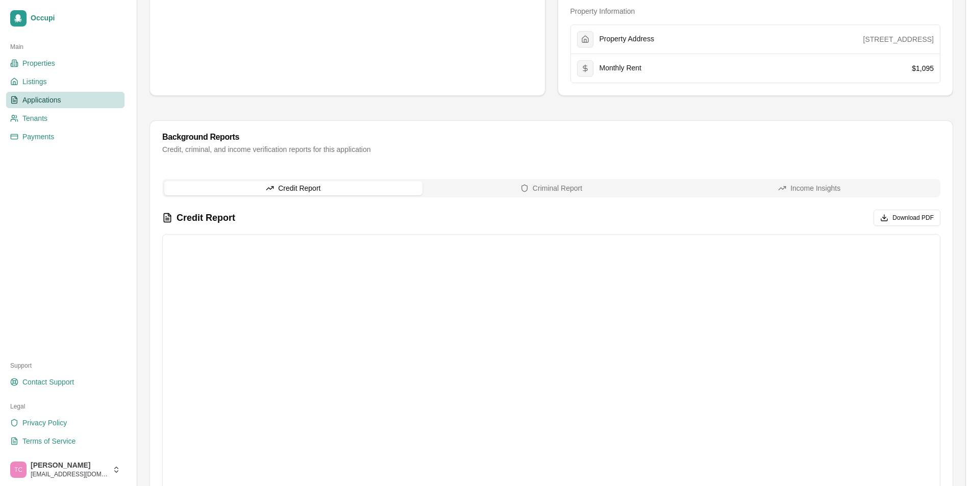
click at [31, 97] on span "Applications" at bounding box center [41, 100] width 39 height 10
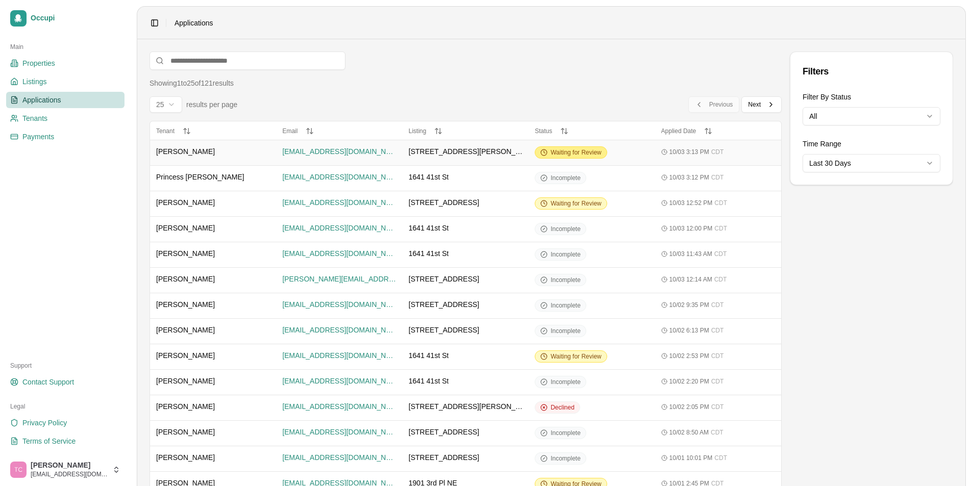
click at [567, 148] on span "Waiting for Review" at bounding box center [575, 152] width 51 height 8
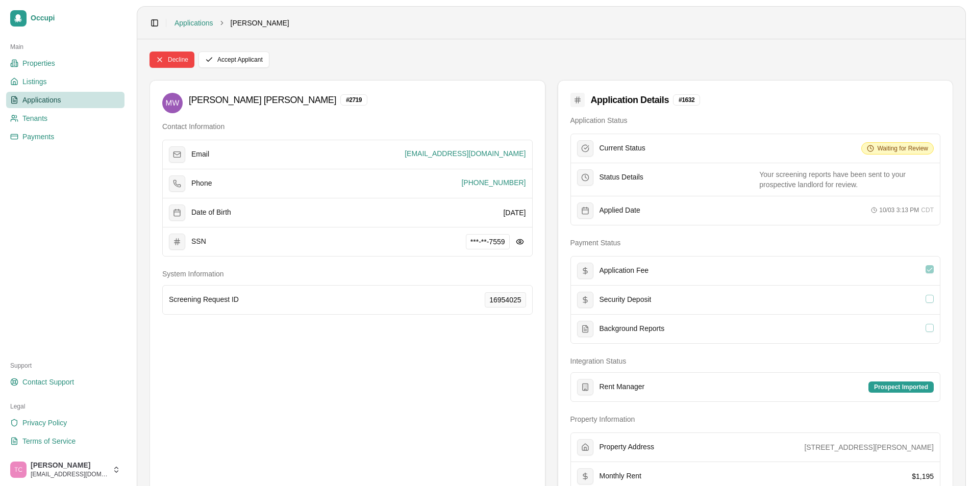
click at [48, 96] on span "Applications" at bounding box center [41, 100] width 39 height 10
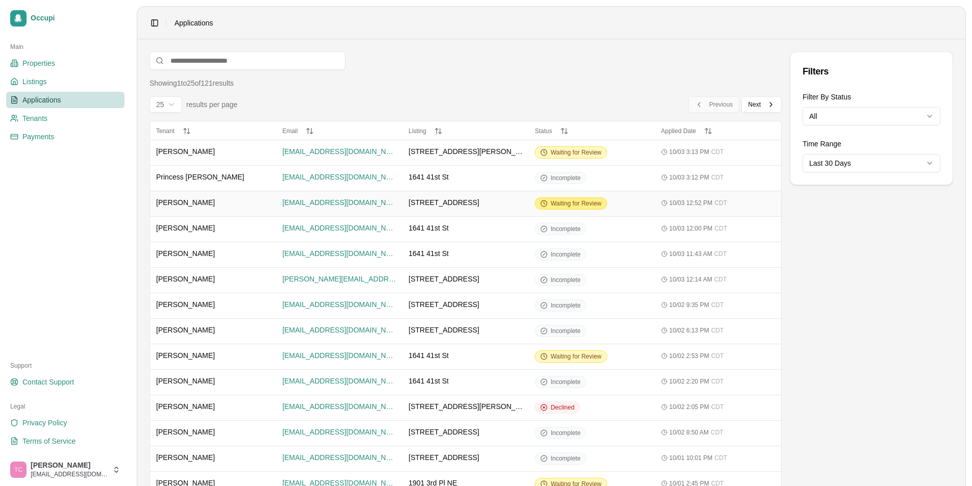
click at [572, 205] on span "Waiting for Review" at bounding box center [575, 203] width 51 height 8
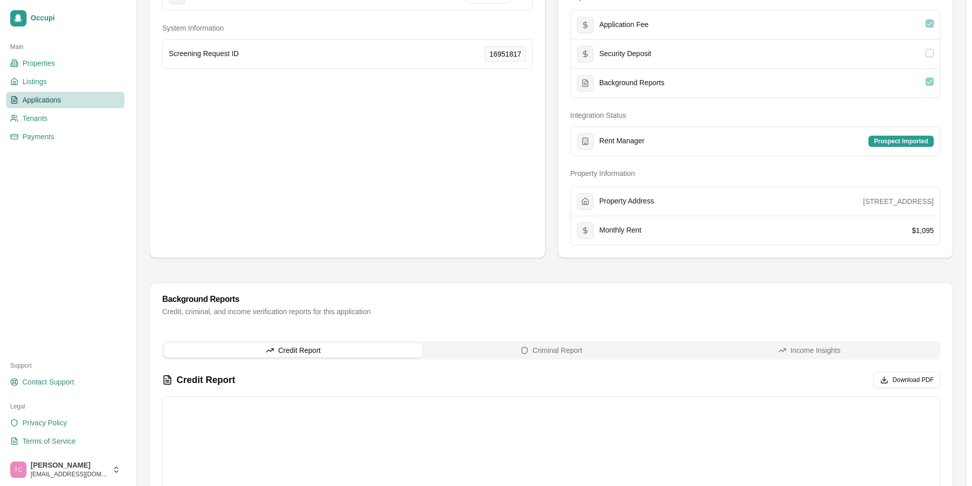
scroll to position [357, 0]
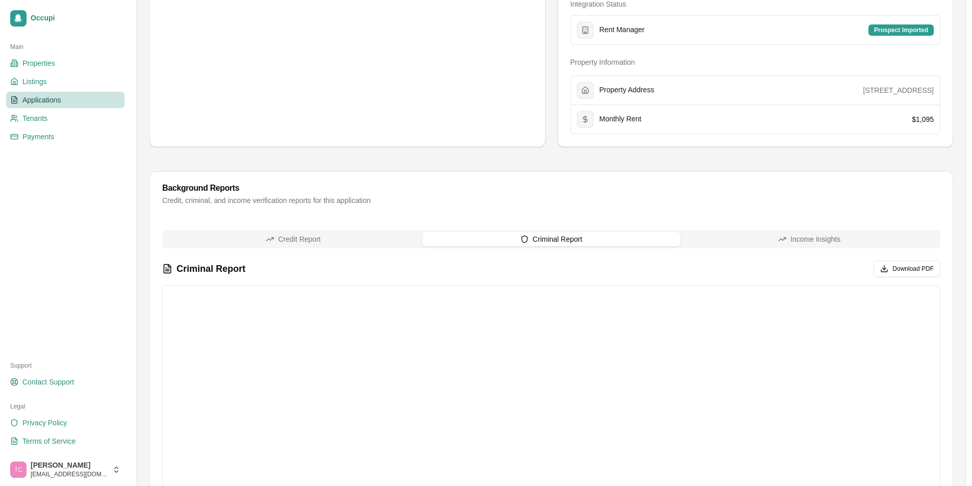
click at [552, 239] on button "Criminal Report" at bounding box center [551, 239] width 258 height 14
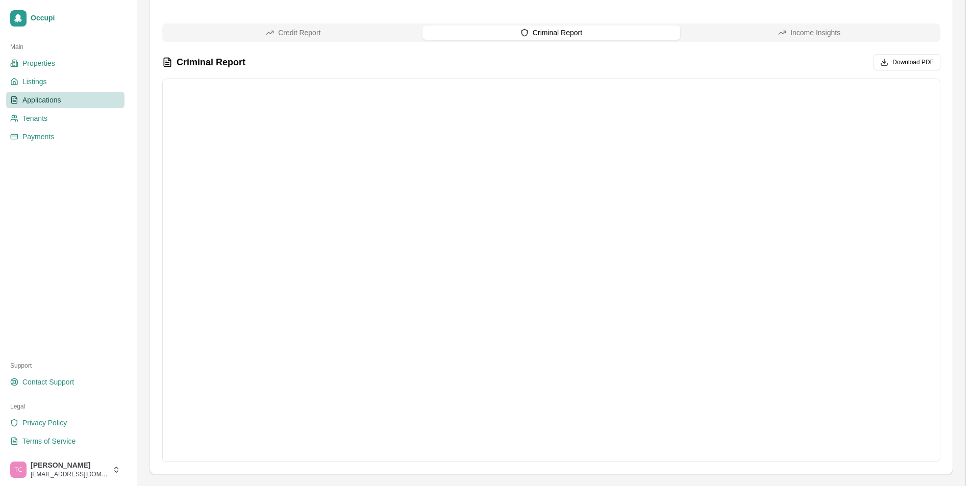
scroll to position [565, 0]
click at [303, 32] on button "Credit Report" at bounding box center [293, 31] width 258 height 14
click at [528, 30] on button "Criminal Report" at bounding box center [551, 31] width 258 height 14
click at [44, 104] on span "Applications" at bounding box center [41, 100] width 39 height 10
